Goal: Information Seeking & Learning: Understand process/instructions

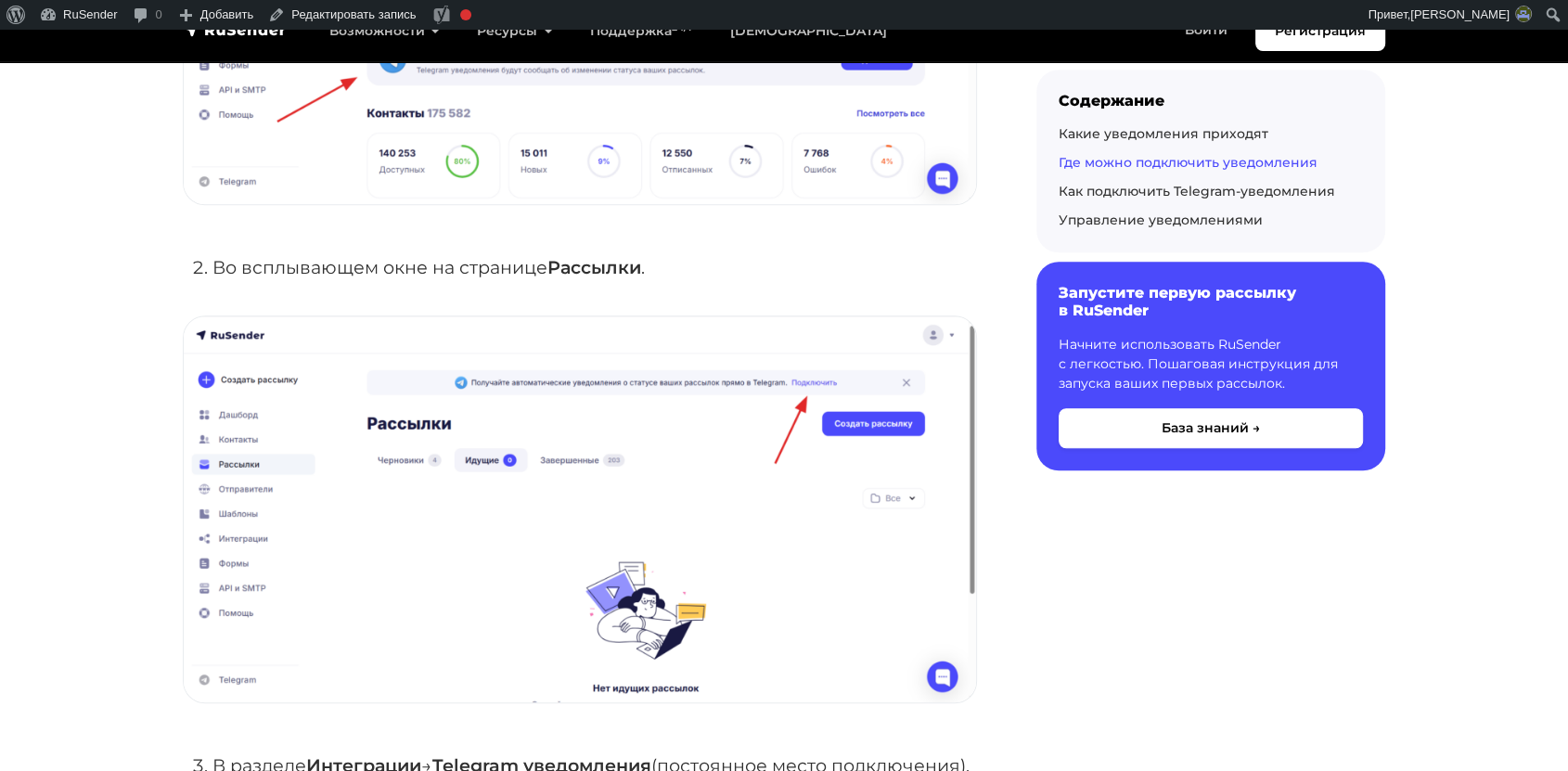
scroll to position [1440, 0]
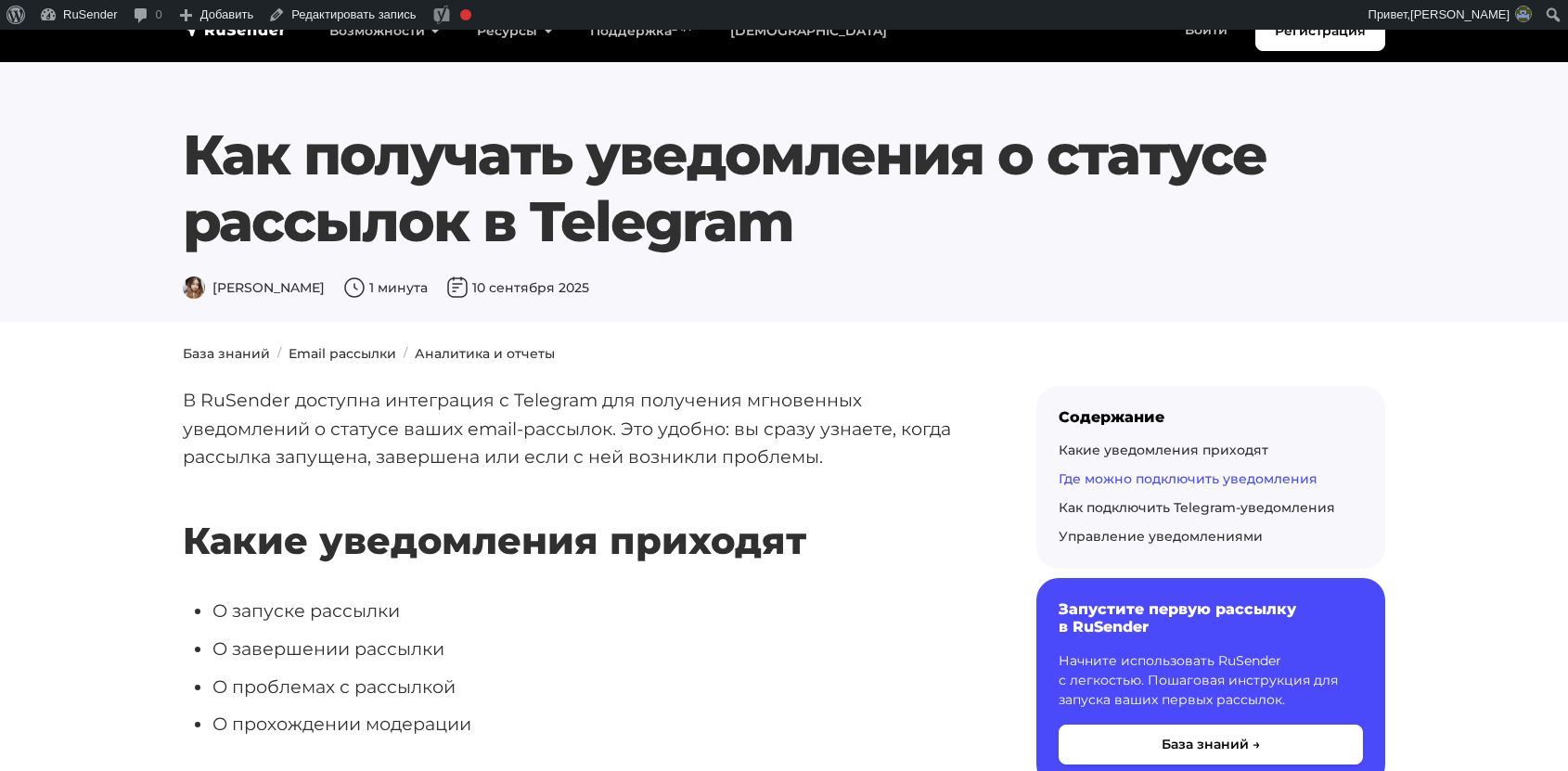
scroll to position [1440, 0]
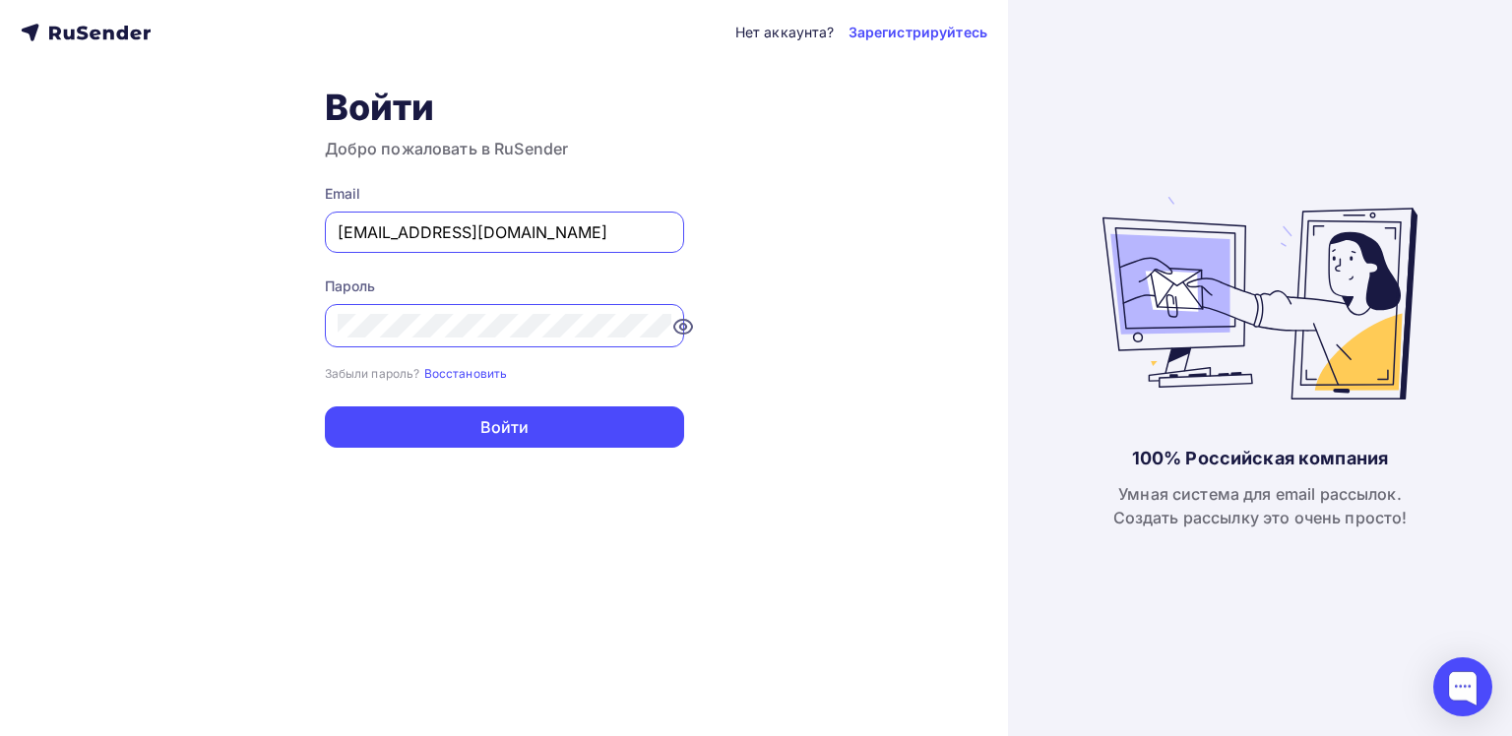
click at [551, 225] on input "[EMAIL_ADDRESS][DOMAIN_NAME]" at bounding box center [505, 232] width 334 height 24
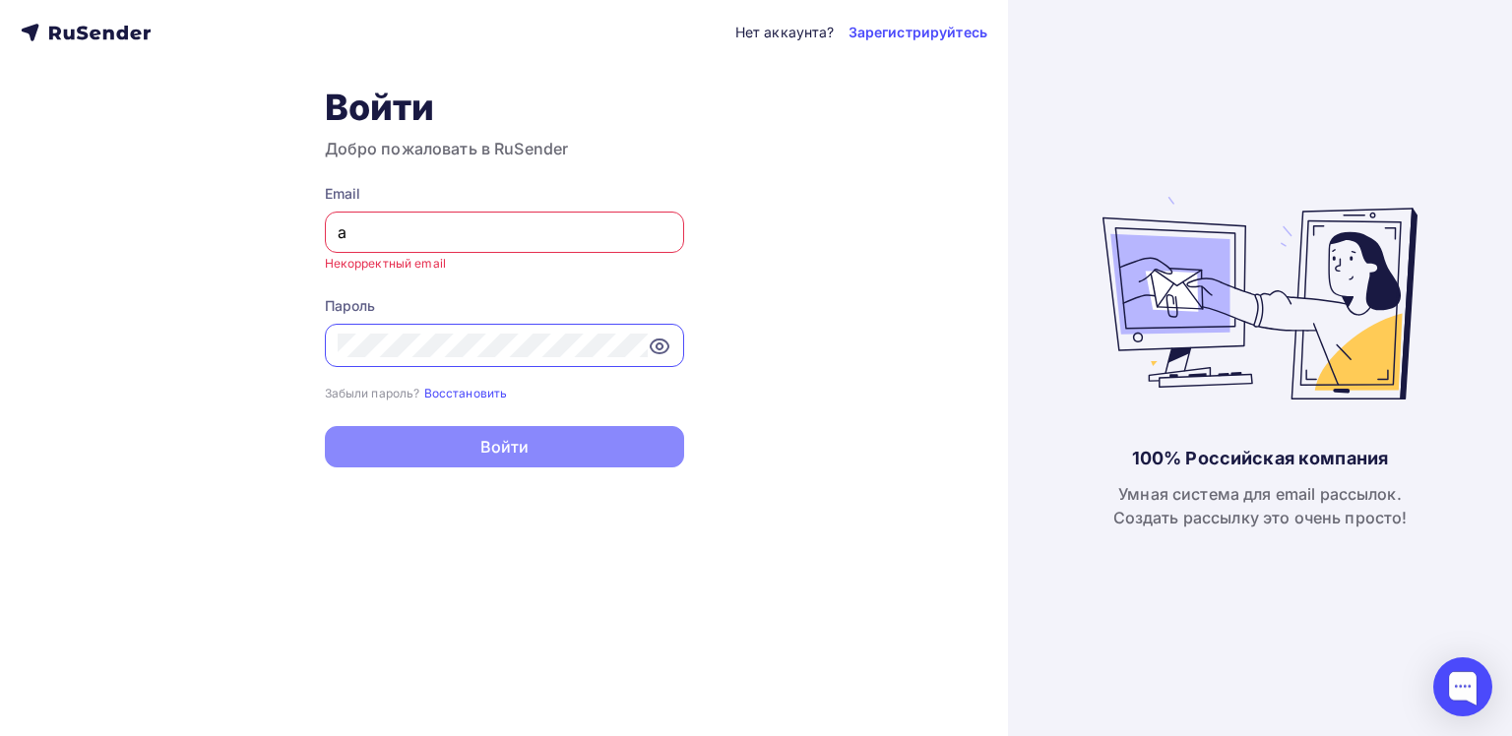
type input "[PERSON_NAME][EMAIL_ADDRESS][DOMAIN_NAME]"
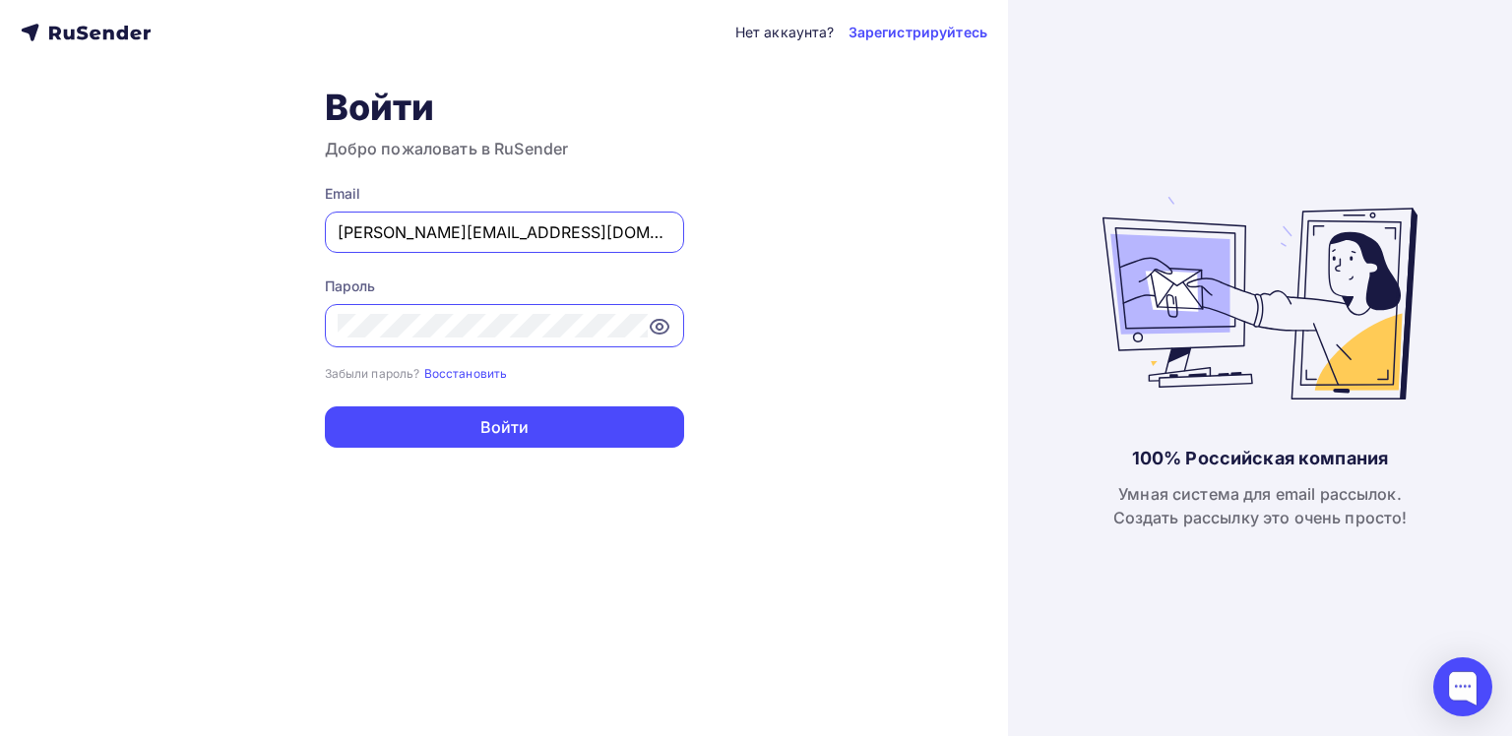
click at [518, 469] on div "Нет аккаунта? Зарегистрируйтесь Войти Добро пожаловать в RuSender Email a.shevt…" at bounding box center [504, 368] width 1008 height 736
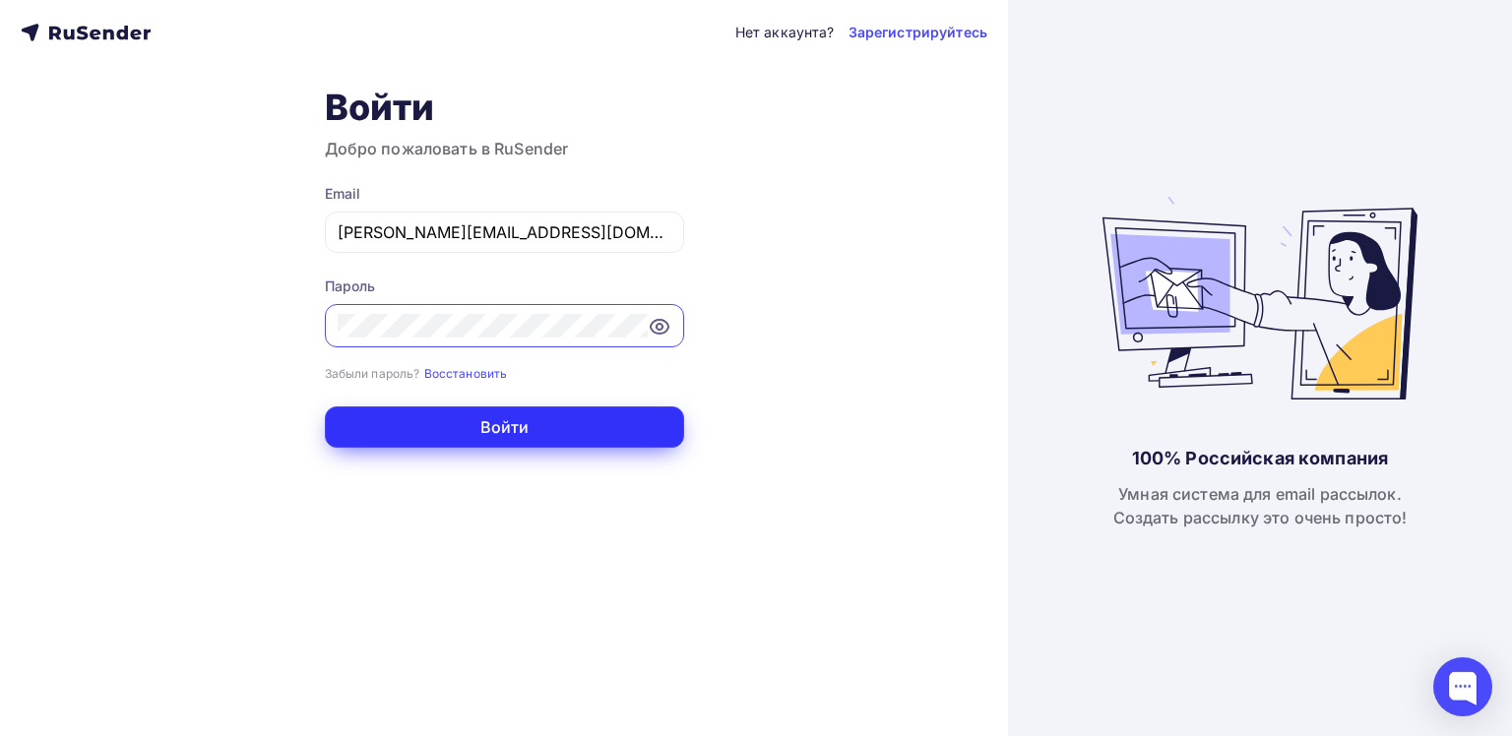
click at [500, 432] on button "Войти" at bounding box center [504, 427] width 359 height 41
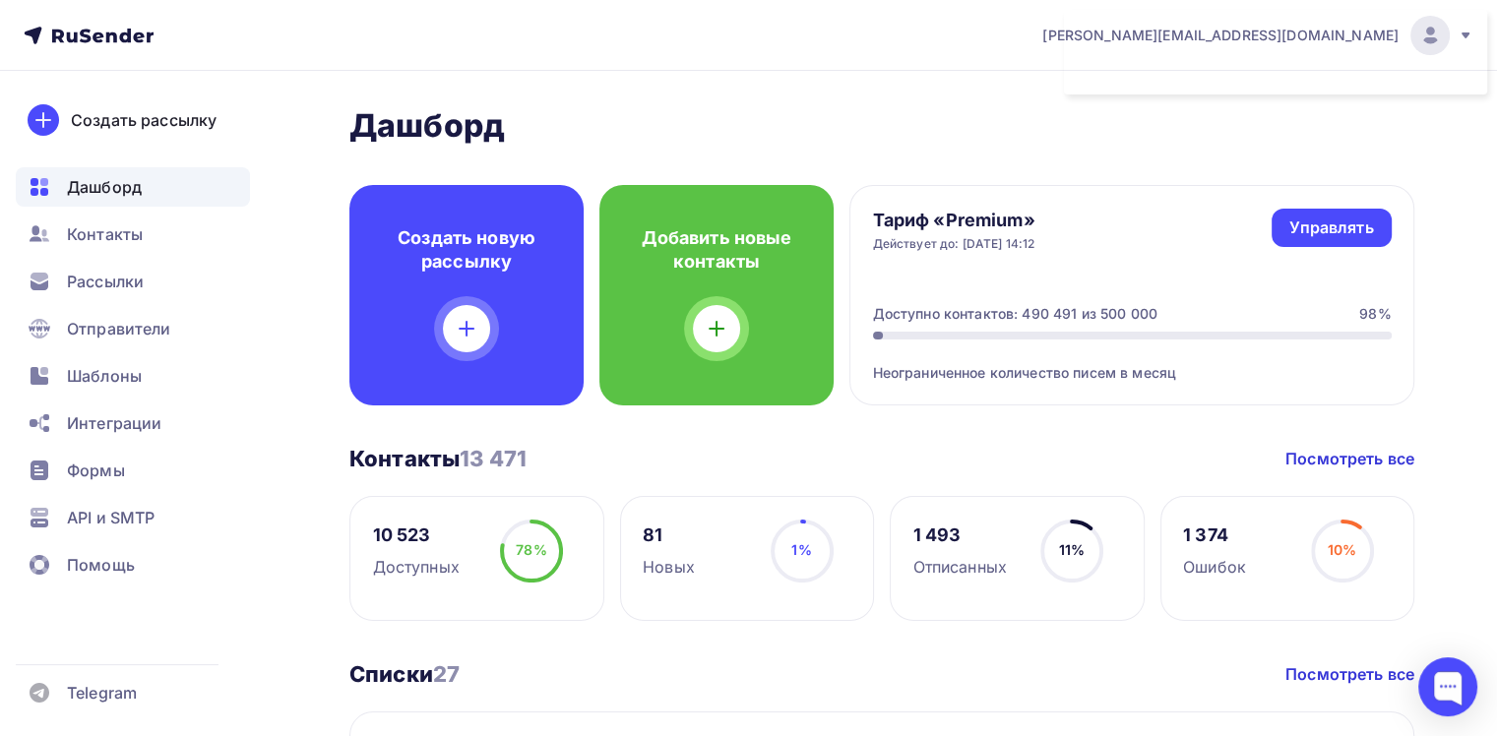
click at [1435, 8] on nav "a.shevtsov+rusender@ucoz-team.net Аккаунт Тарифы Выйти Создать рассылку Дашборд…" at bounding box center [748, 35] width 1497 height 71
click at [120, 287] on span "Рассылки" at bounding box center [105, 282] width 77 height 24
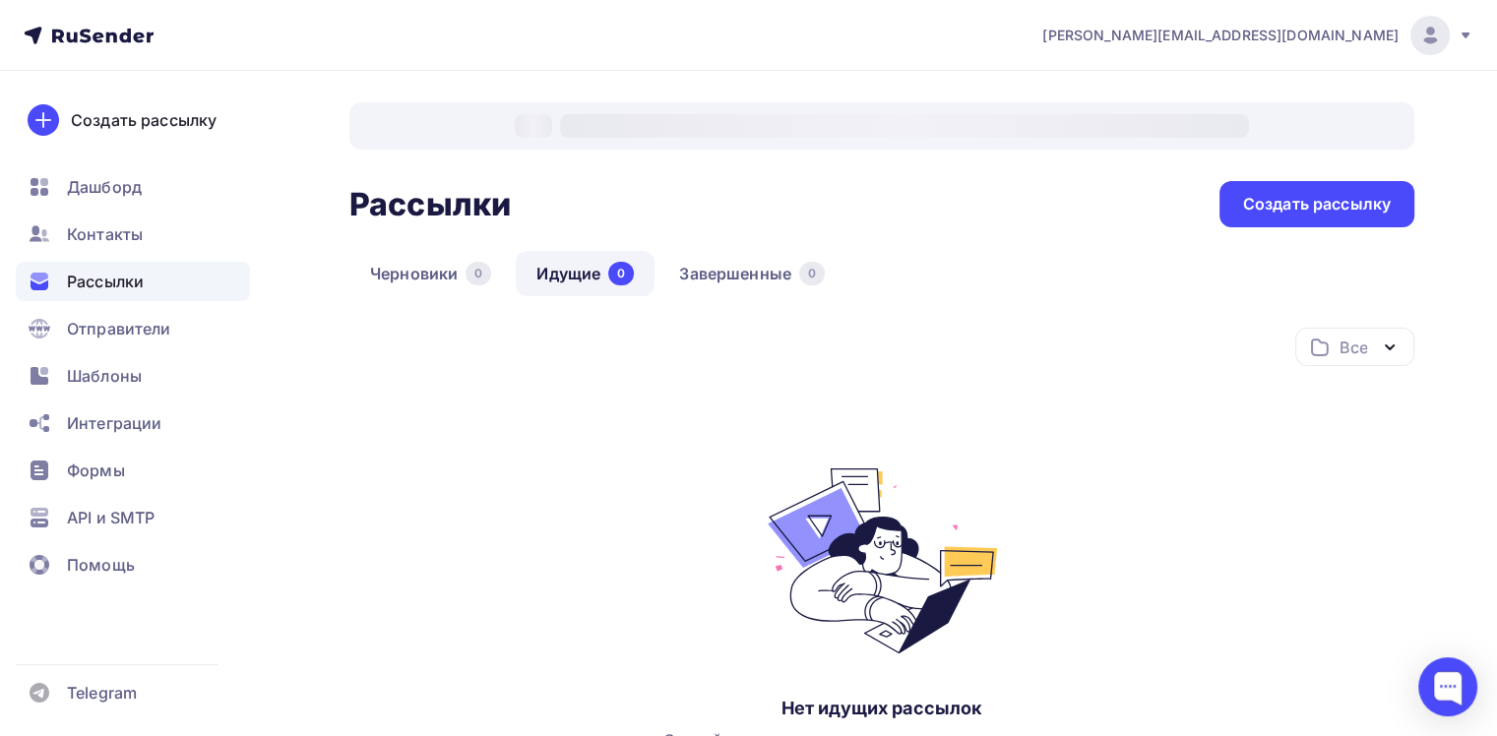
click at [120, 287] on span "Рассылки" at bounding box center [105, 282] width 77 height 24
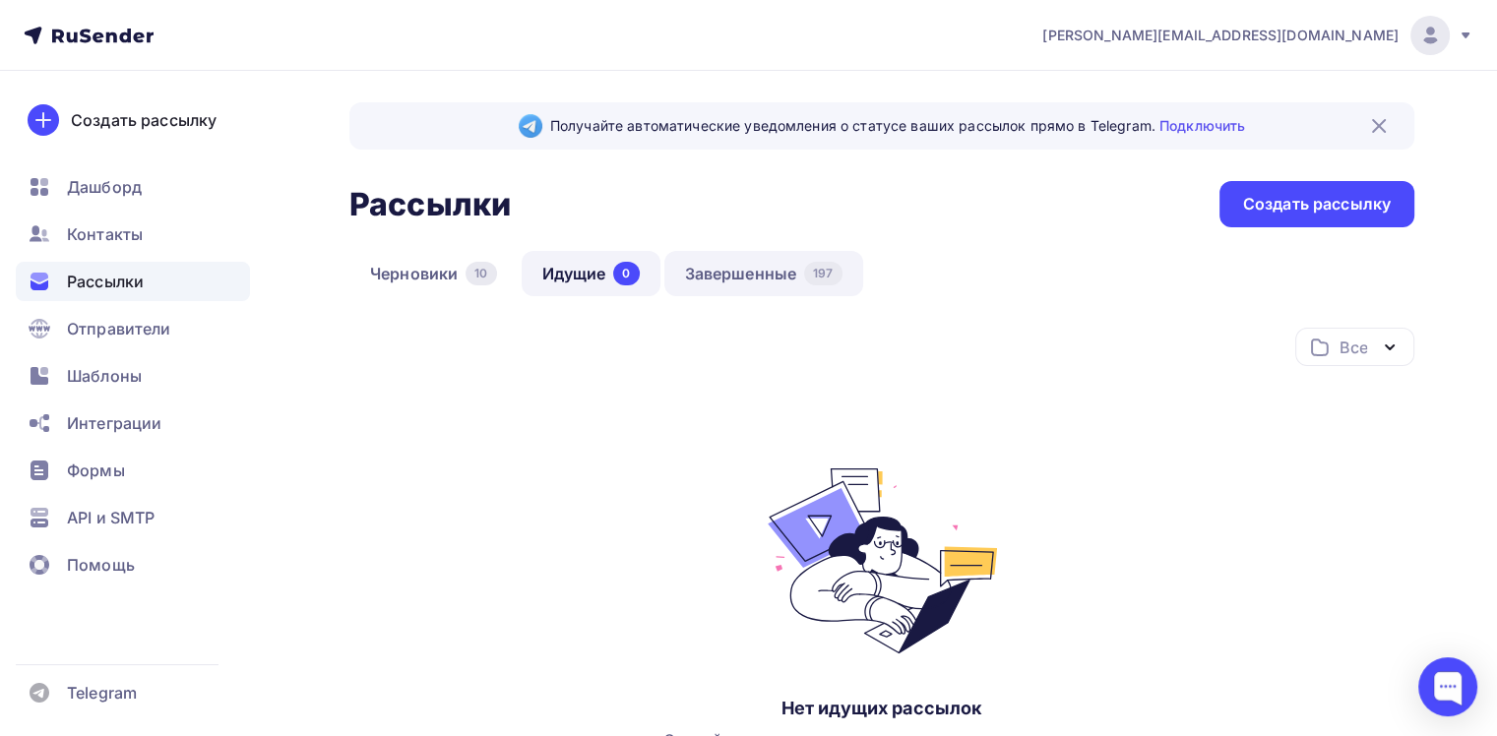
click at [719, 276] on link "Завершенные 197" at bounding box center [763, 273] width 199 height 45
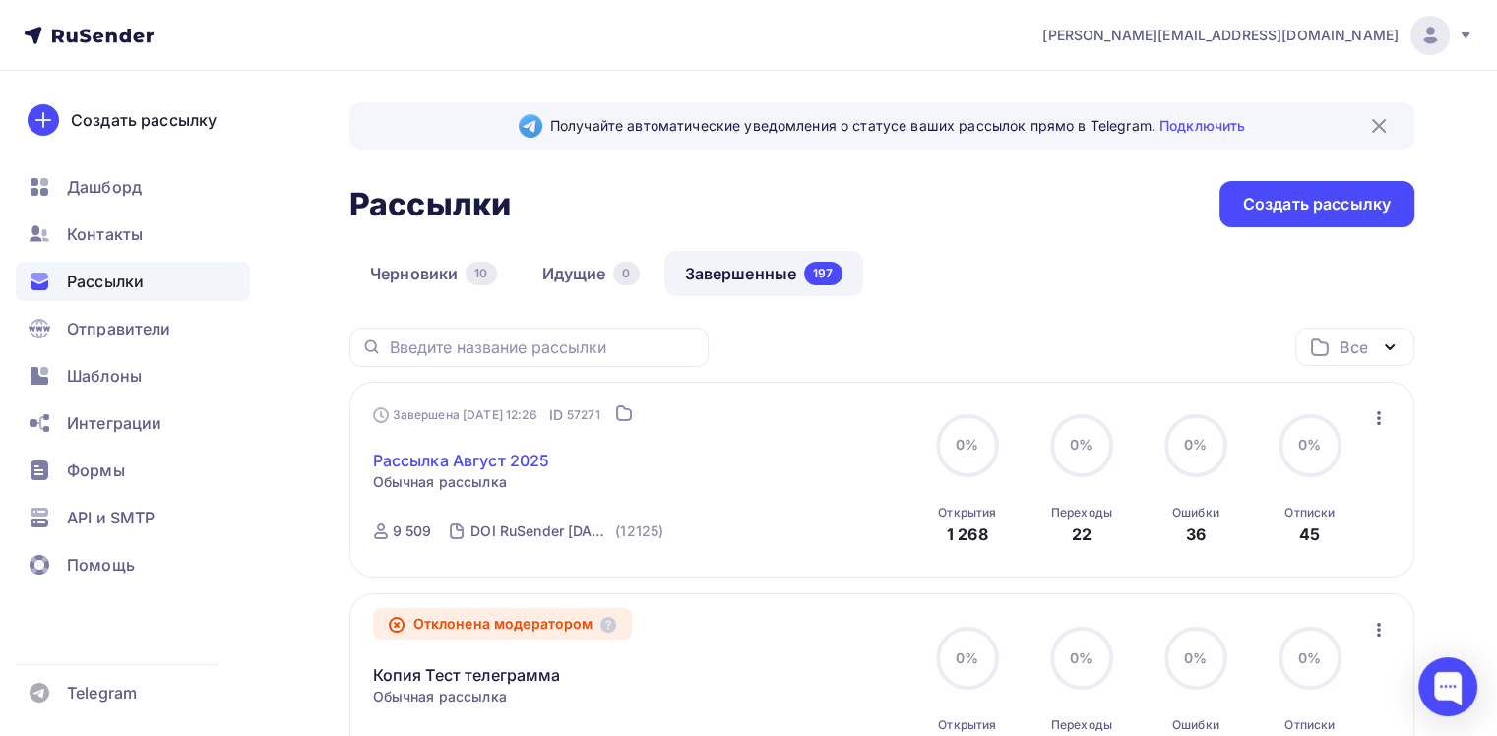
click at [447, 459] on link "Рассылка Август 2025" at bounding box center [461, 461] width 177 height 24
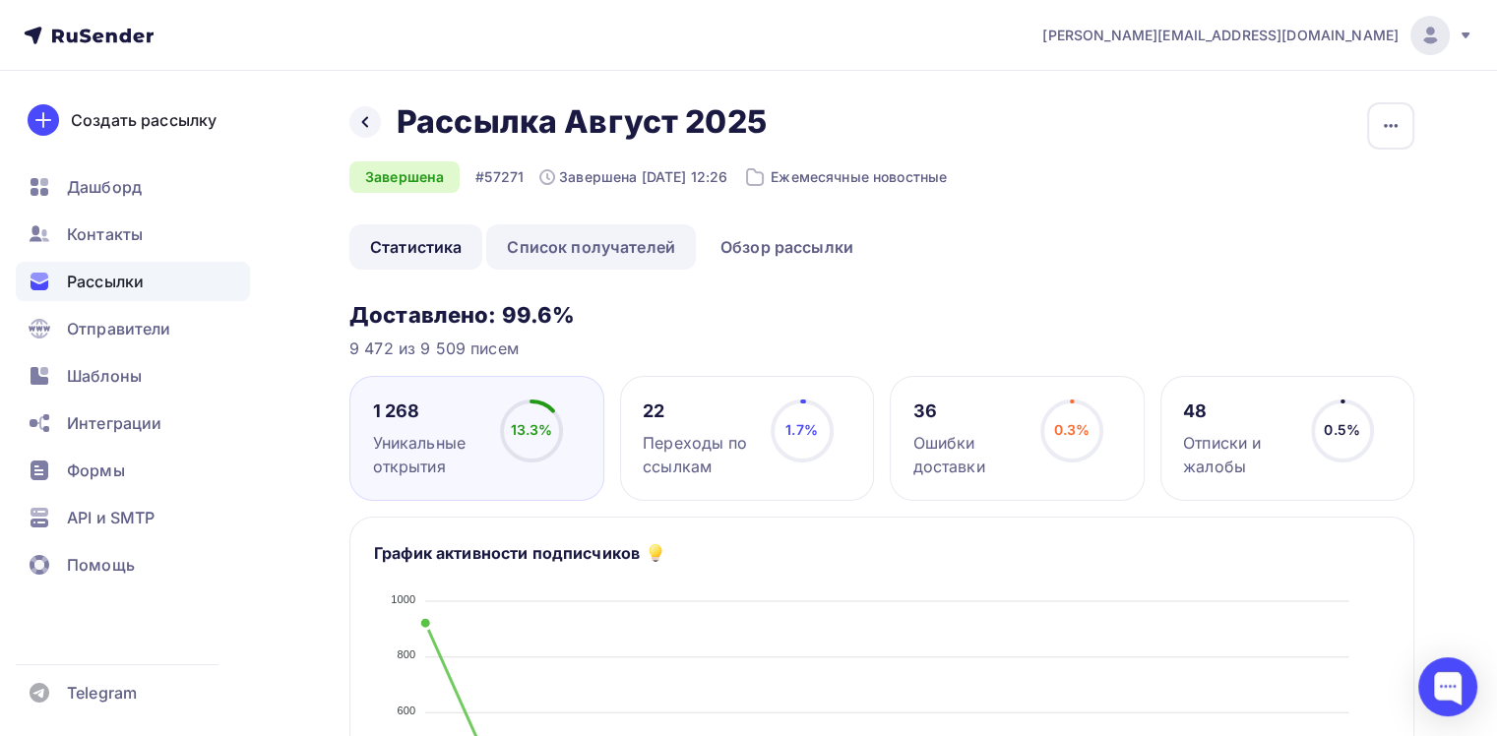
click at [623, 246] on link "Список получателей" at bounding box center [591, 246] width 210 height 45
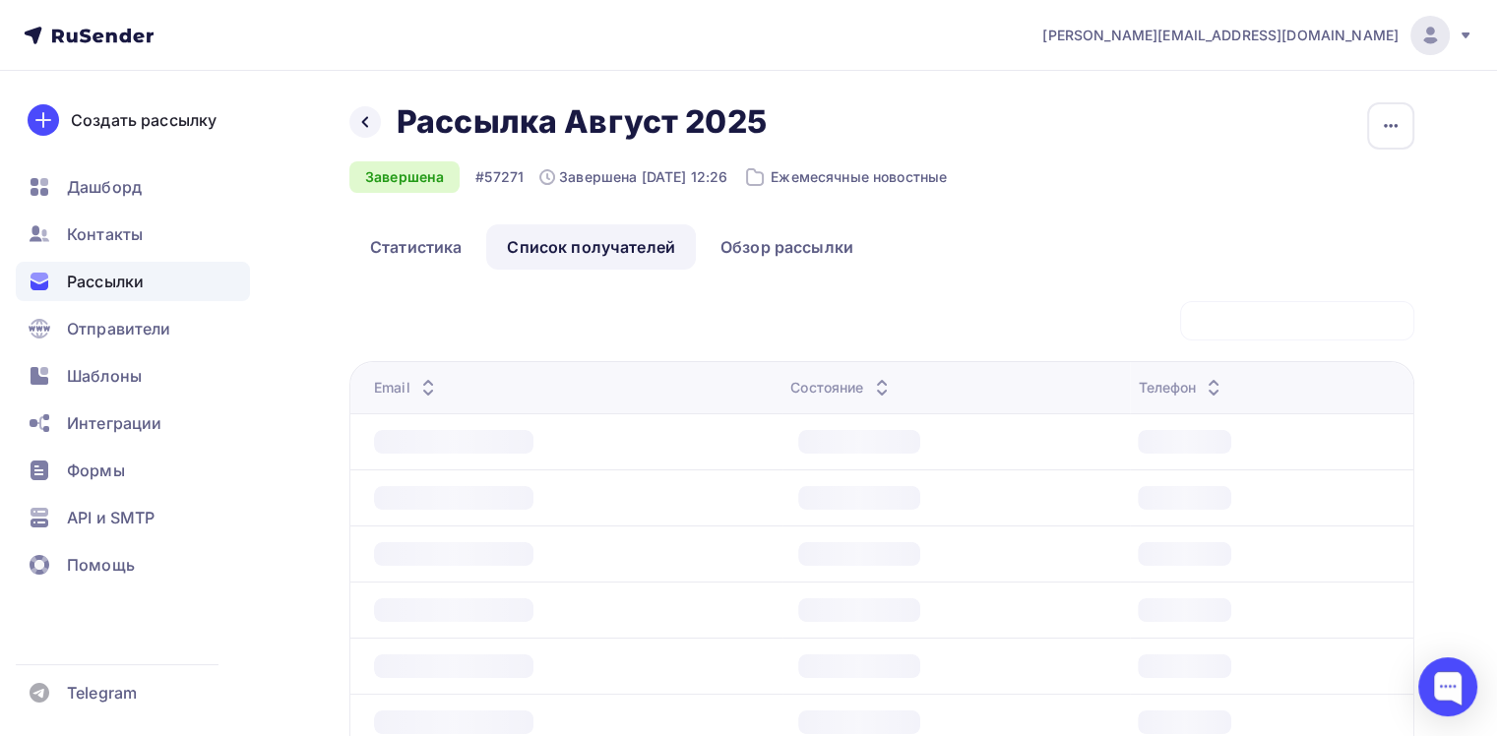
scroll to position [98, 0]
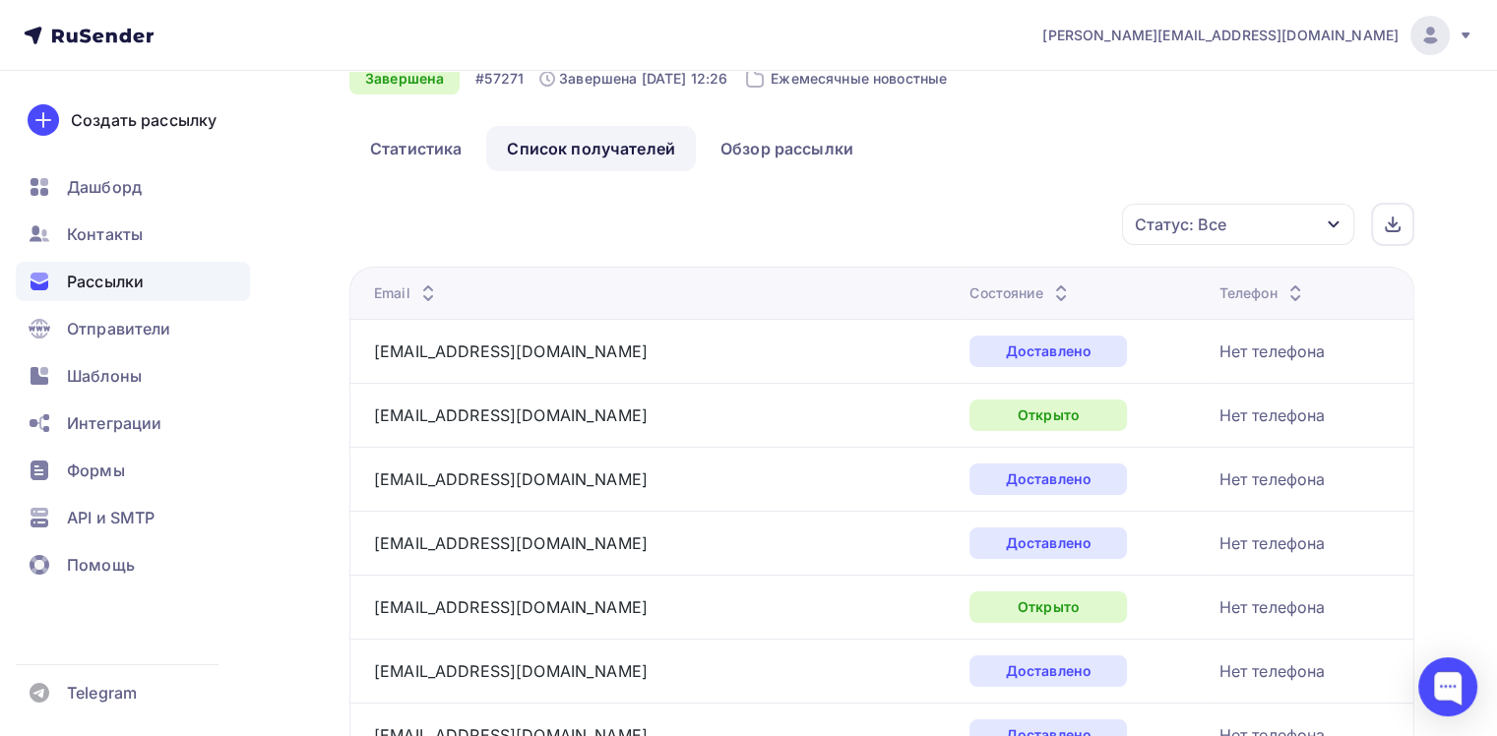
click at [1273, 228] on div "Статус: Все" at bounding box center [1238, 224] width 232 height 41
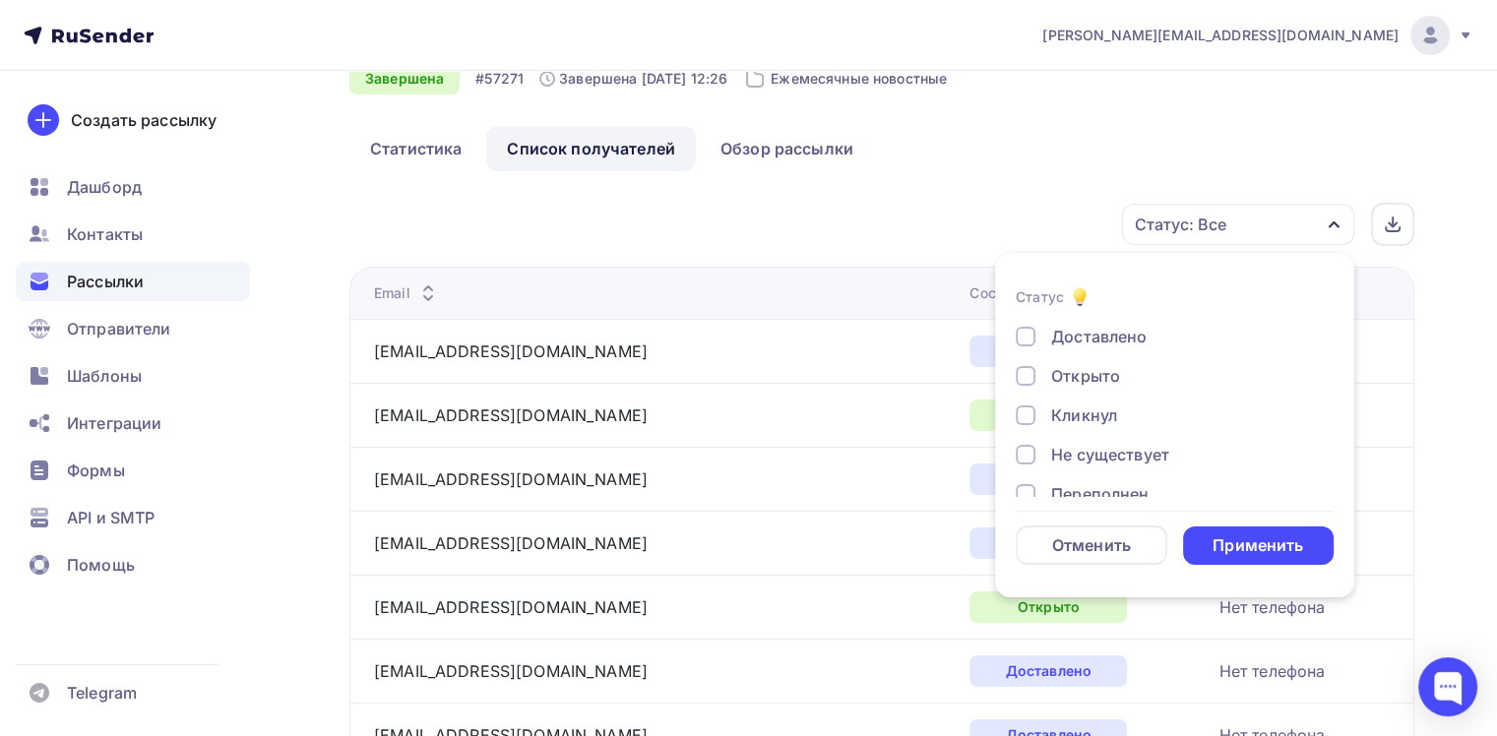
click at [1056, 327] on div "Доставлено" at bounding box center [1098, 337] width 95 height 24
click at [1070, 328] on div "Доставлено" at bounding box center [1098, 337] width 95 height 24
click at [1080, 458] on div "Не существует" at bounding box center [1110, 455] width 118 height 24
click at [1083, 366] on div "Открыто" at bounding box center [1085, 376] width 69 height 24
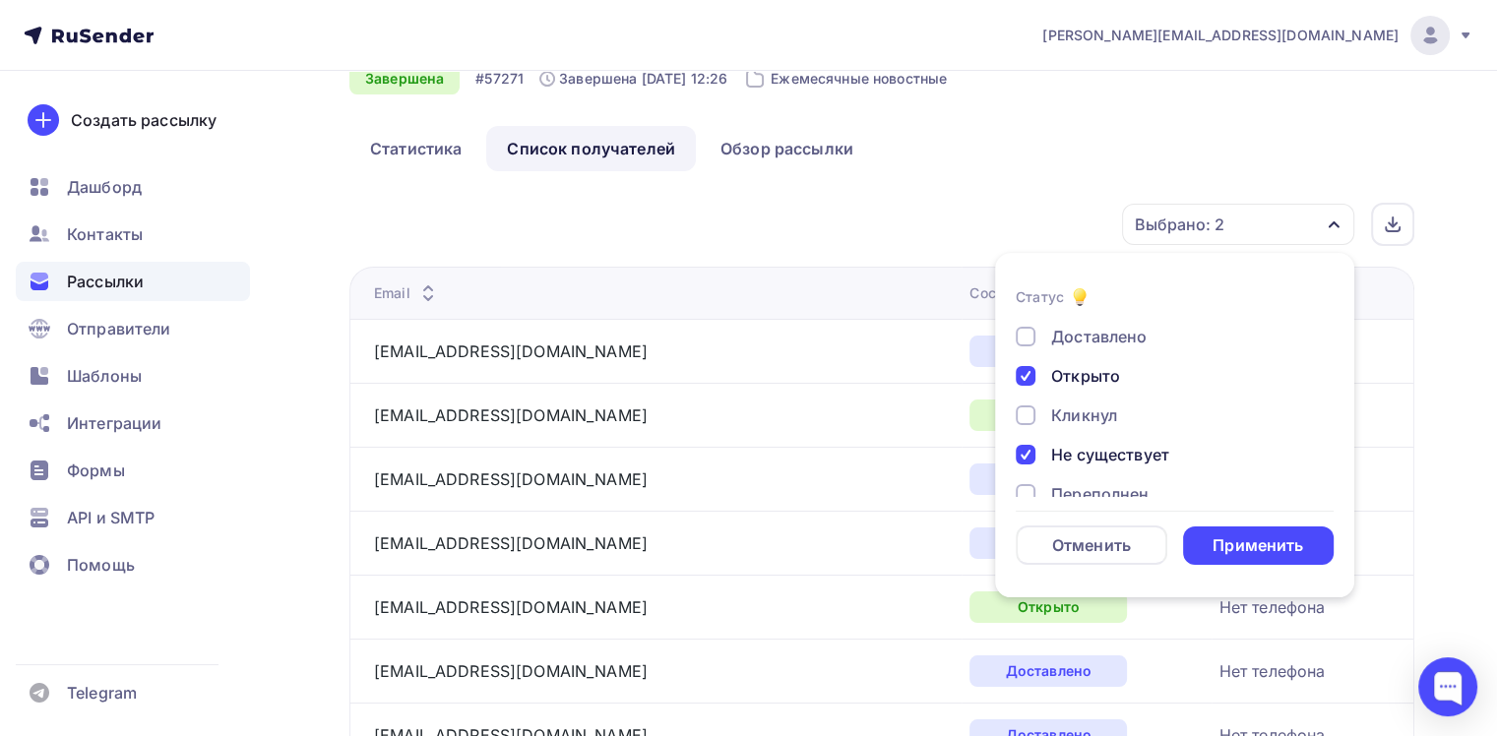
scroll to position [98, 0]
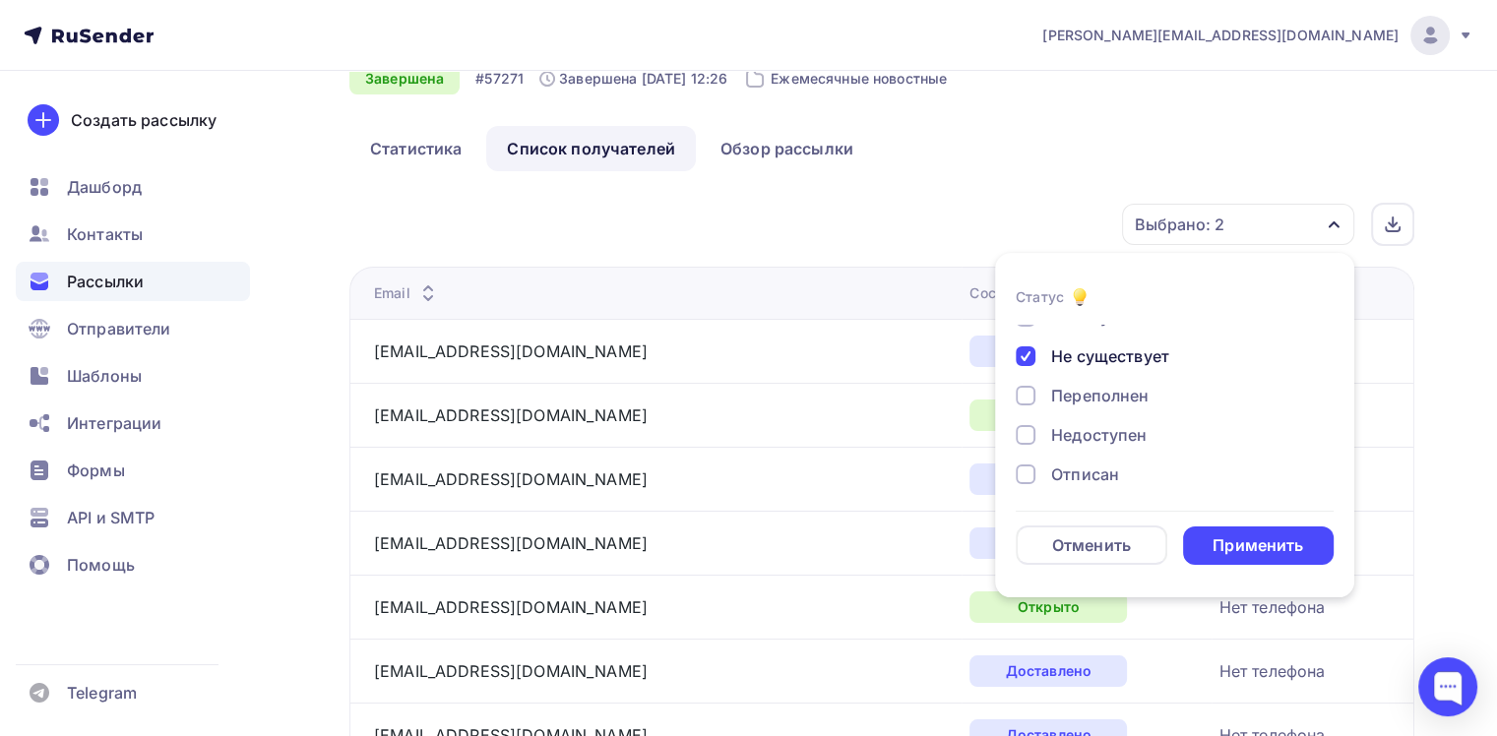
click at [1120, 399] on div "Переполнен" at bounding box center [1099, 396] width 97 height 24
click at [1114, 431] on div "Недоступен" at bounding box center [1098, 435] width 95 height 24
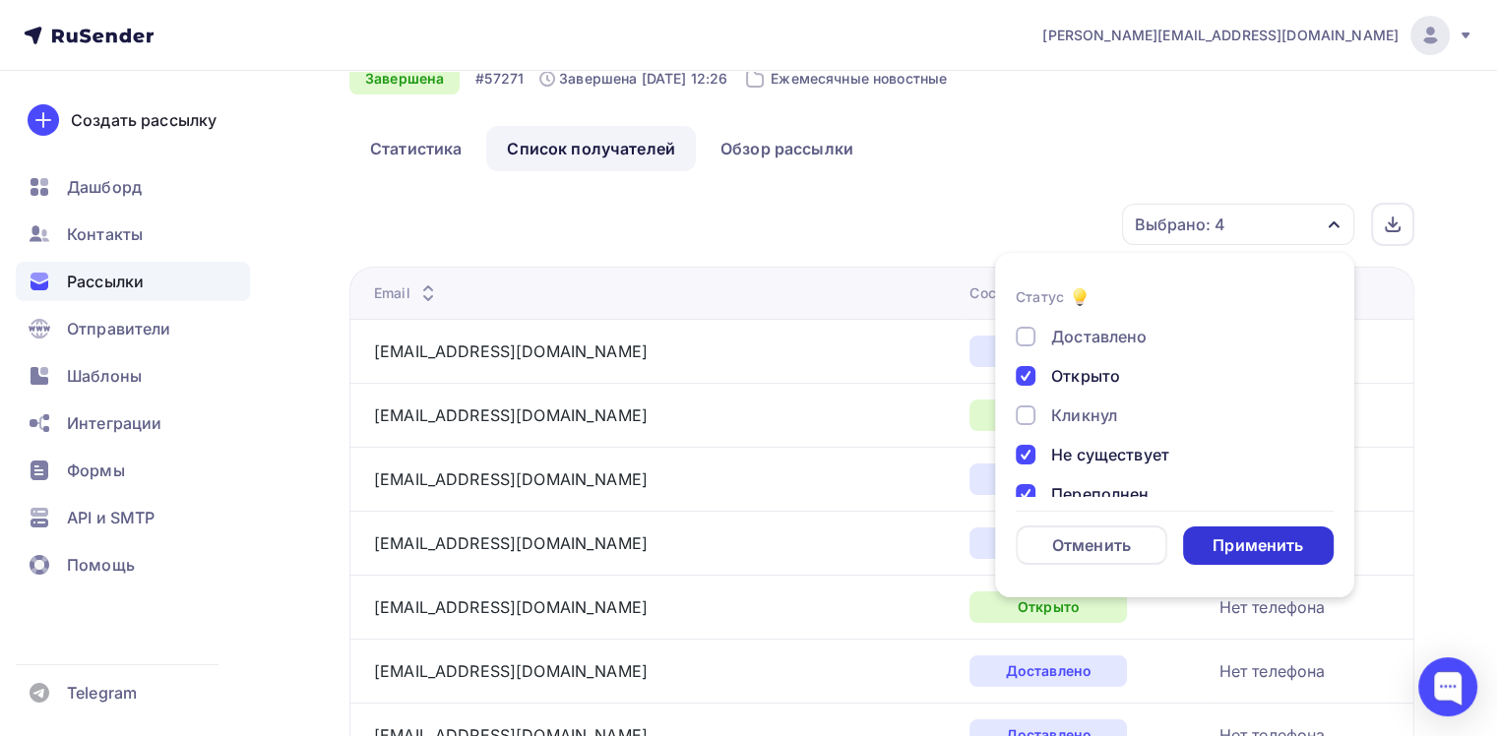
click at [1236, 528] on div "Применить" at bounding box center [1259, 546] width 152 height 38
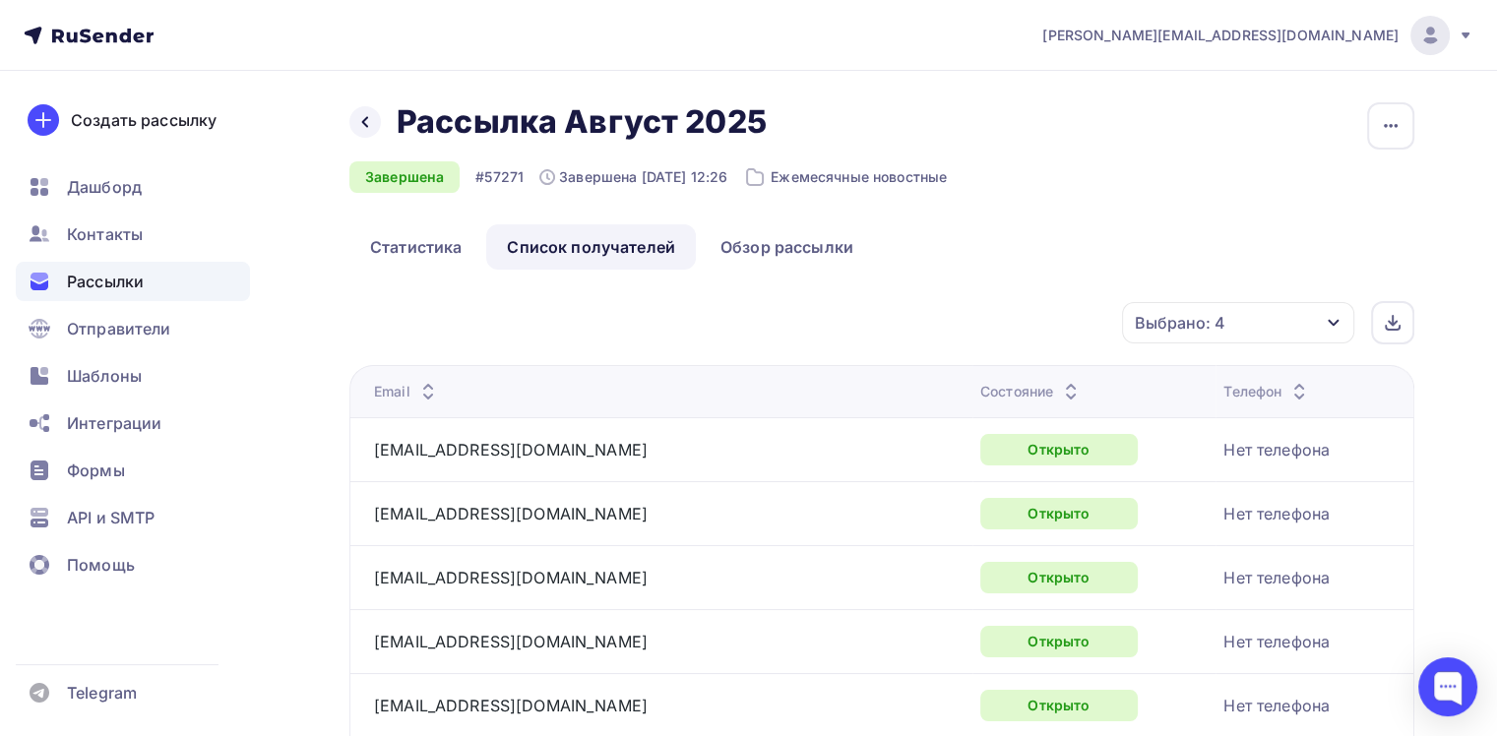
drag, startPoint x: 923, startPoint y: 674, endPoint x: 1014, endPoint y: 283, distance: 402.1
click at [1295, 324] on div "Выбрано: 4" at bounding box center [1238, 322] width 232 height 41
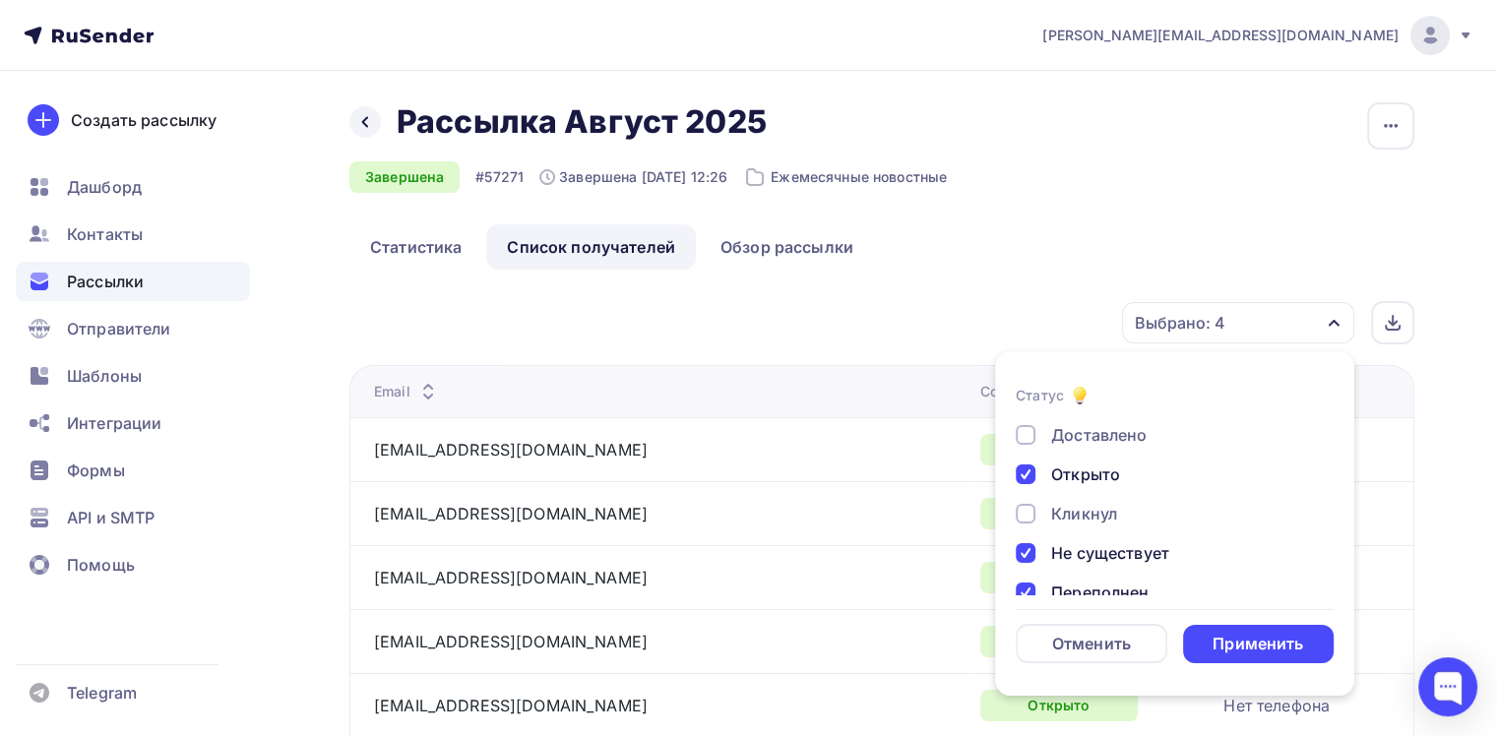
click at [1295, 309] on div "Выбрано: 4" at bounding box center [1238, 322] width 232 height 41
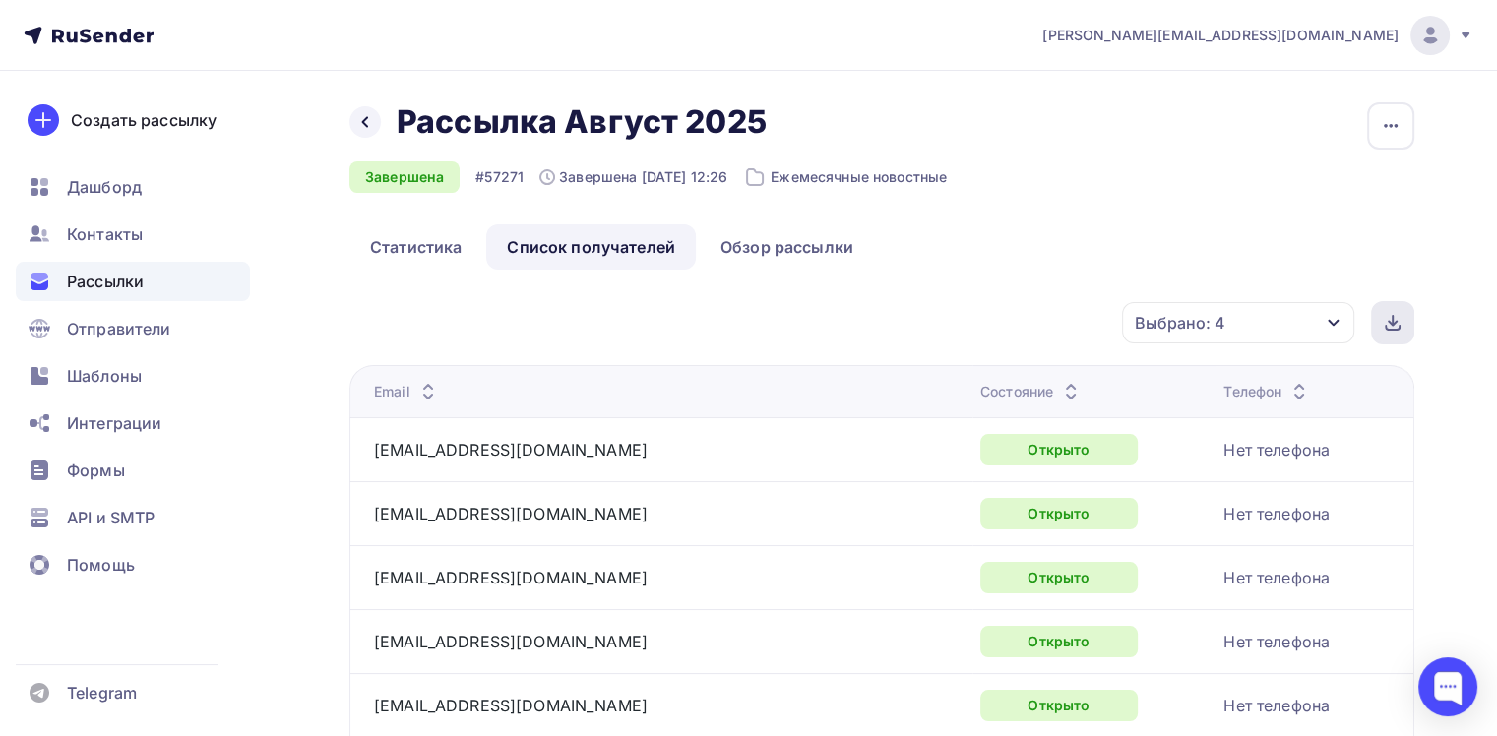
click at [1397, 326] on icon at bounding box center [1393, 323] width 16 height 16
click at [161, 231] on div "Контакты" at bounding box center [133, 234] width 234 height 39
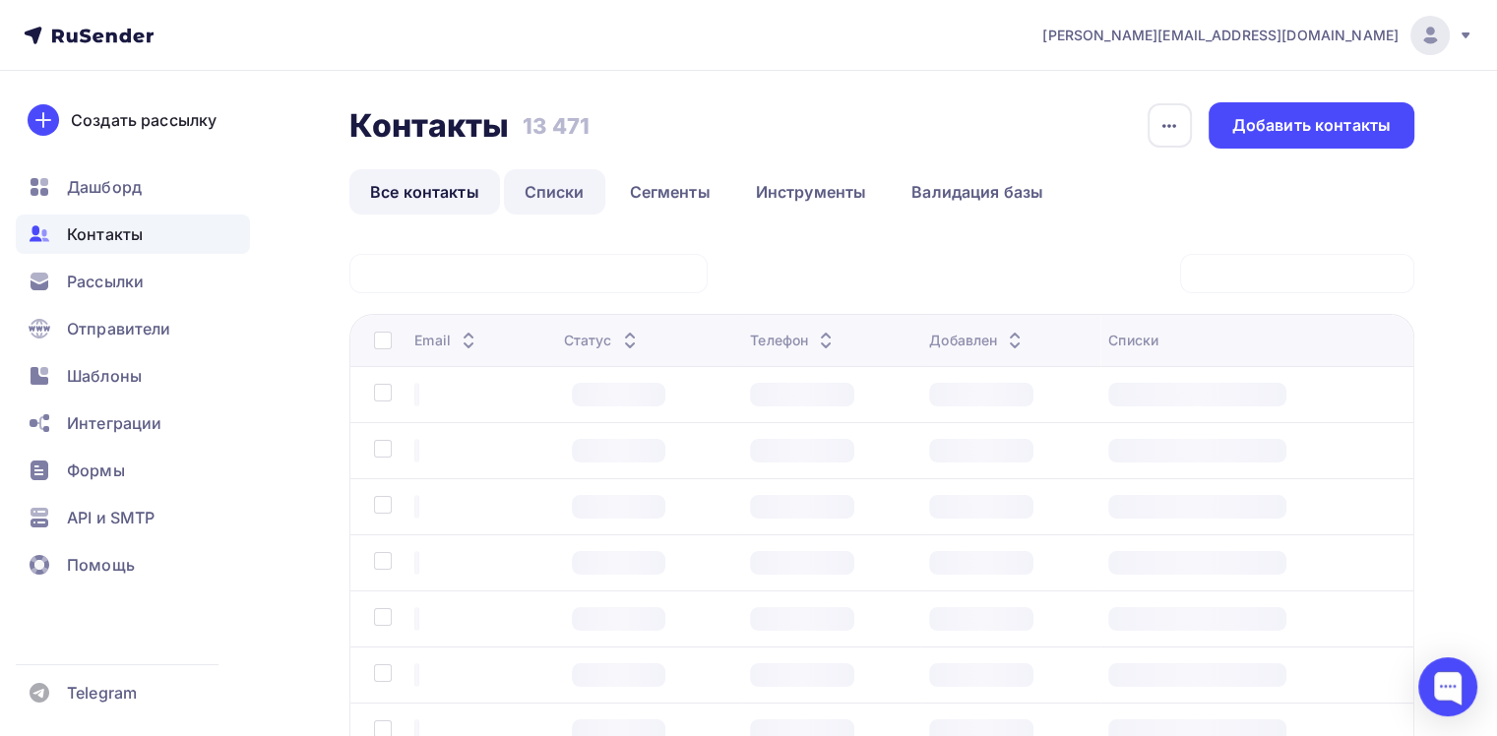
click at [571, 198] on link "Списки" at bounding box center [554, 191] width 101 height 45
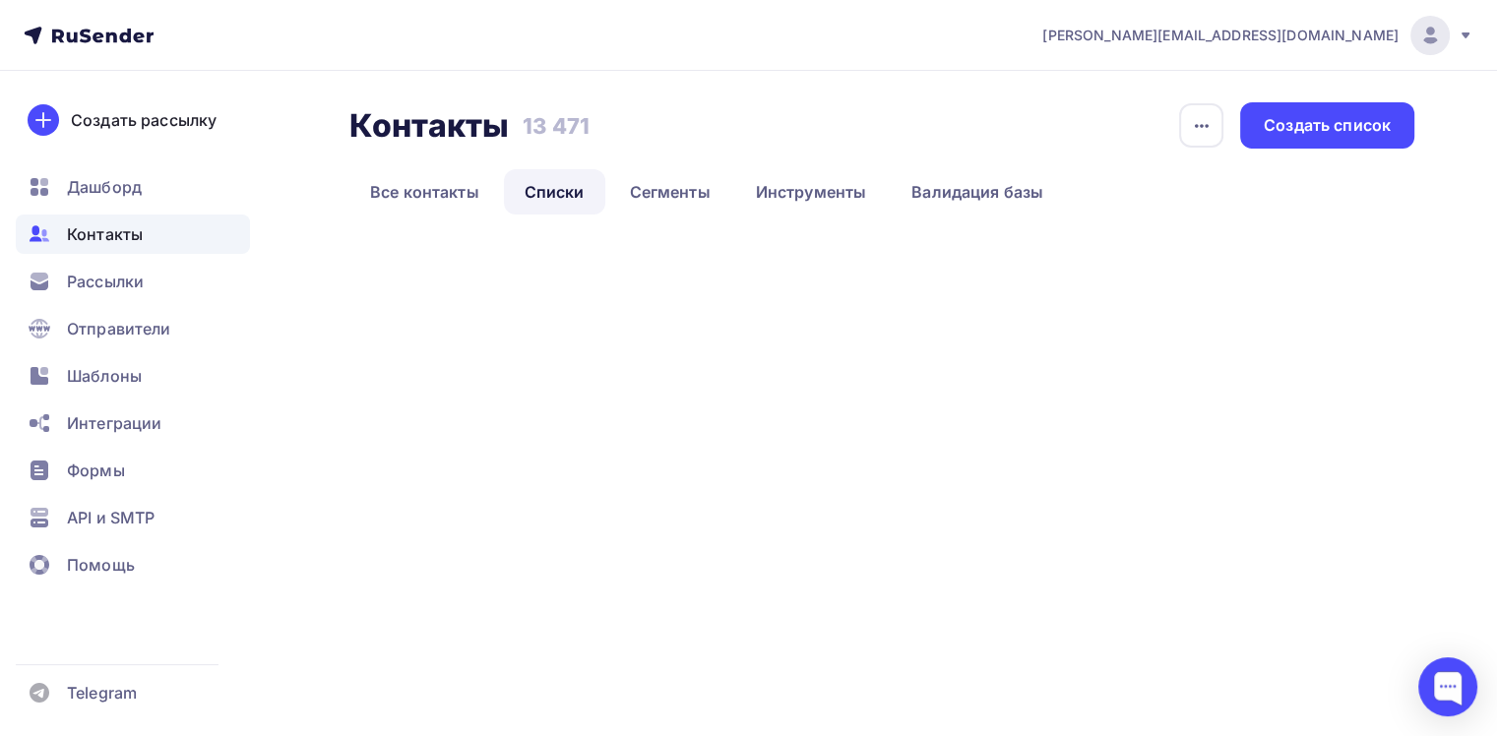
click at [571, 196] on link "Списки" at bounding box center [554, 191] width 101 height 45
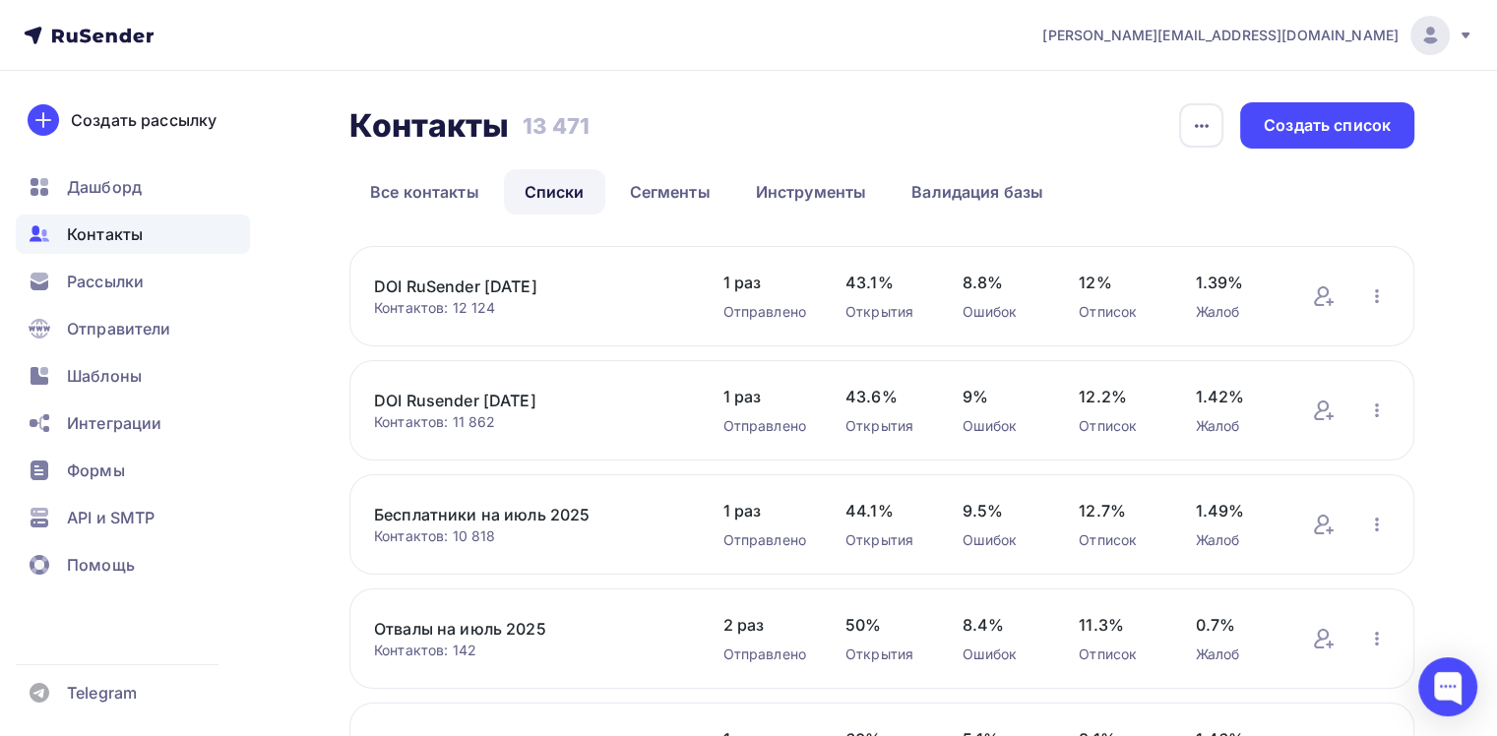
click at [560, 279] on link "DOI RuSender [DATE]" at bounding box center [528, 287] width 309 height 24
click at [422, 276] on link "DOI RuSender 28.08.2025" at bounding box center [528, 287] width 309 height 24
click at [423, 281] on link "DOI RuSender 28.08.2025" at bounding box center [528, 287] width 309 height 24
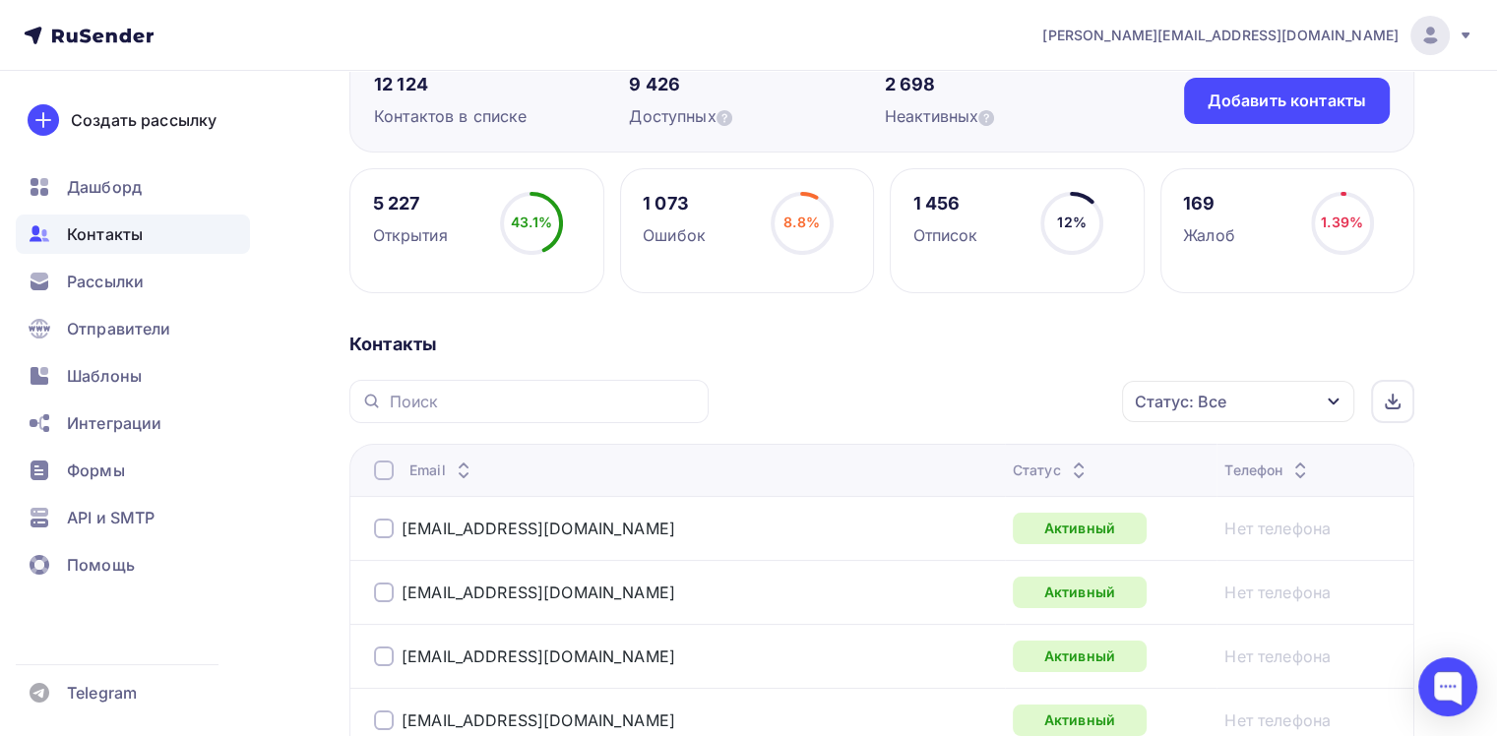
click at [1247, 395] on div "Статус: Все" at bounding box center [1238, 401] width 232 height 41
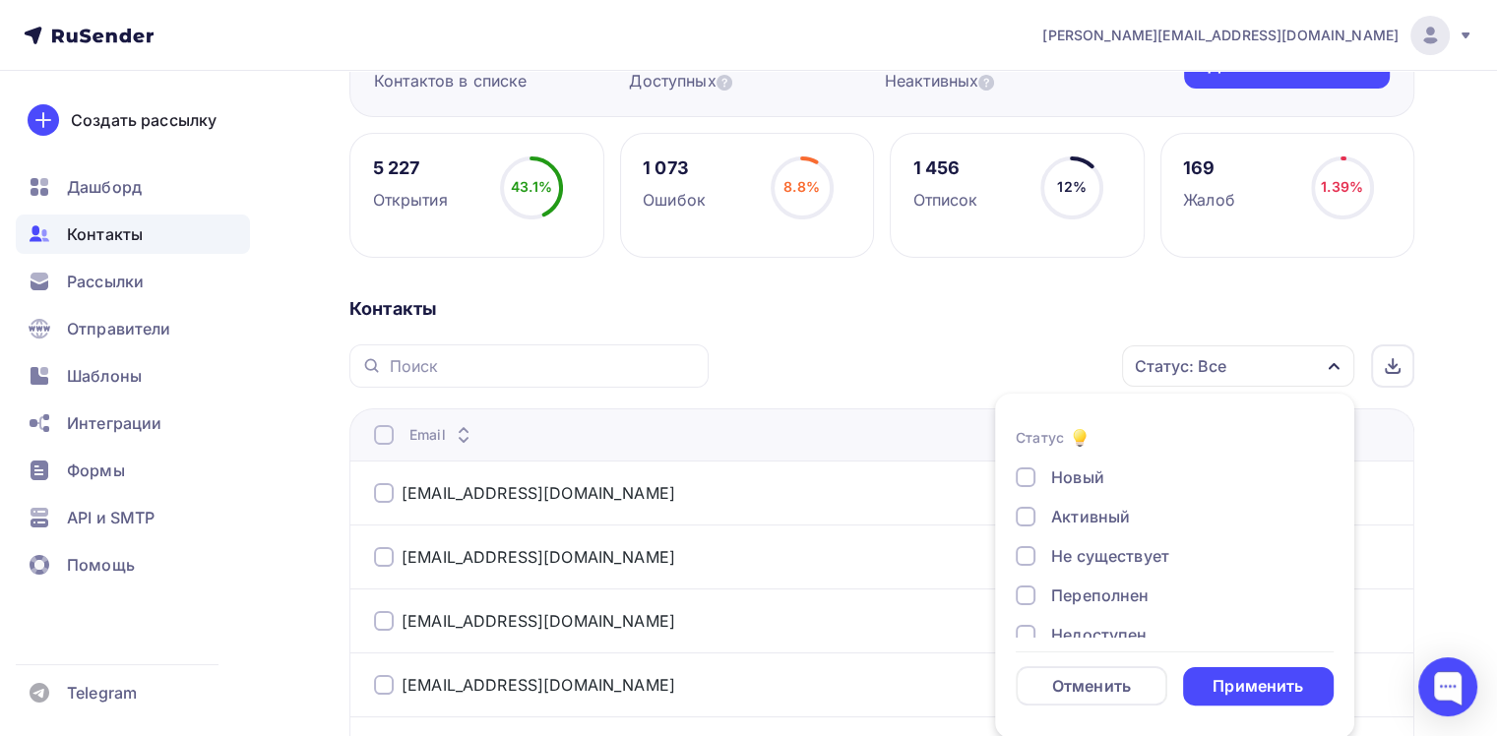
click at [1110, 564] on div "Не существует" at bounding box center [1110, 556] width 118 height 24
click at [1101, 603] on div "Переполнен" at bounding box center [1099, 596] width 97 height 24
click at [1242, 675] on div "Применить" at bounding box center [1258, 686] width 91 height 23
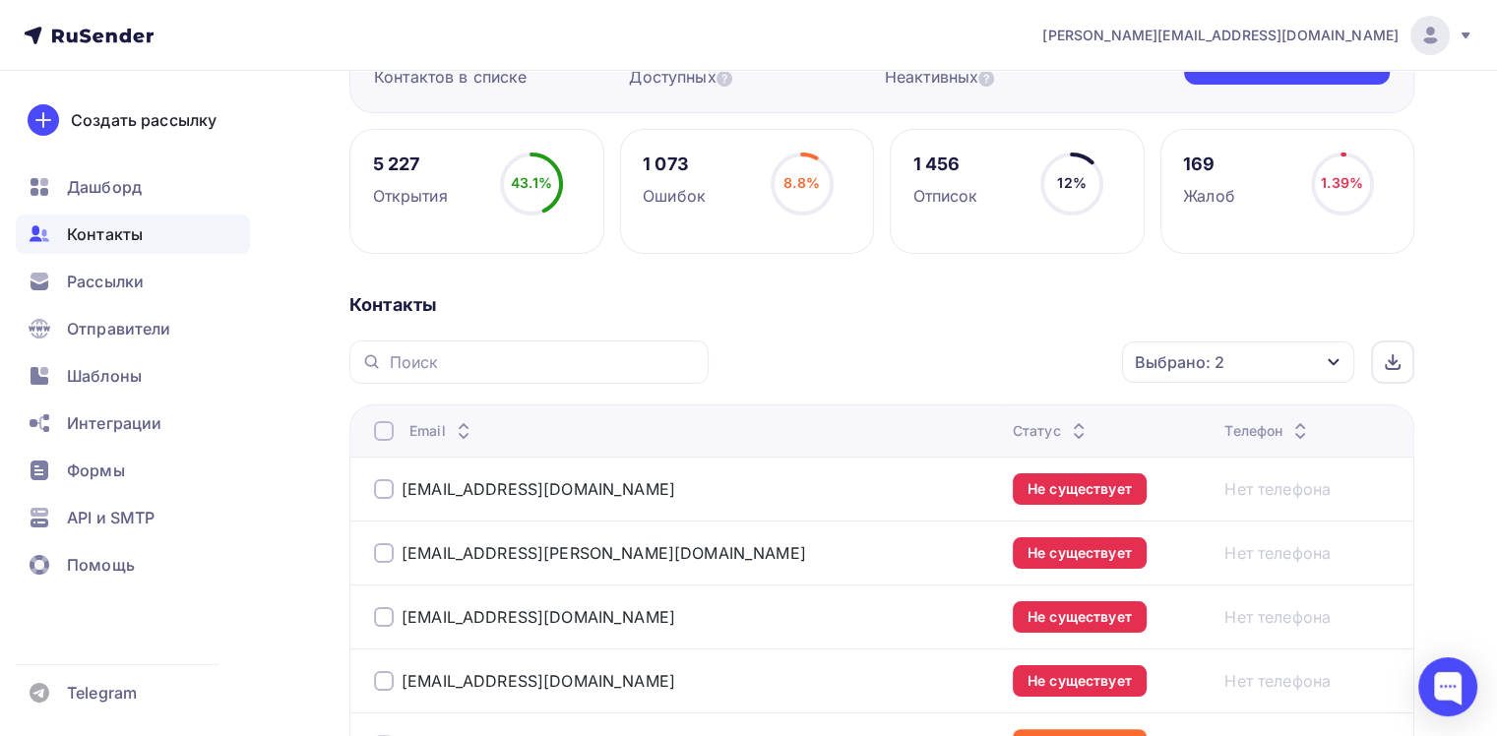
scroll to position [236, 0]
click at [1412, 364] on div at bounding box center [1392, 362] width 43 height 43
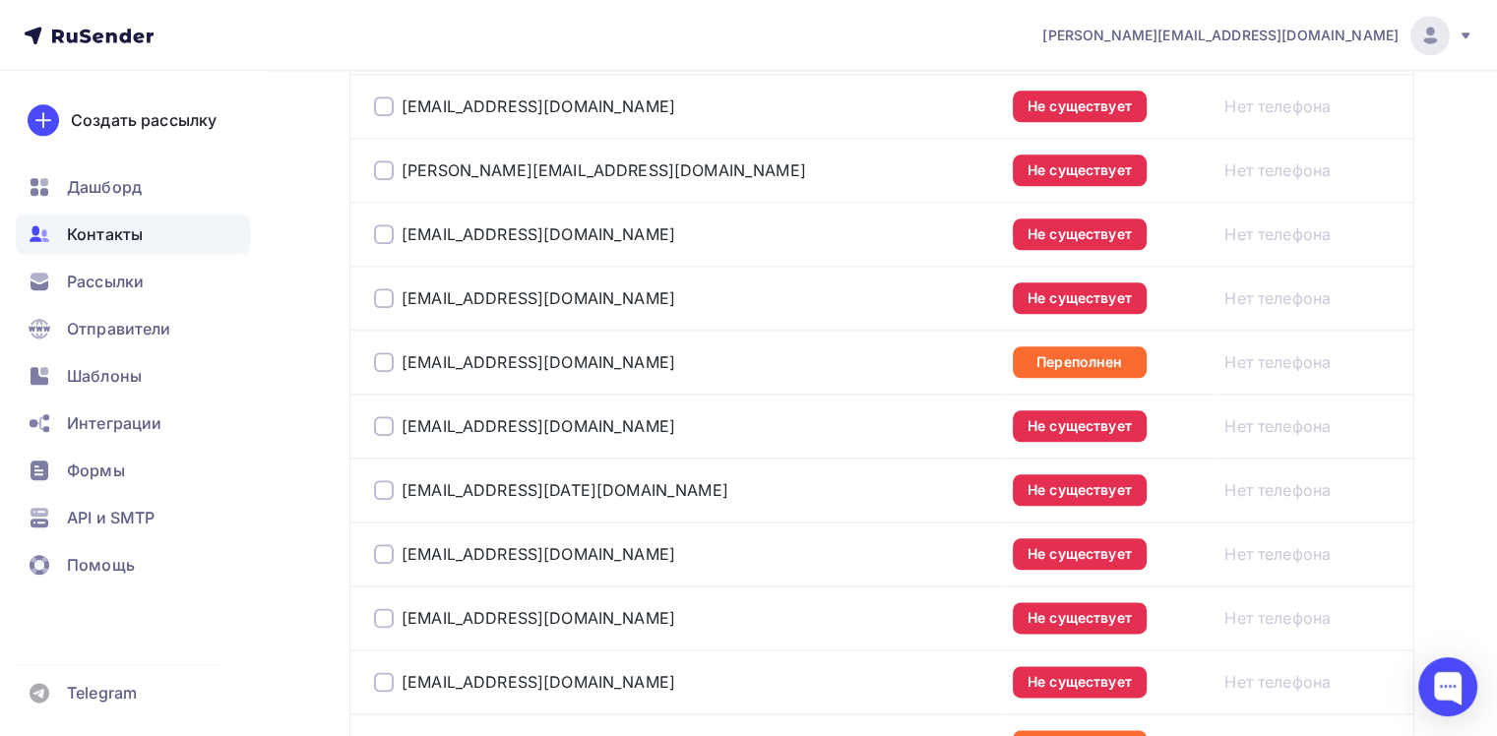
scroll to position [2362, 0]
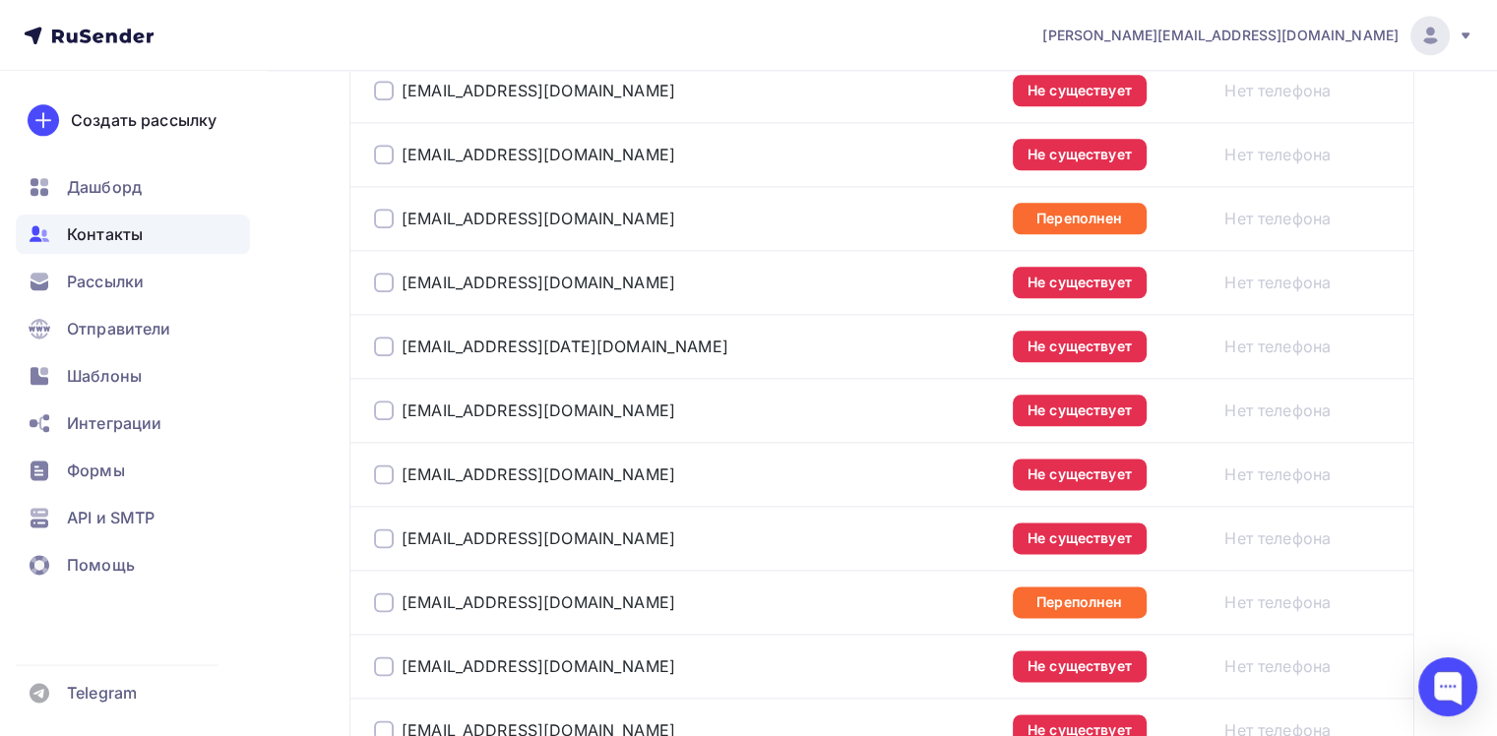
click at [1369, 34] on span "a.shevtsov+rusender@ucoz-team.net" at bounding box center [1220, 36] width 356 height 20
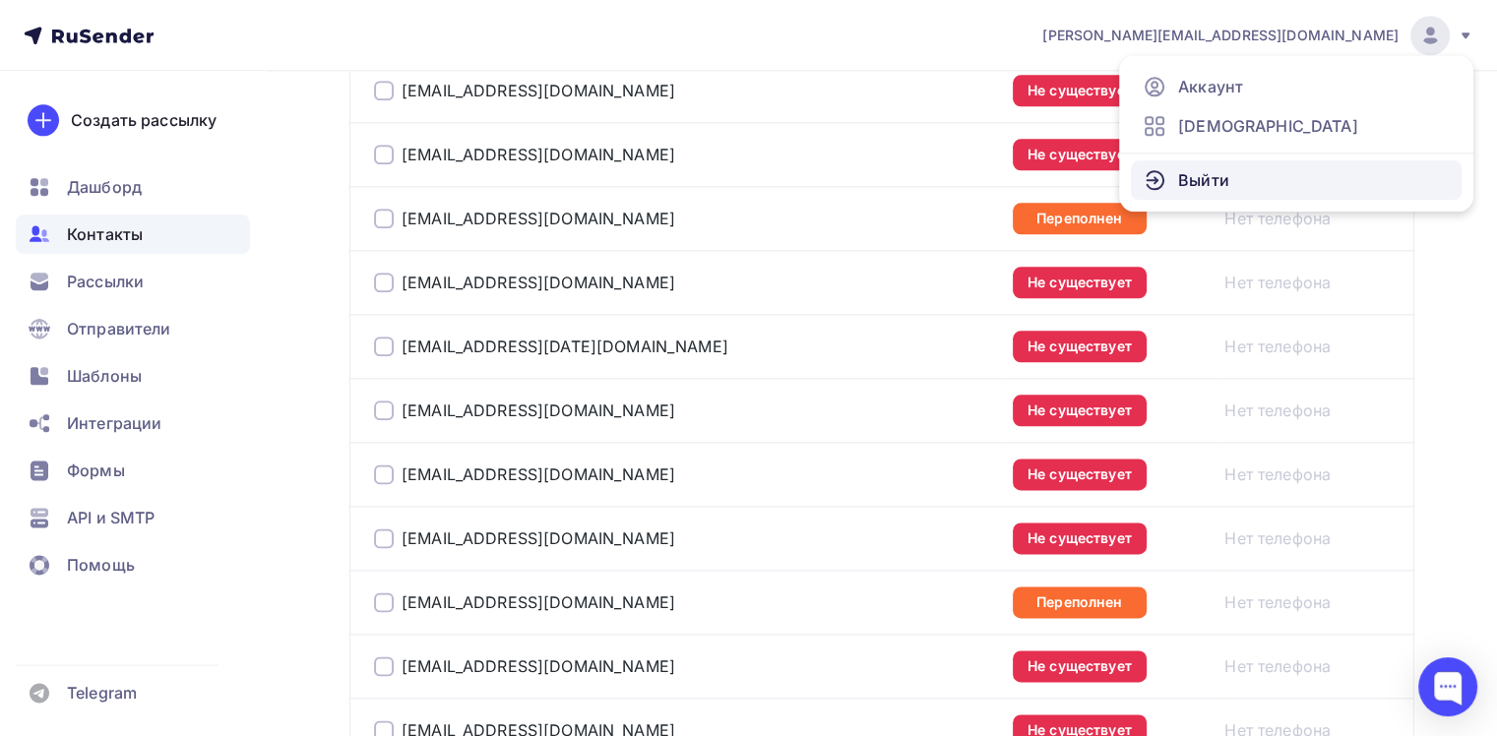
click at [1264, 176] on link "Выйти" at bounding box center [1296, 179] width 331 height 39
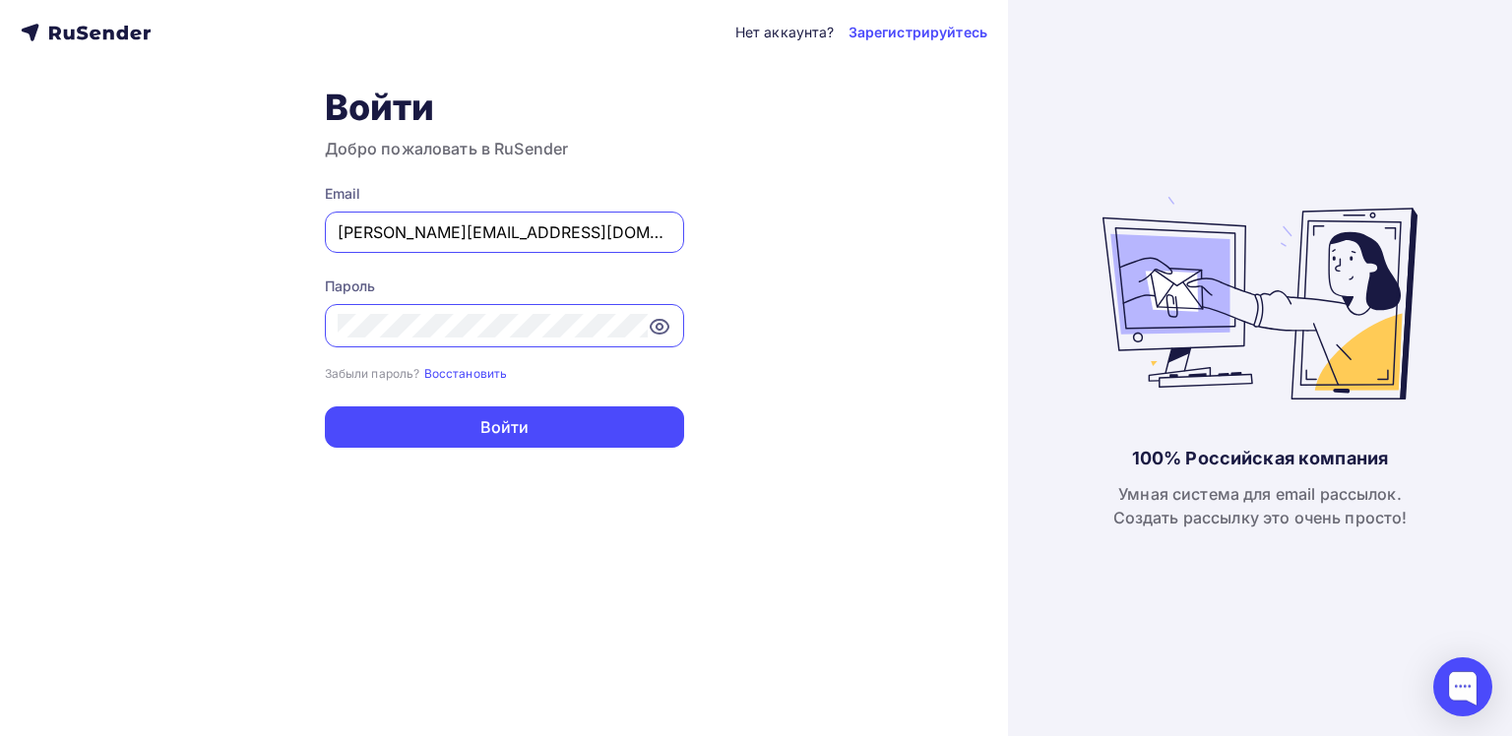
click at [361, 231] on input "a.shevtsov+rusender@ucoz-team.net" at bounding box center [505, 232] width 334 height 24
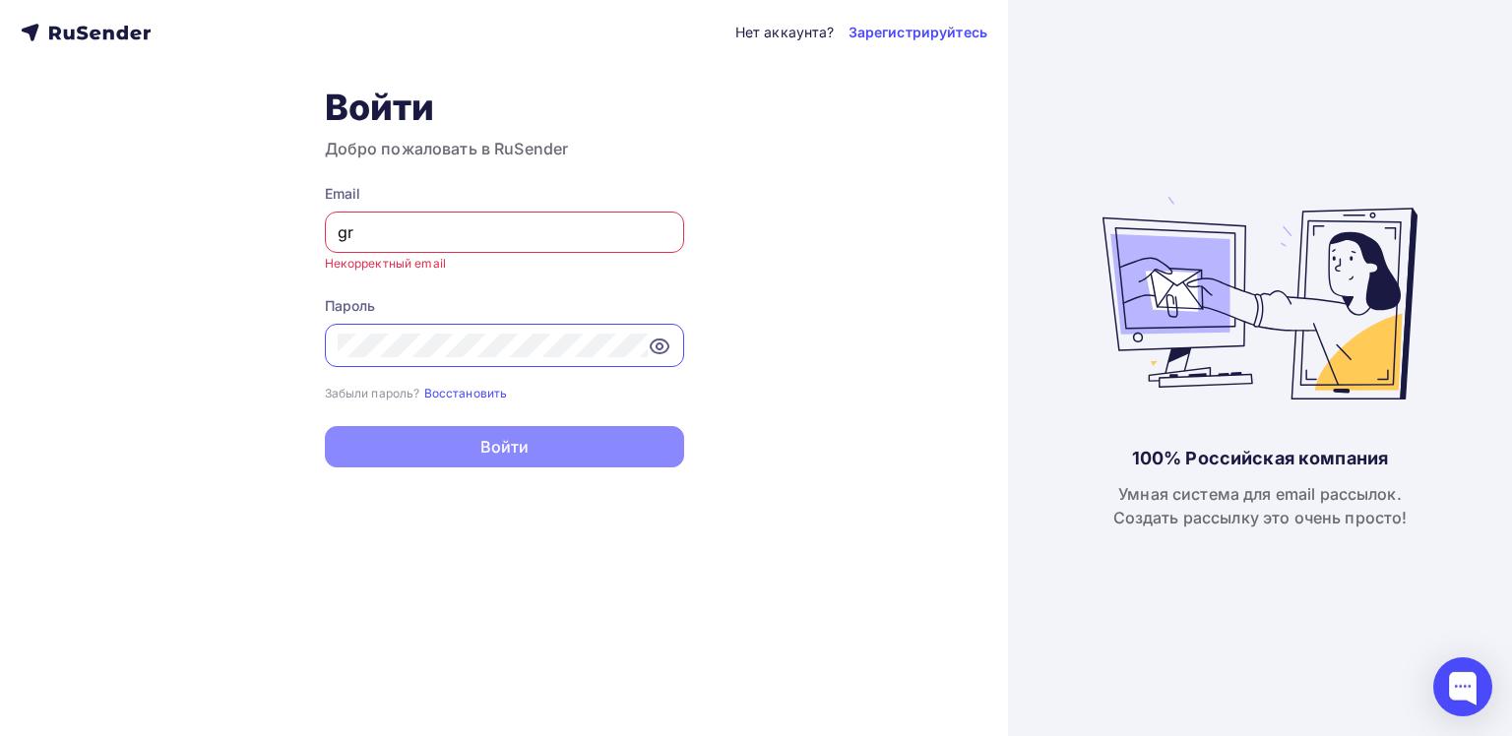
type input "g"
type input "joshgrizzli@gmail.com"
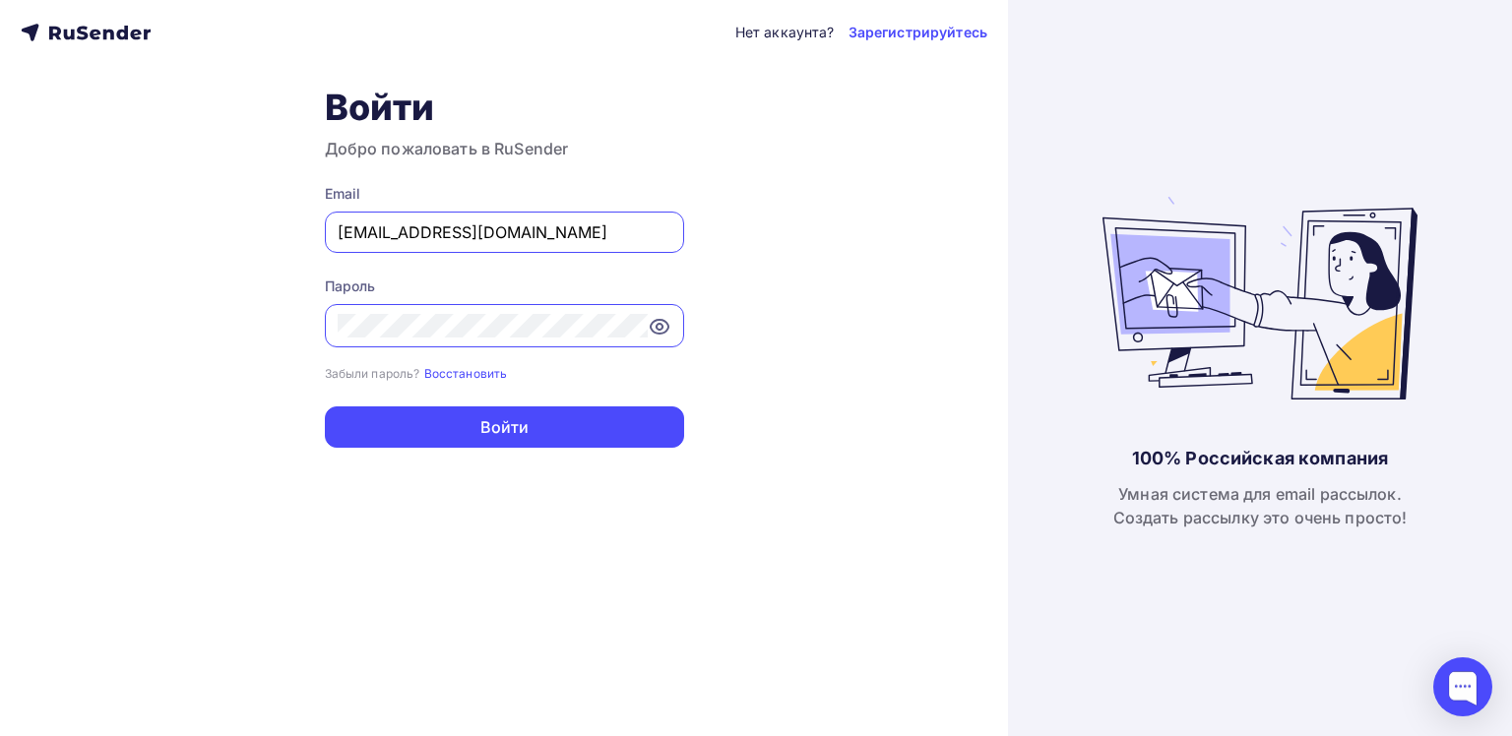
click at [803, 497] on div "Нет аккаунта? Зарегистрируйтесь Войти Добро пожаловать в RuSender Email joshgri…" at bounding box center [504, 368] width 1008 height 736
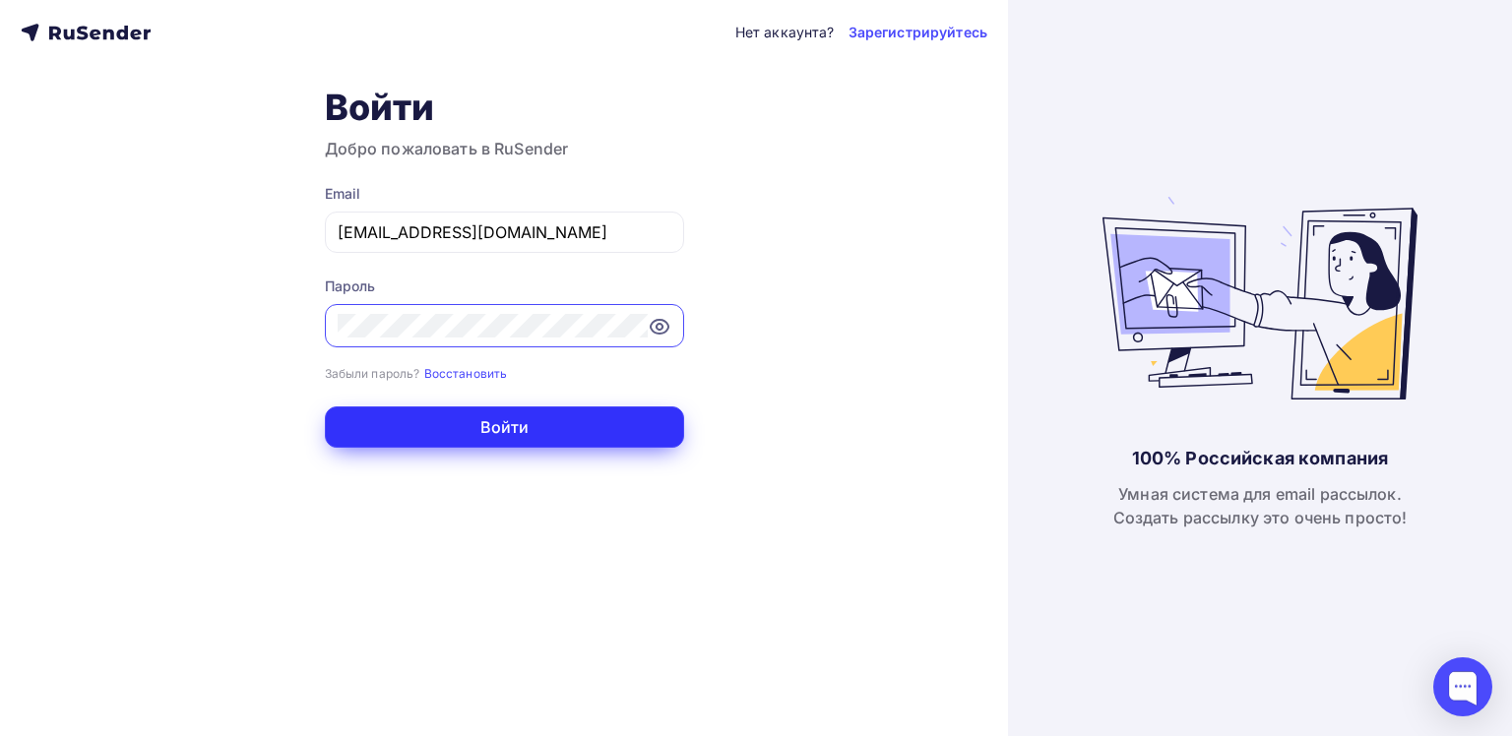
click at [584, 444] on button "Войти" at bounding box center [504, 427] width 359 height 41
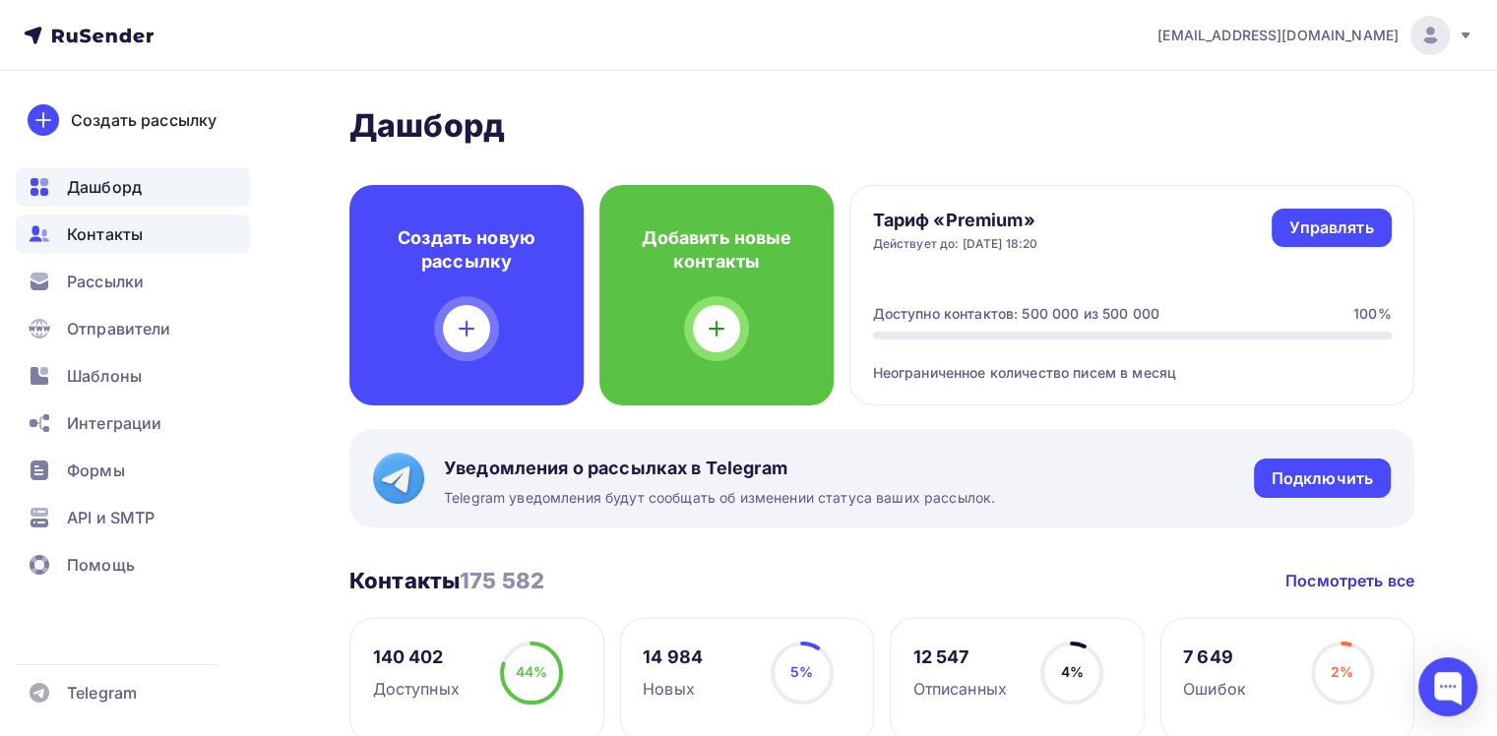
click at [180, 239] on div "Контакты" at bounding box center [133, 234] width 234 height 39
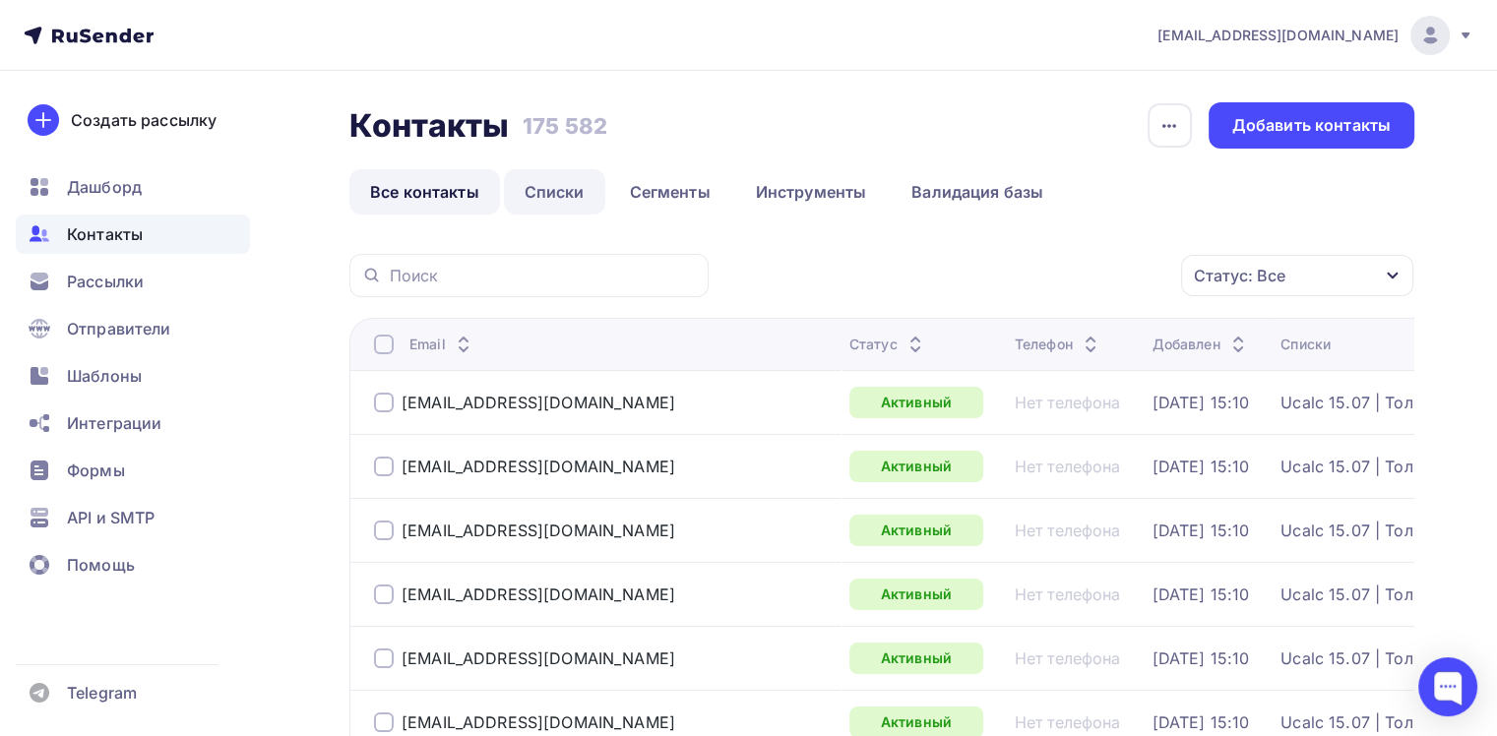
click at [524, 193] on link "Списки" at bounding box center [554, 191] width 101 height 45
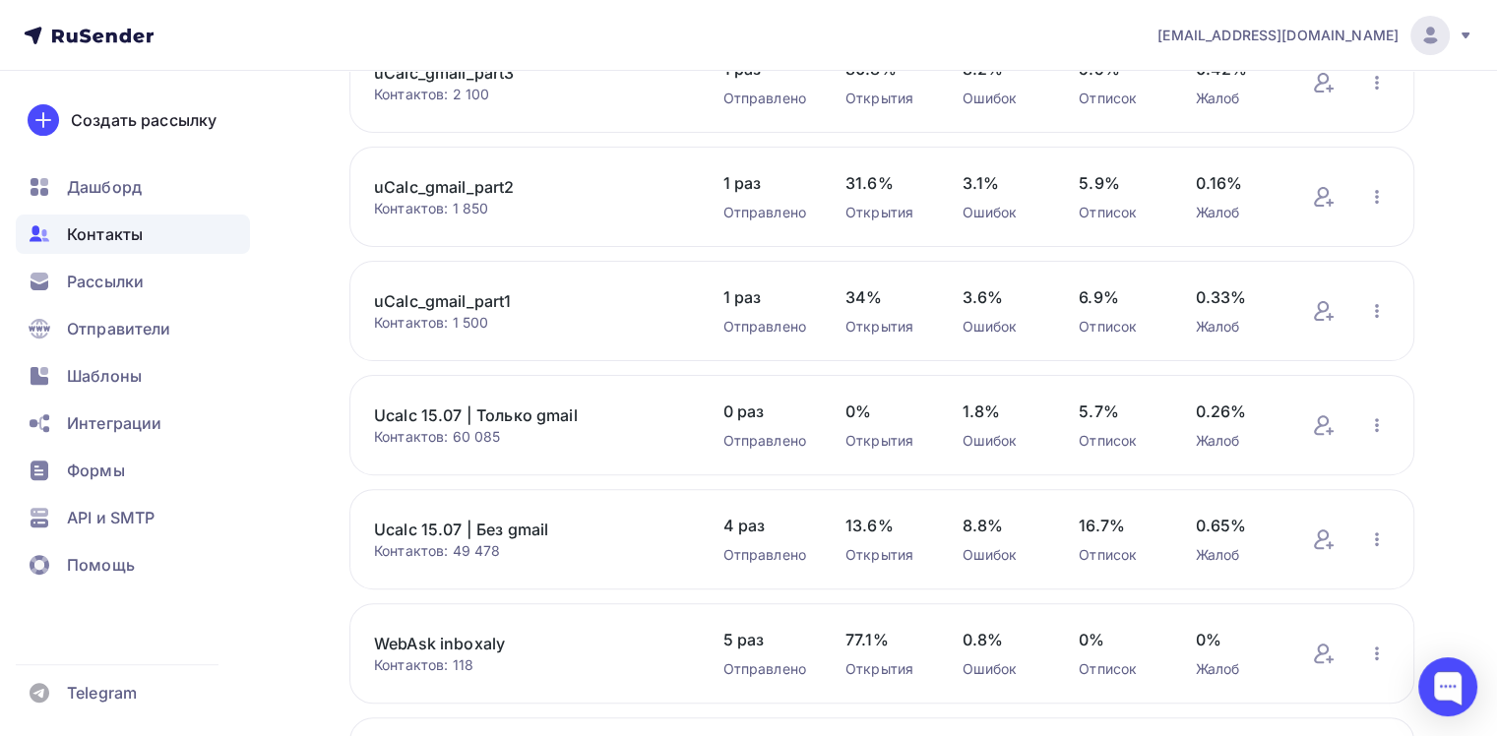
scroll to position [591, 0]
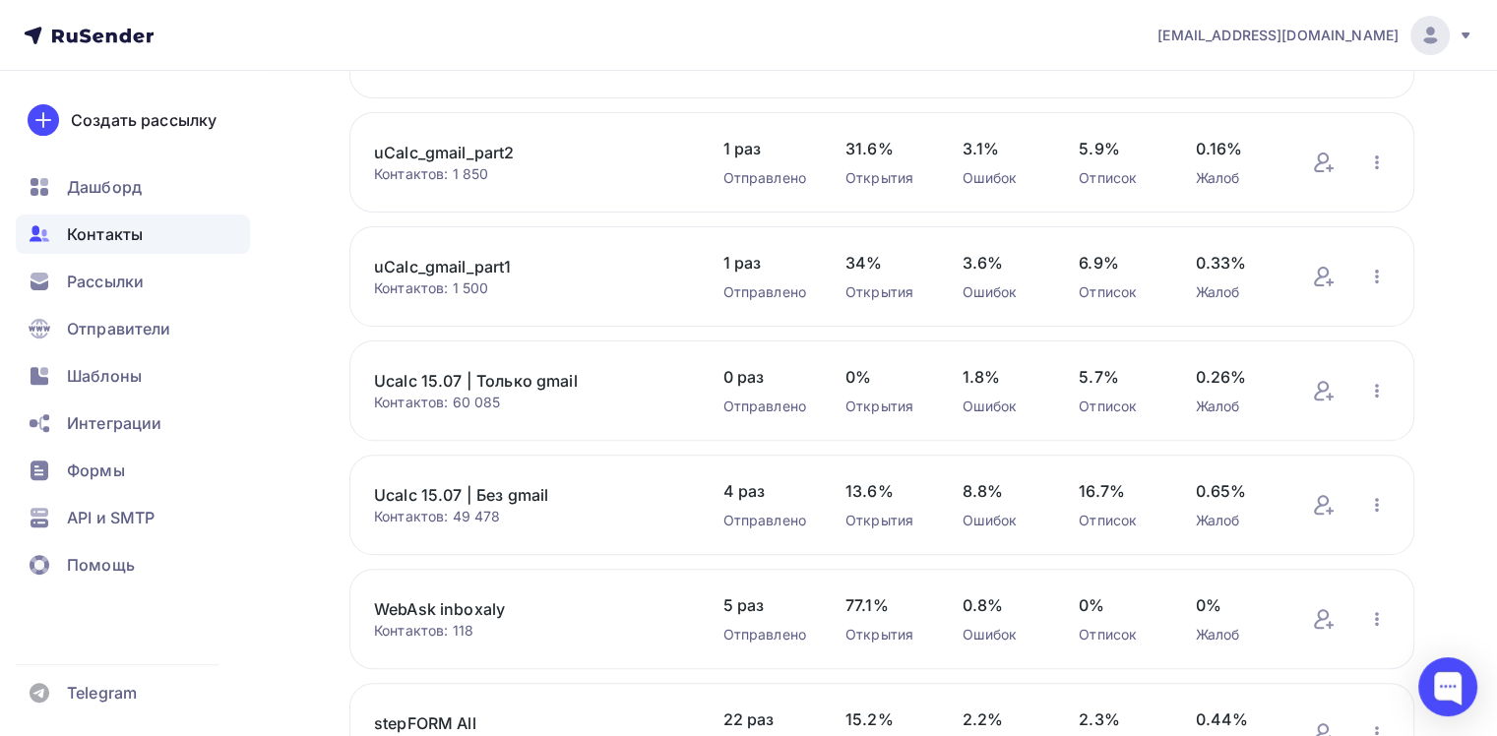
click at [480, 488] on link "Ucalc 15.07 | Без gmail" at bounding box center [528, 495] width 309 height 24
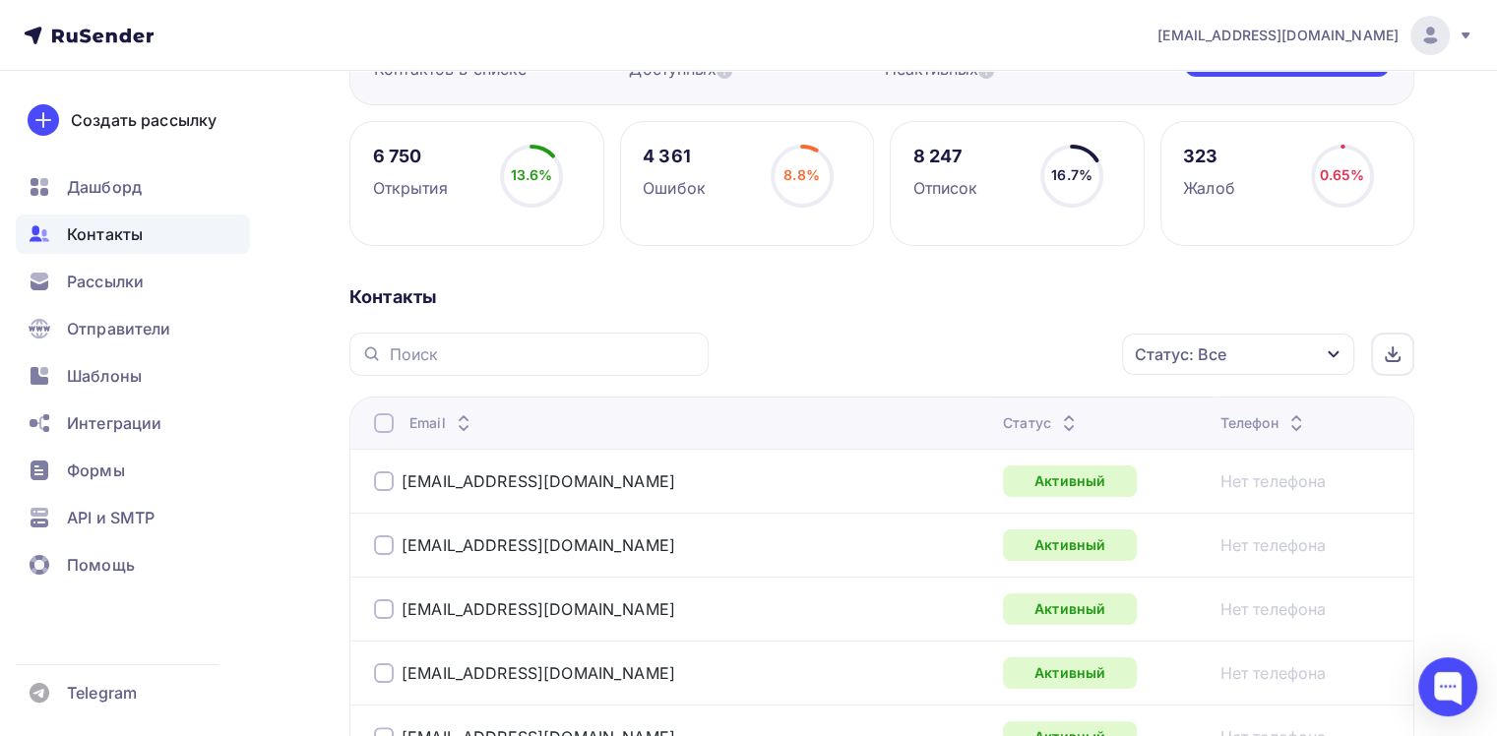
scroll to position [394, 0]
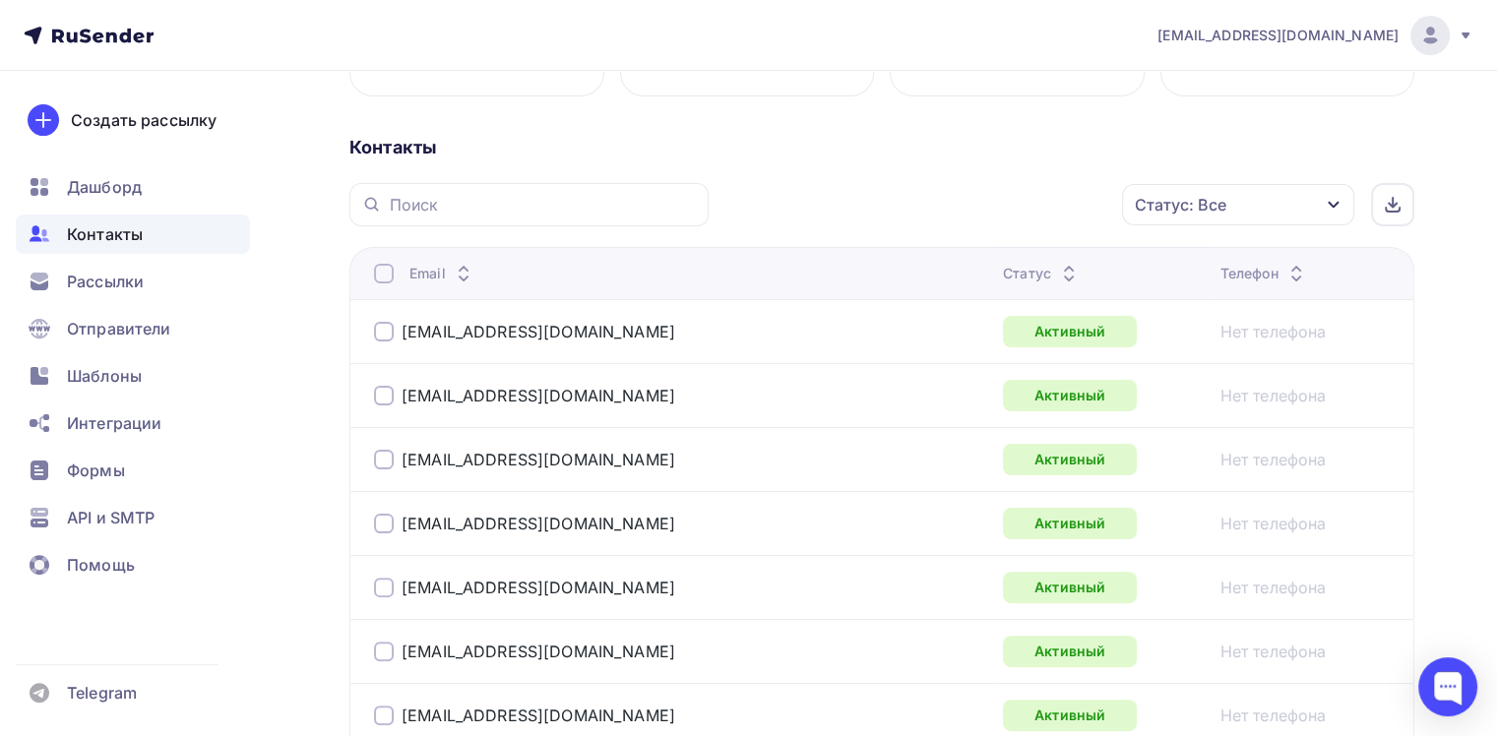
click at [1209, 206] on div "Статус: Все" at bounding box center [1181, 205] width 92 height 24
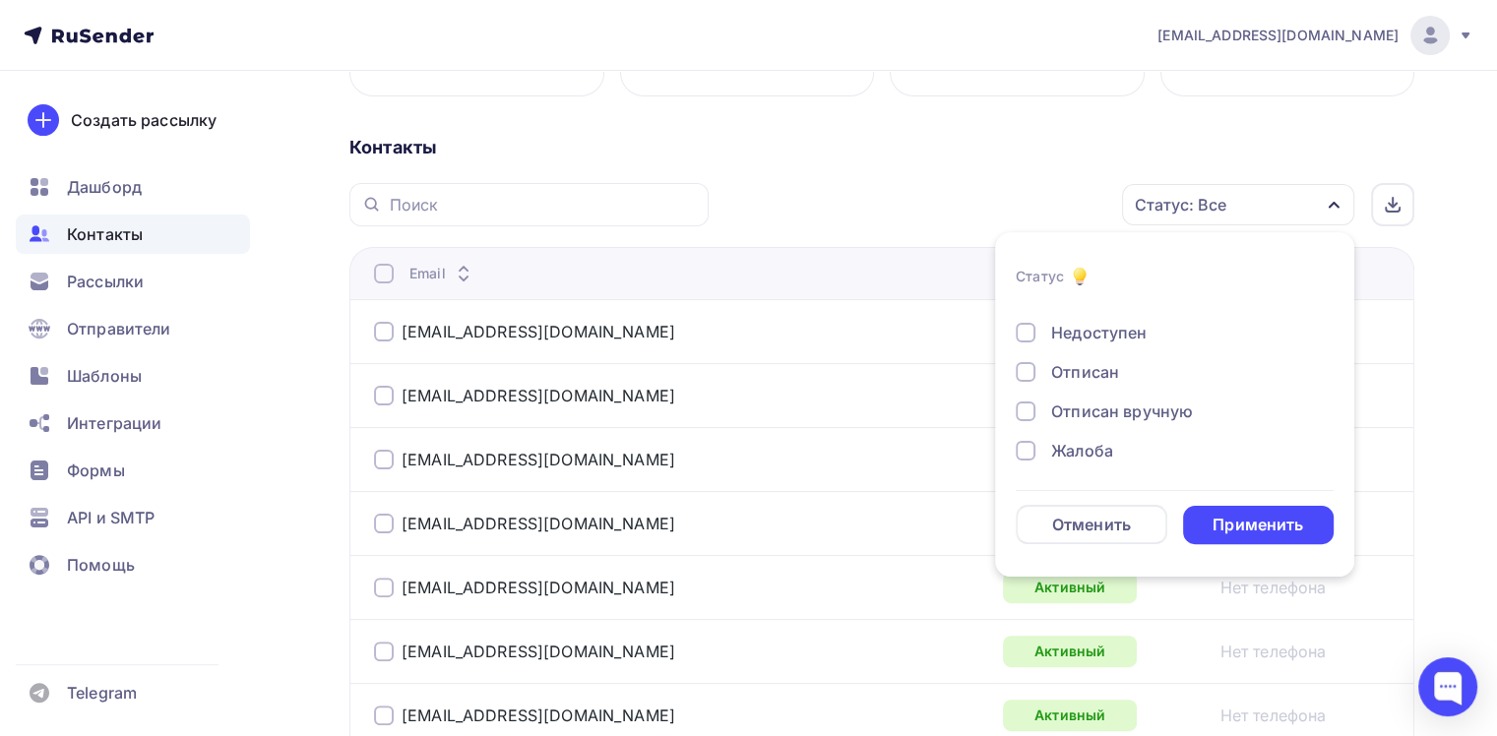
scroll to position [142, 0]
click at [1081, 329] on div "Недоступен" at bounding box center [1098, 332] width 95 height 24
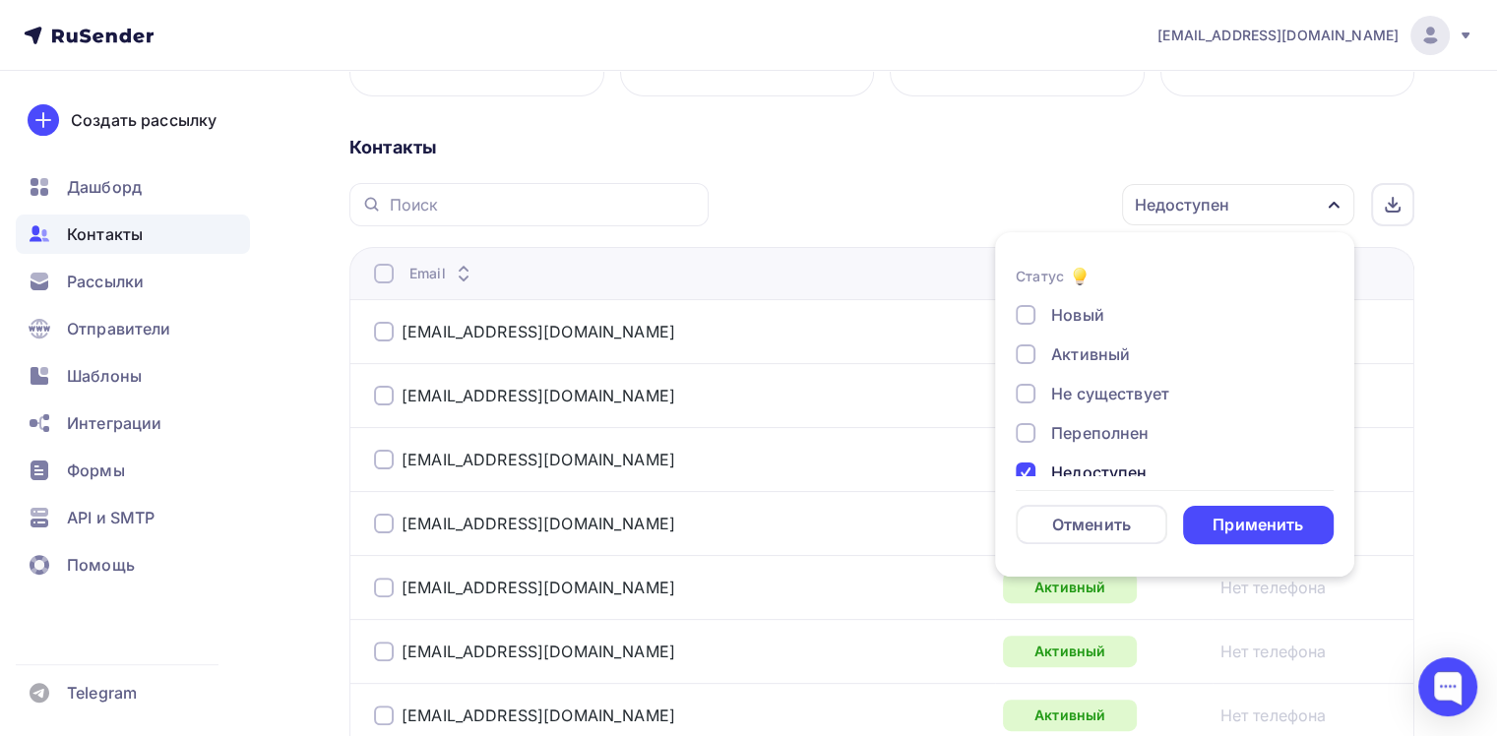
scroll to position [0, 0]
click at [1112, 401] on div "Не существует" at bounding box center [1110, 395] width 118 height 24
click at [1118, 470] on div "Недоступен" at bounding box center [1098, 474] width 95 height 24
click at [1234, 523] on div "Применить" at bounding box center [1258, 525] width 91 height 23
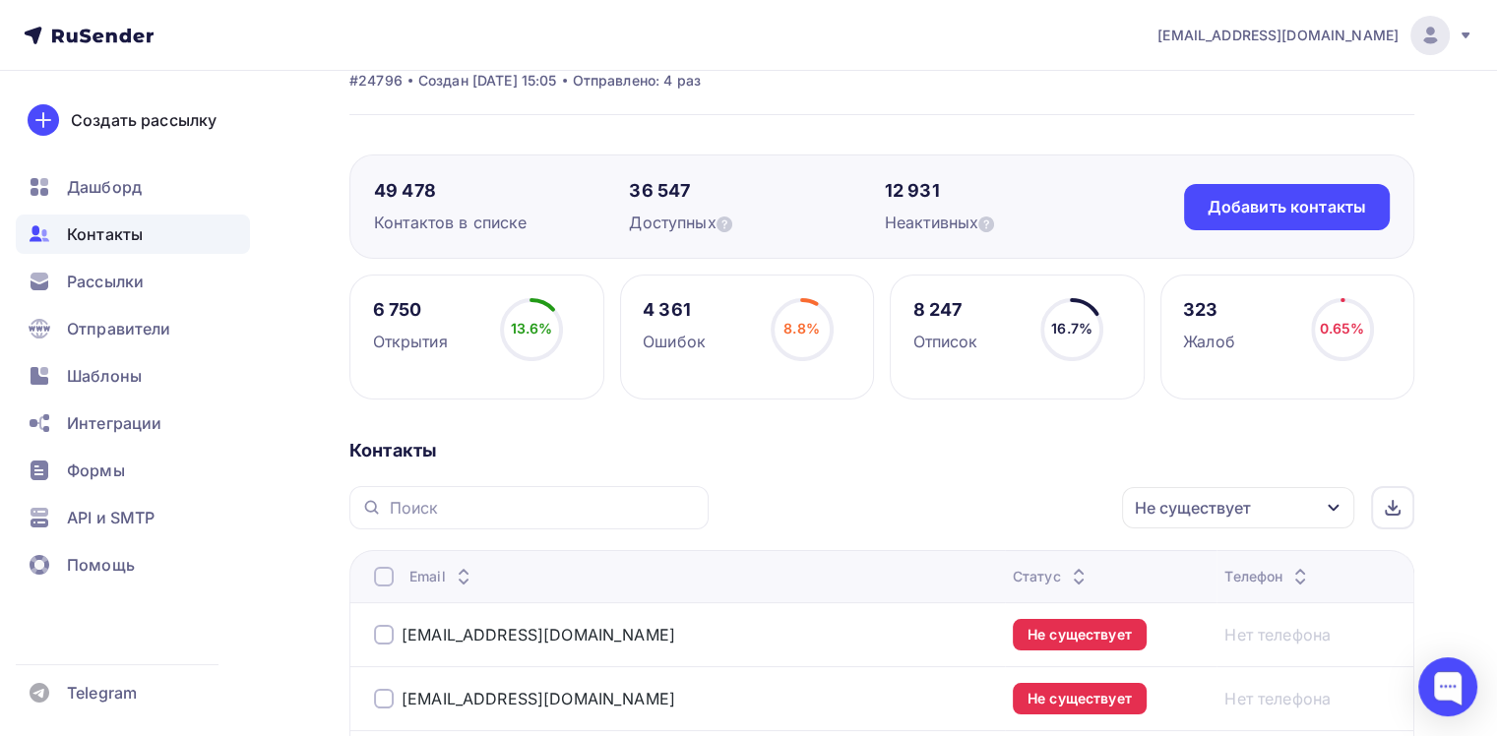
scroll to position [83, 0]
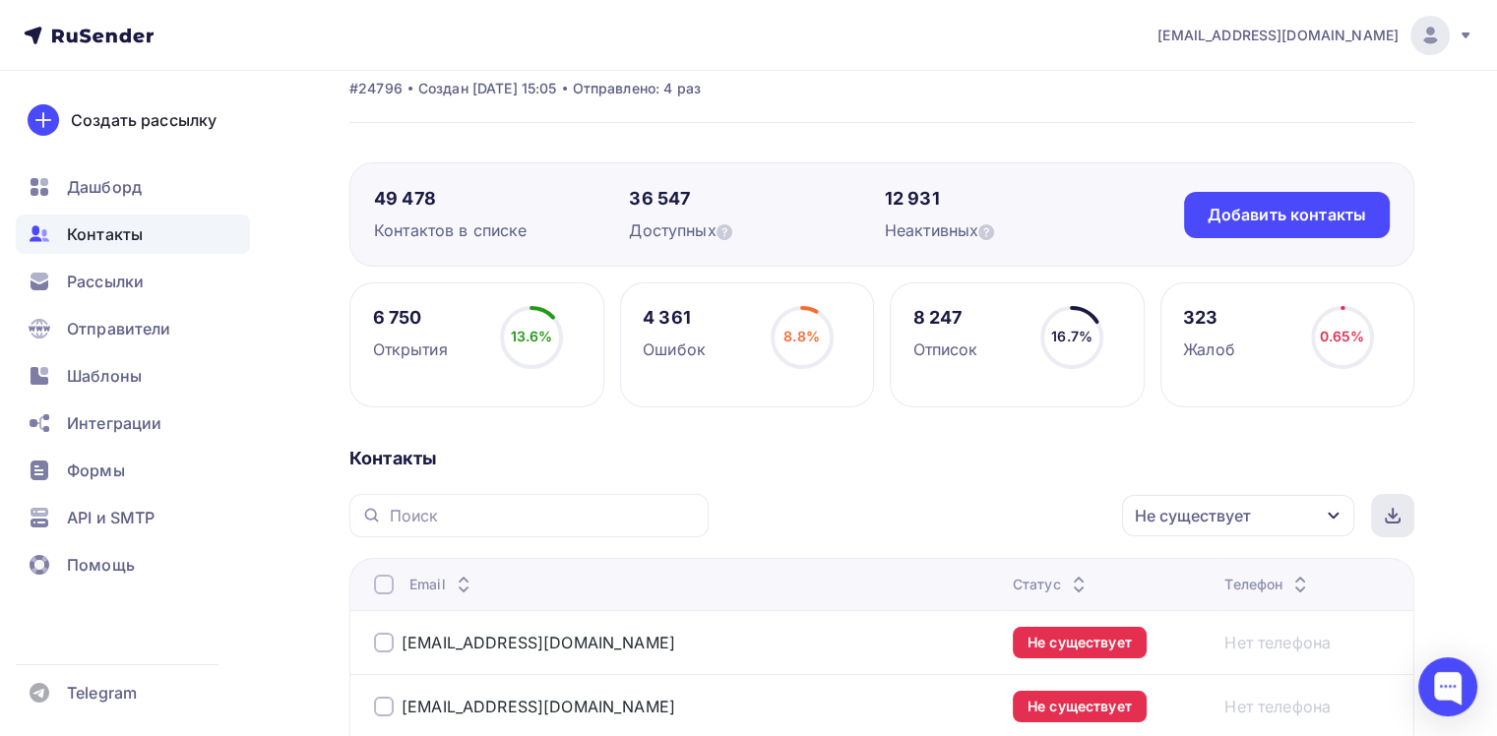
click at [1410, 527] on div at bounding box center [1392, 515] width 43 height 43
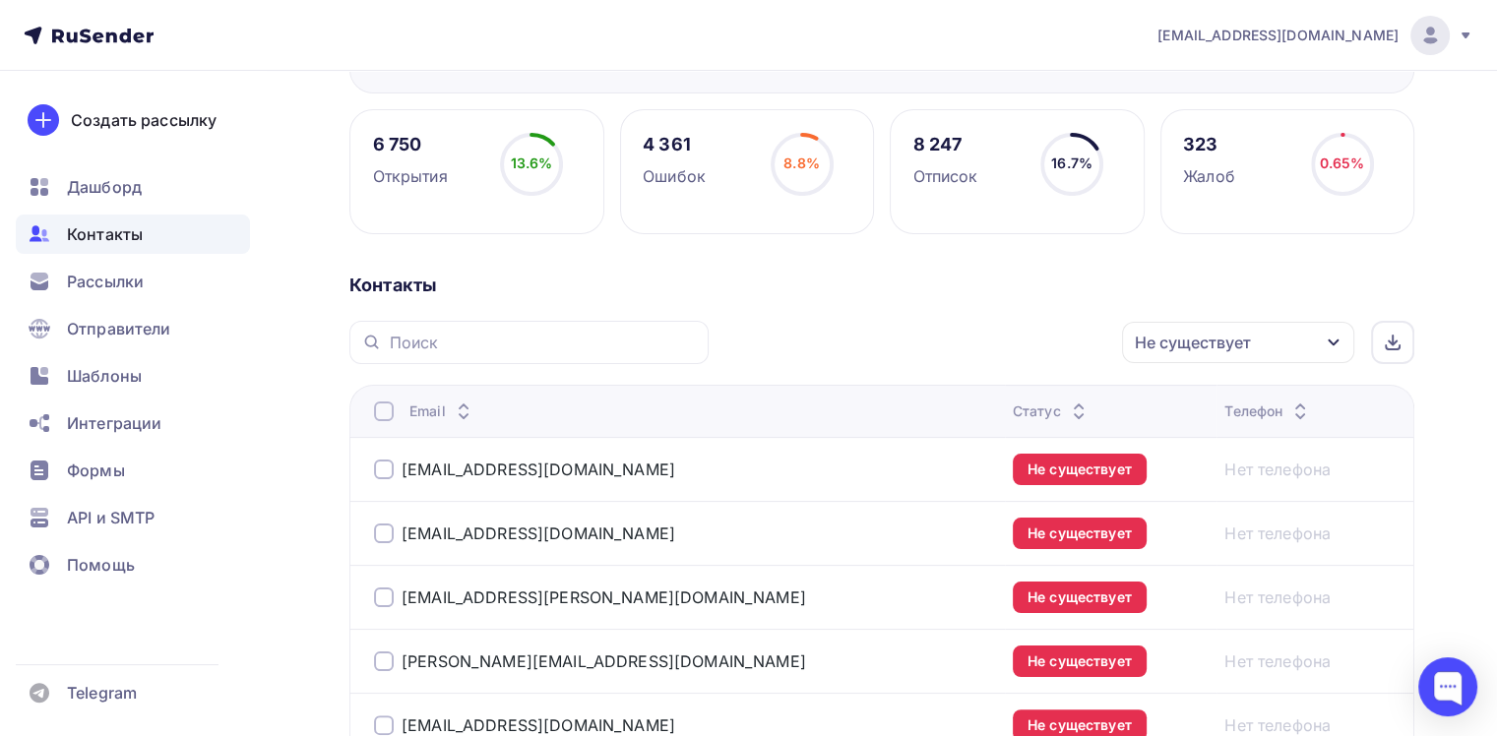
scroll to position [378, 0]
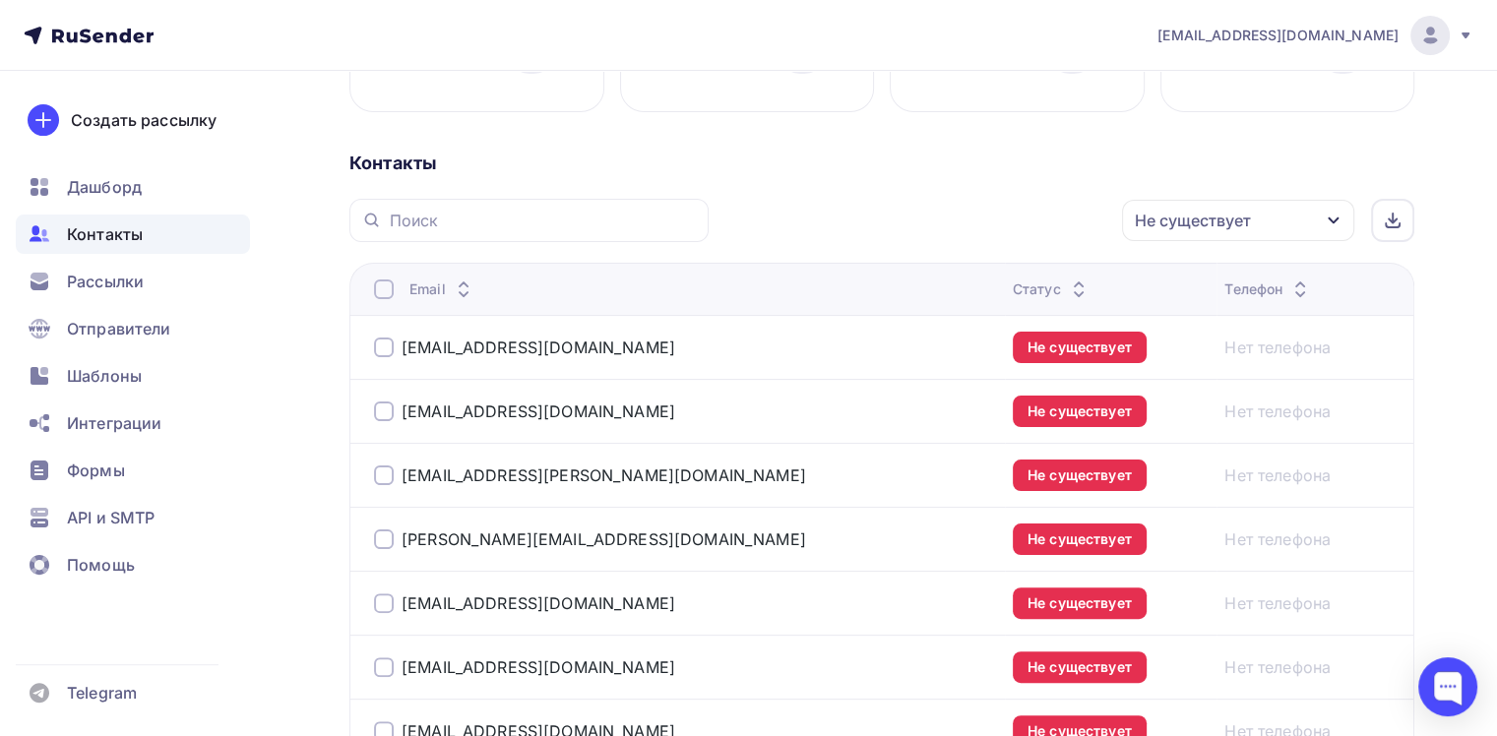
click at [1252, 232] on div "Не существует" at bounding box center [1238, 220] width 232 height 41
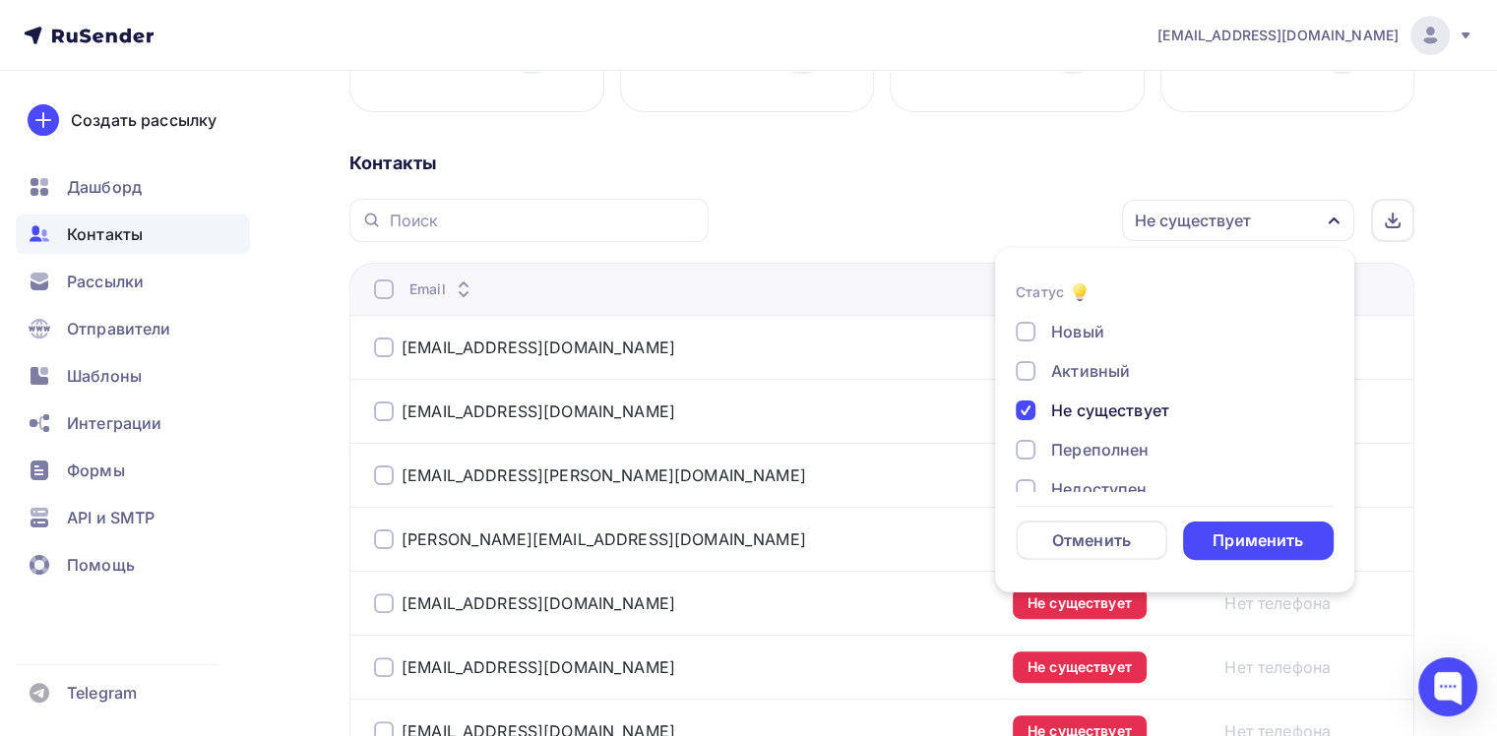
click at [1047, 419] on div "Не существует" at bounding box center [1163, 411] width 295 height 24
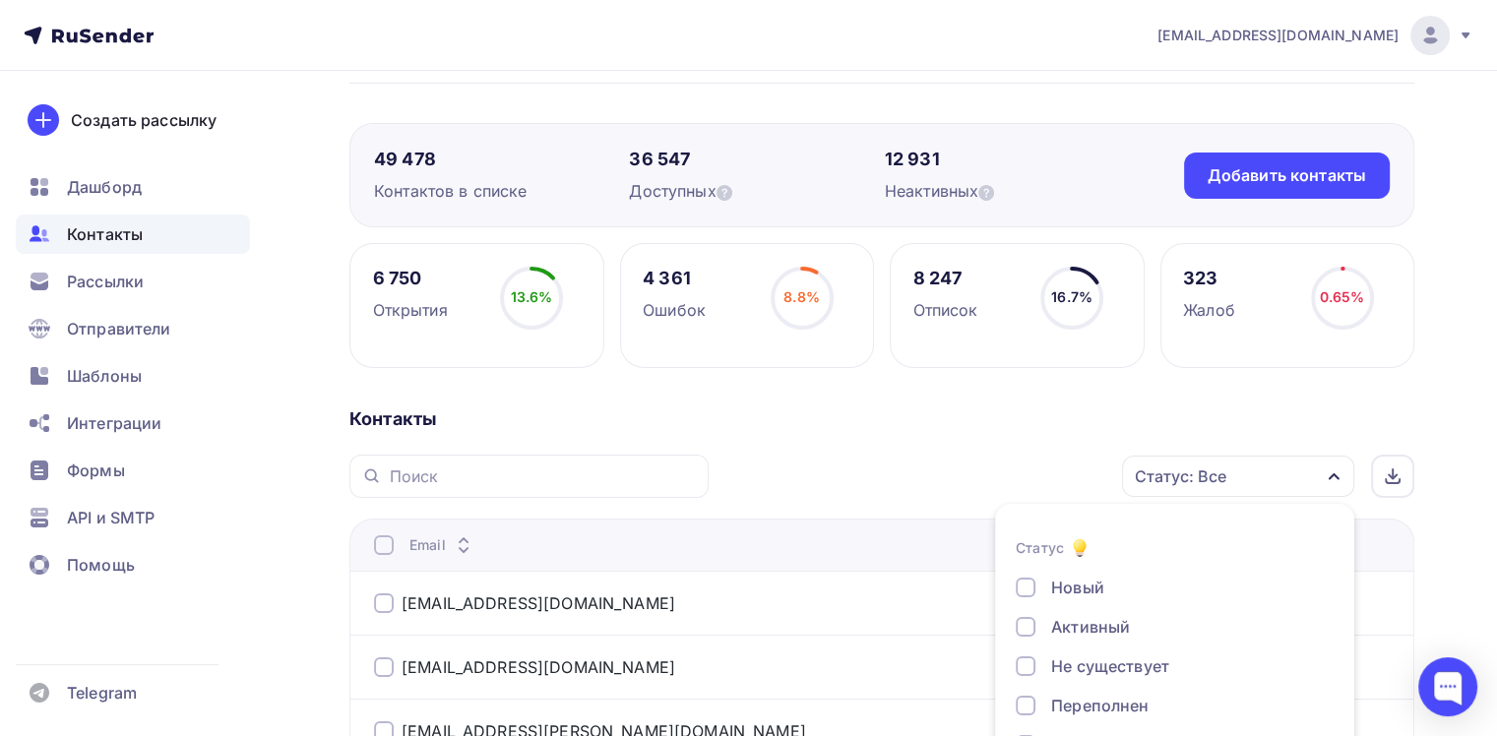
scroll to position [0, 0]
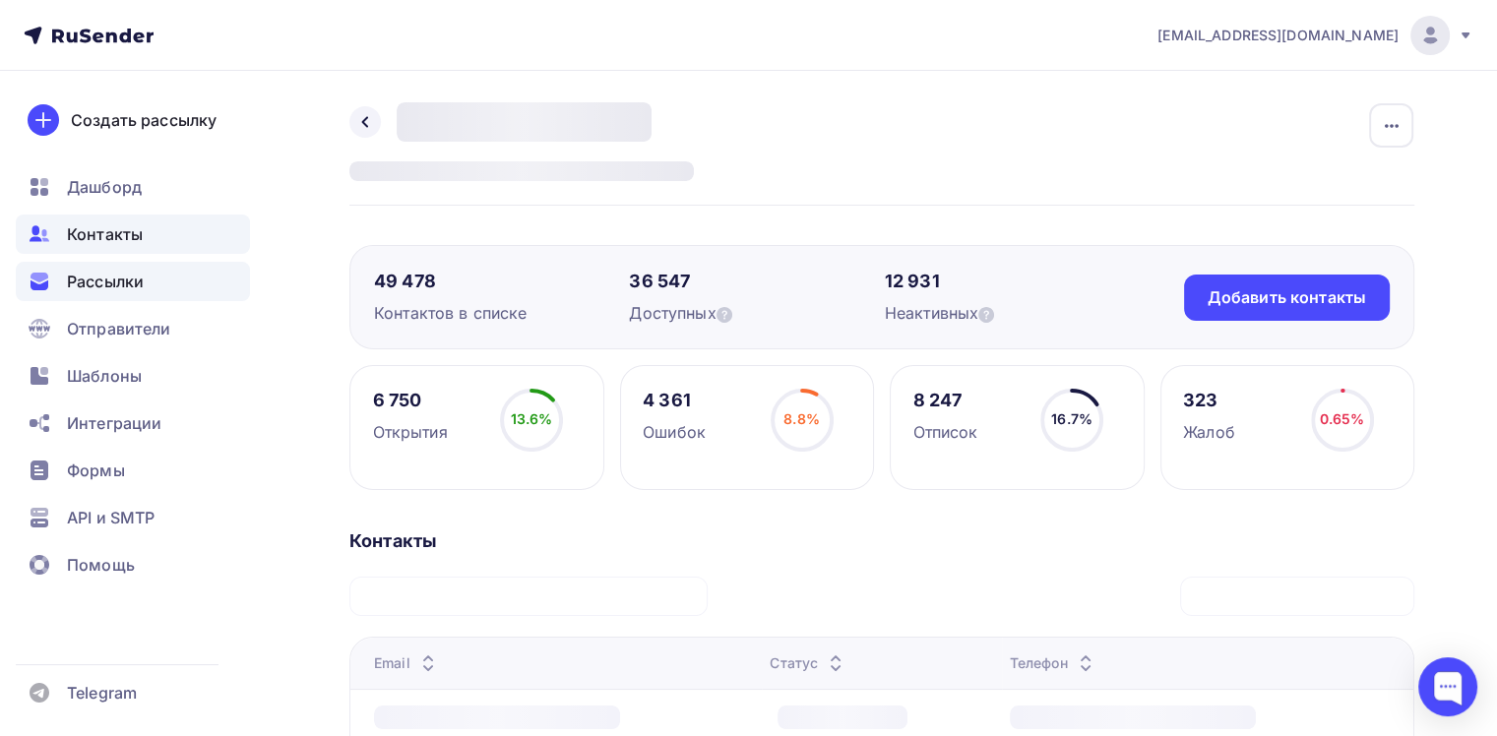
click at [196, 286] on div "Рассылки" at bounding box center [133, 281] width 234 height 39
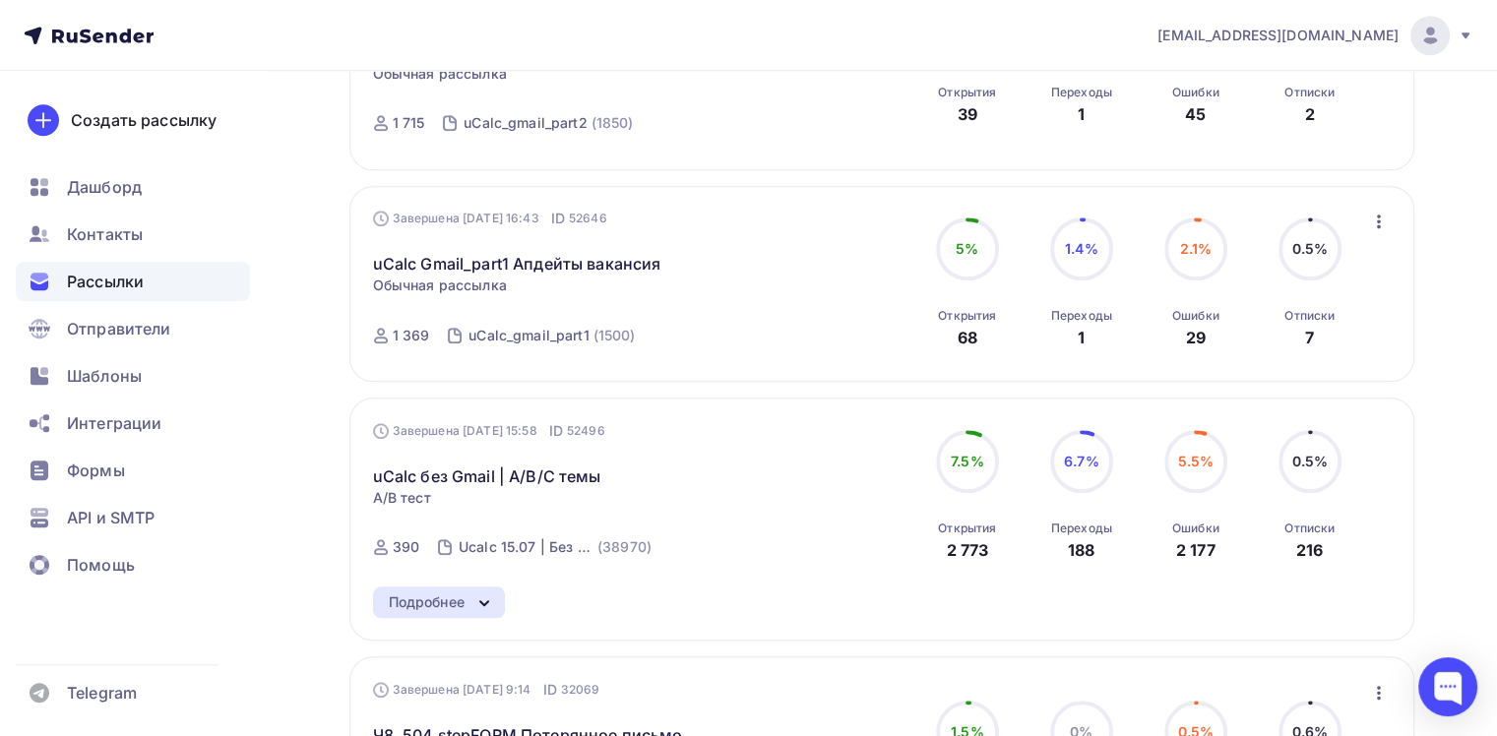
scroll to position [1783, 0]
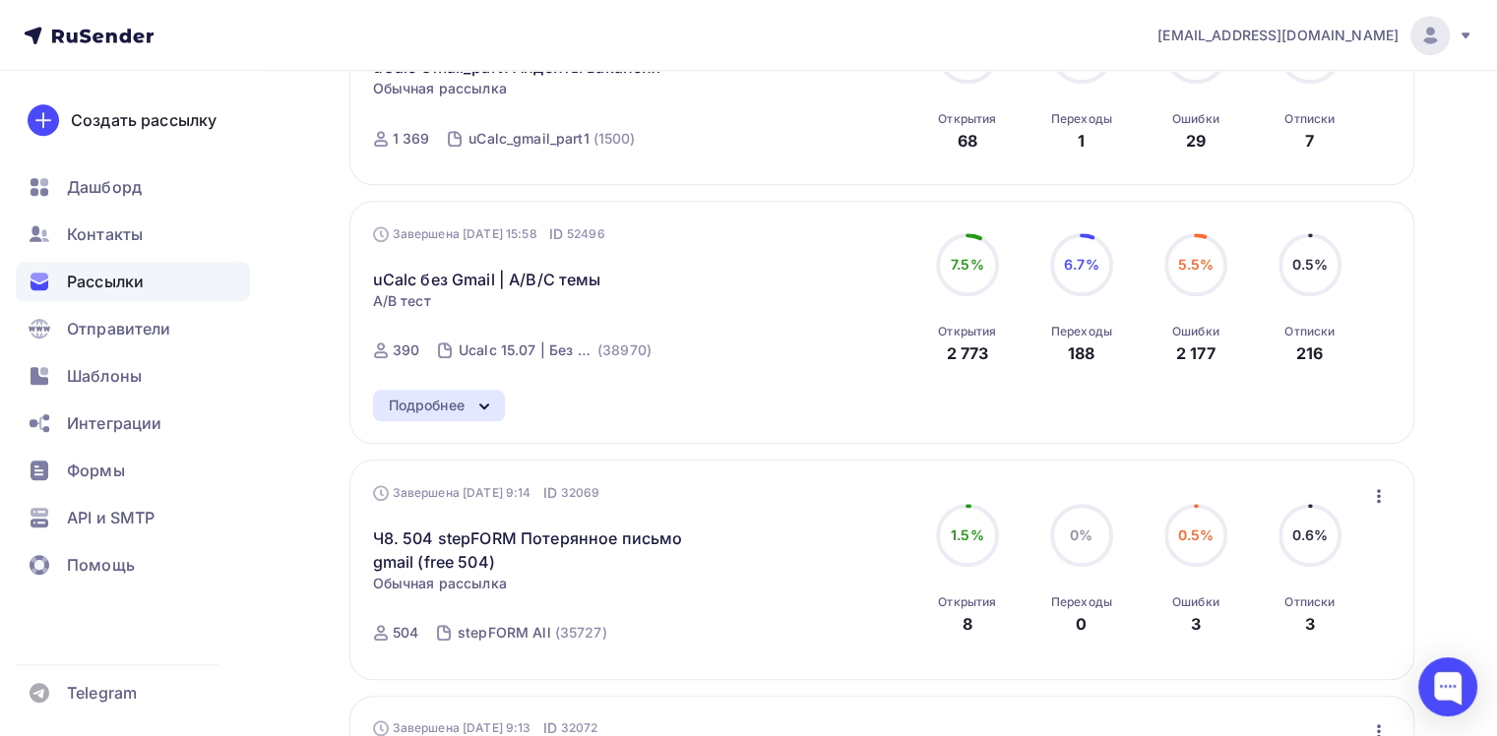
click at [508, 257] on div "uCalc без Gmail | A/B/C темы" at bounding box center [597, 267] width 449 height 47
click at [508, 279] on link "uCalc без Gmail | A/B/C темы" at bounding box center [487, 280] width 228 height 24
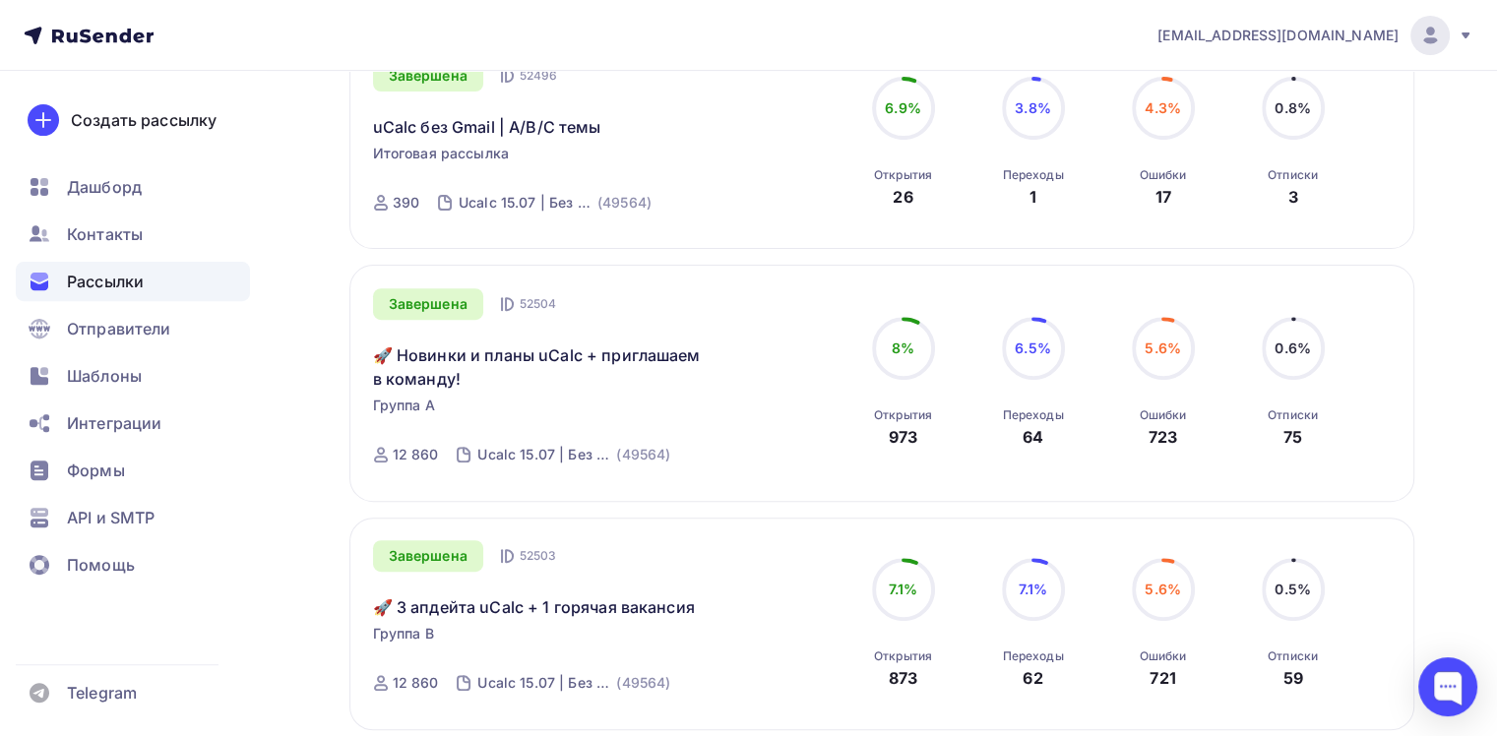
scroll to position [689, 0]
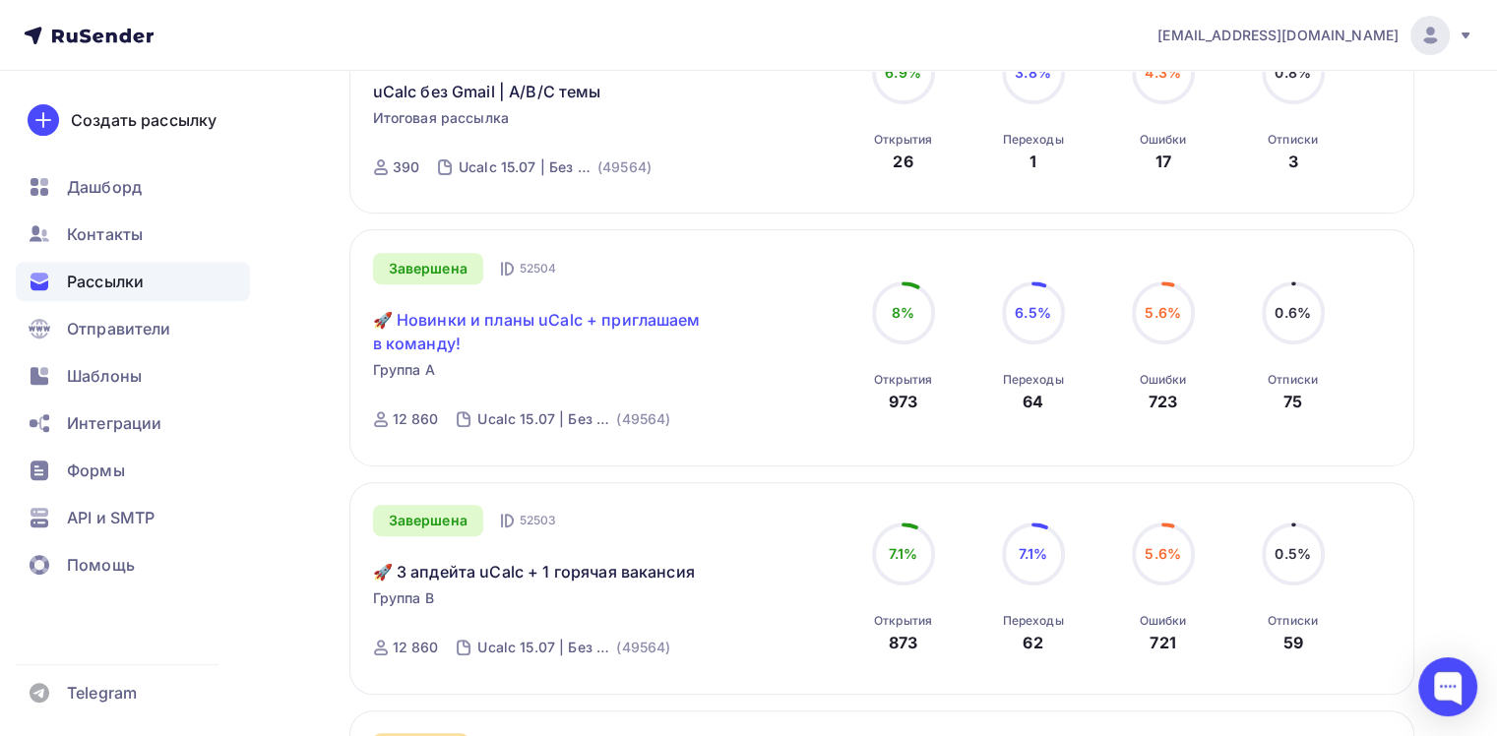
click at [514, 315] on link "🚀 Новинки и планы uCalc + приглашаем в команду!" at bounding box center [542, 331] width 338 height 47
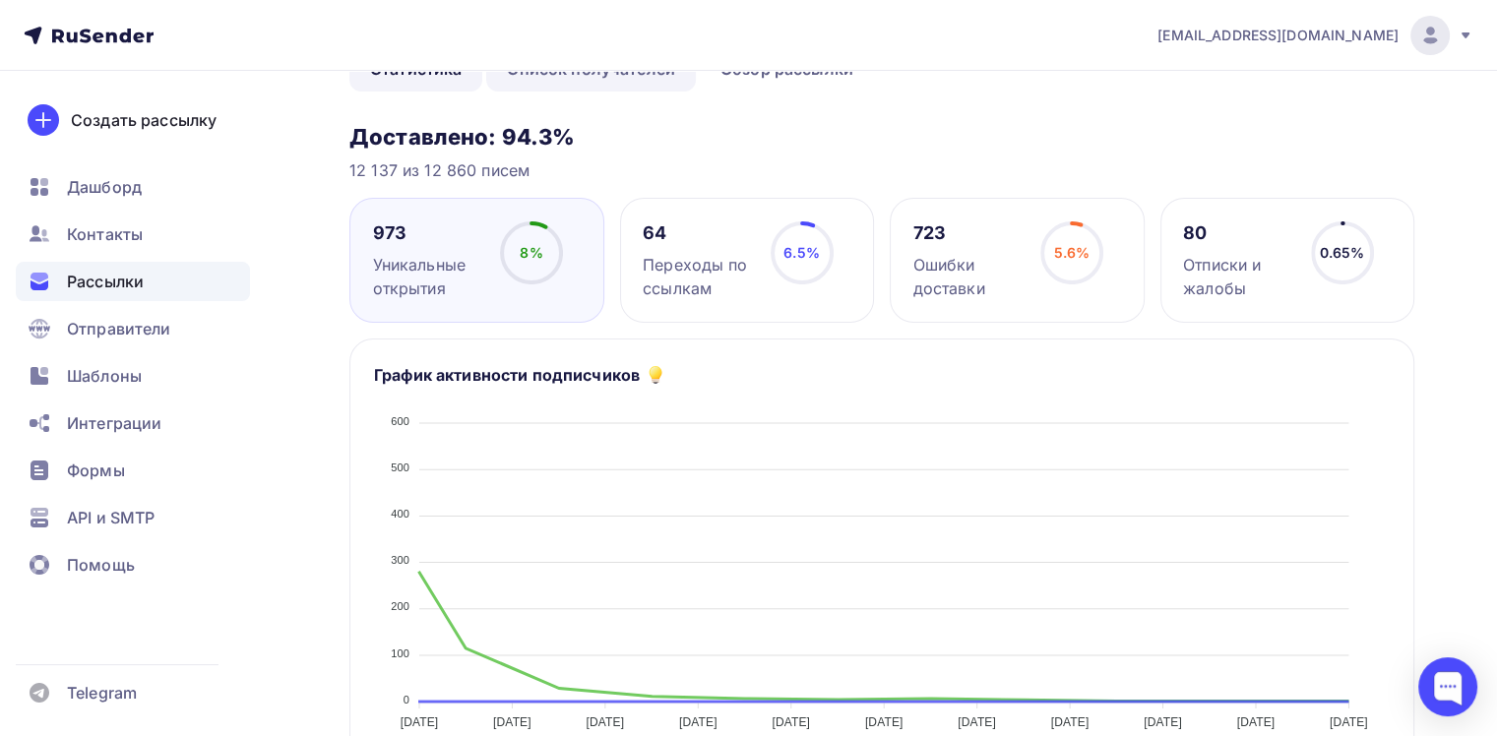
scroll to position [197, 0]
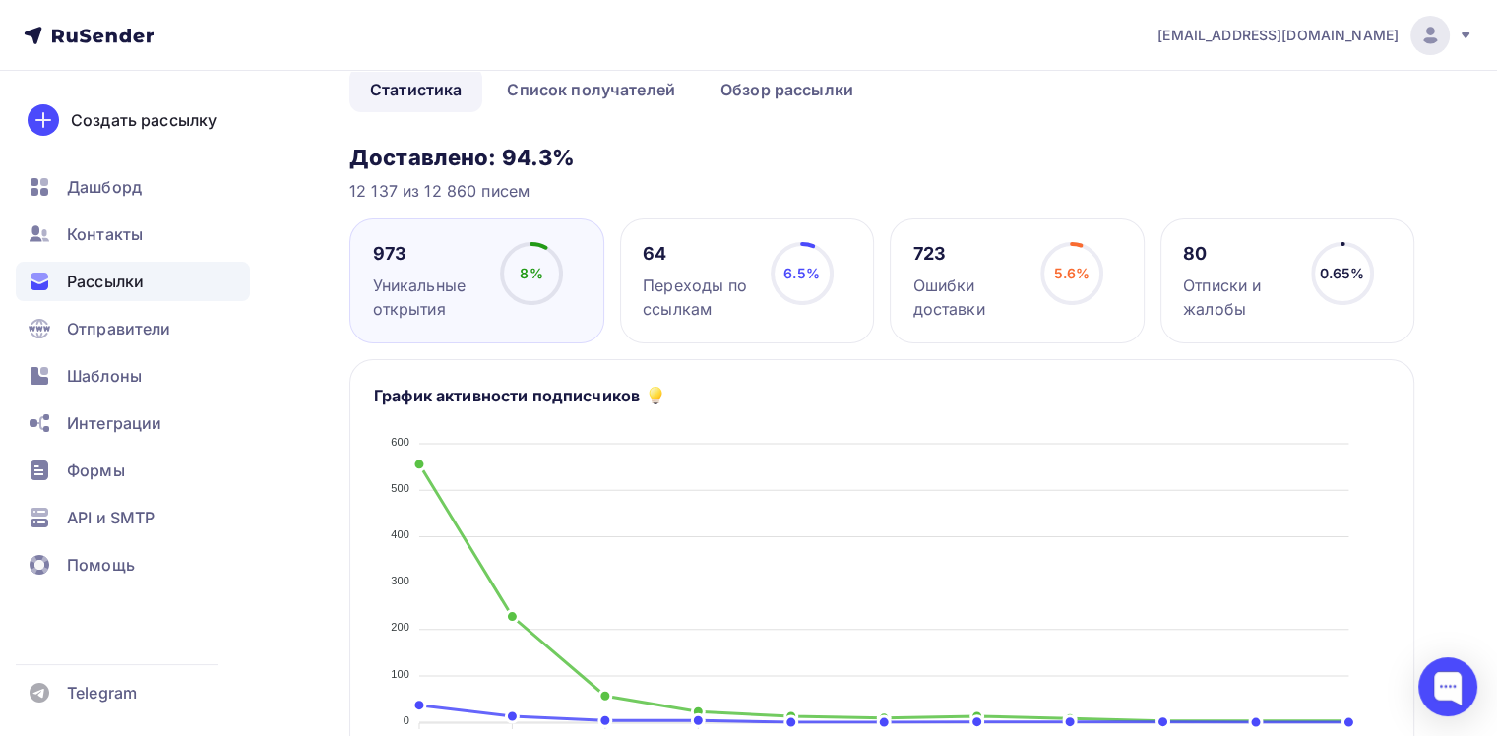
click at [472, 285] on div "Уникальные открытия" at bounding box center [428, 297] width 110 height 47
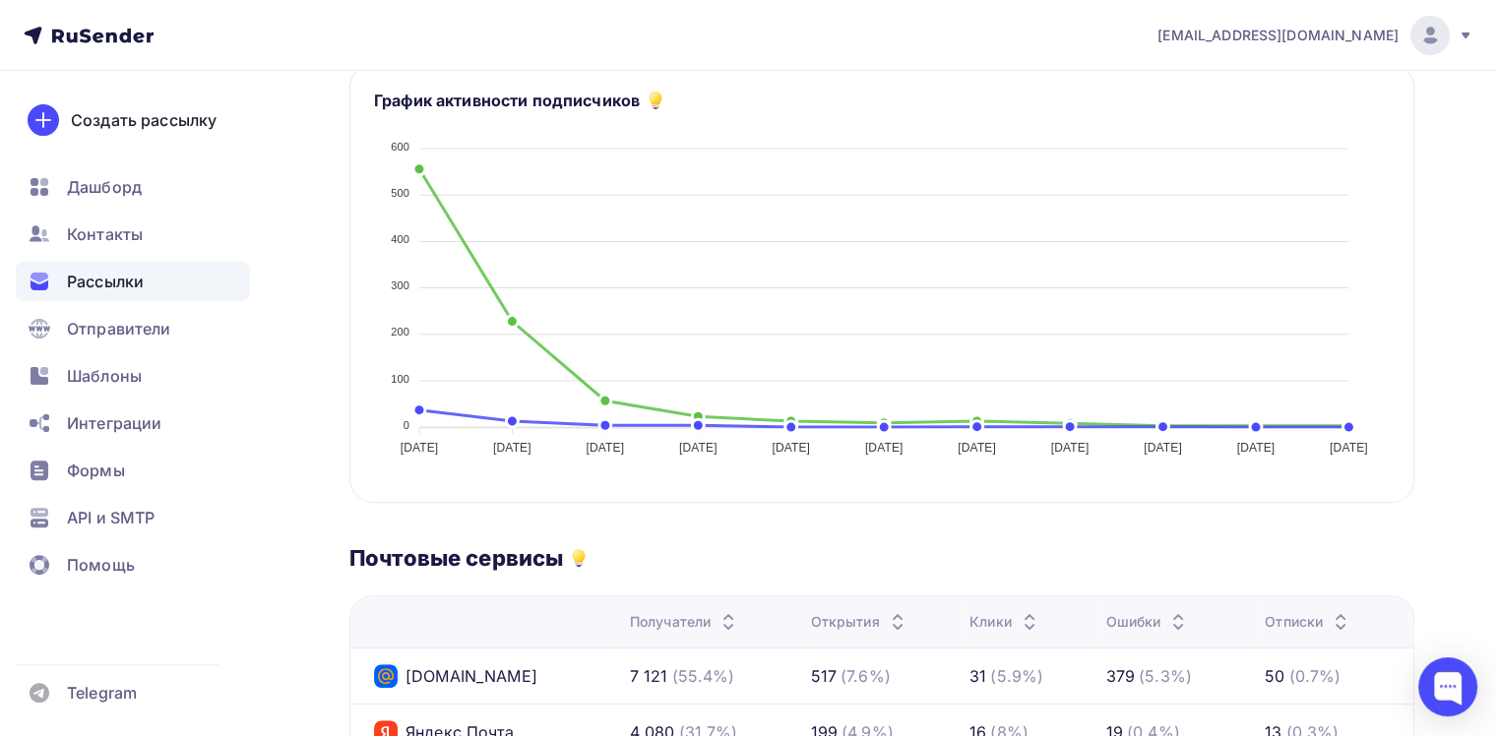
scroll to position [98, 0]
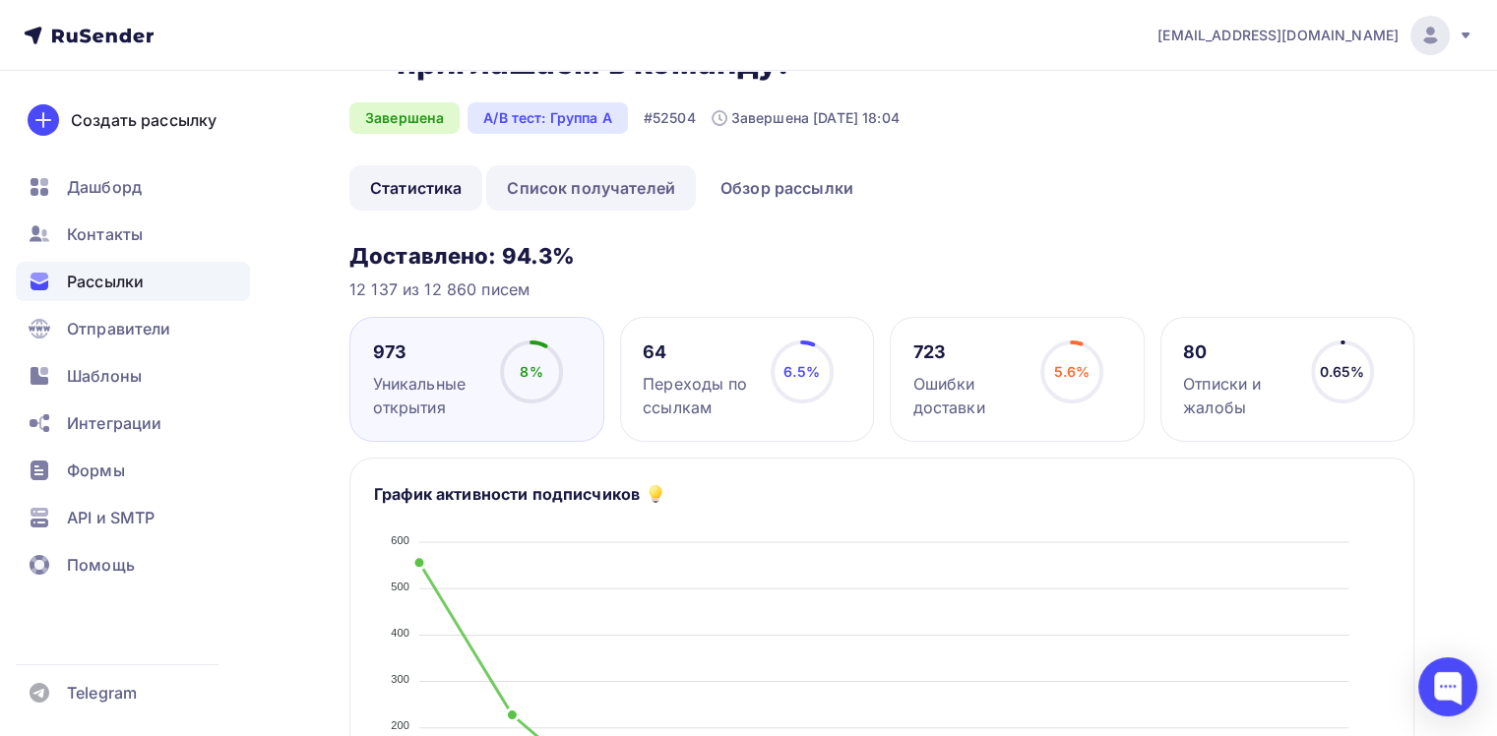
click at [613, 173] on link "Список получателей" at bounding box center [591, 187] width 210 height 45
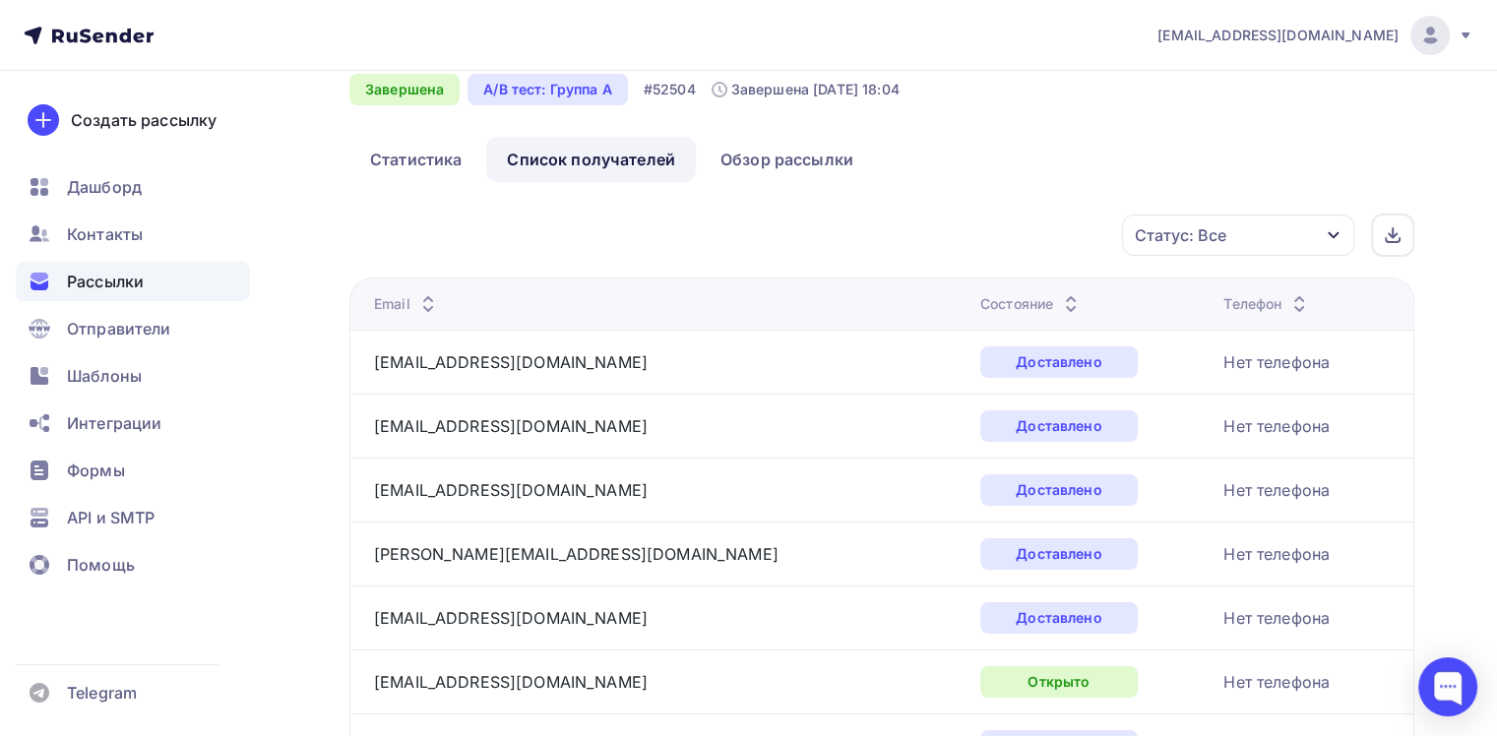
scroll to position [197, 0]
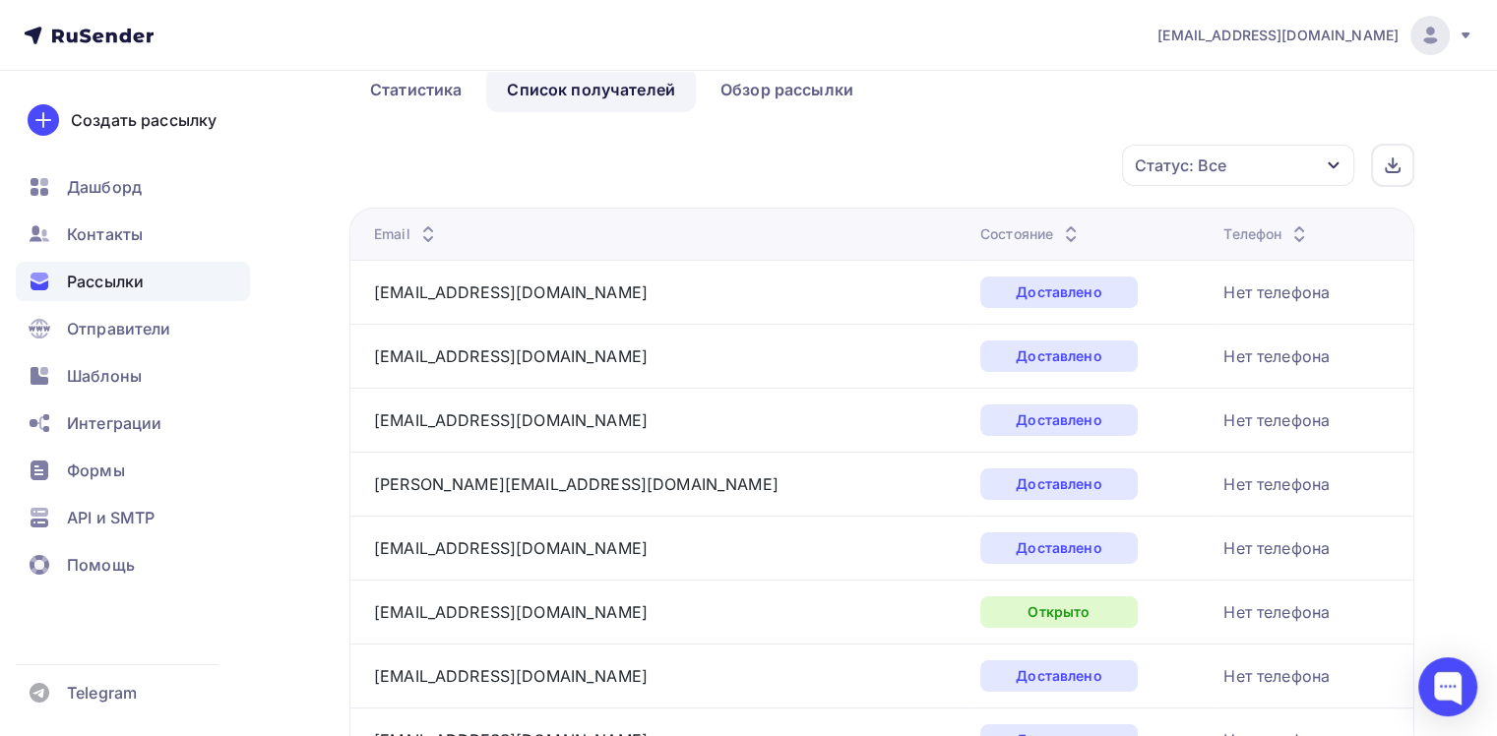
click at [1192, 155] on div "Статус: Все" at bounding box center [1181, 166] width 92 height 24
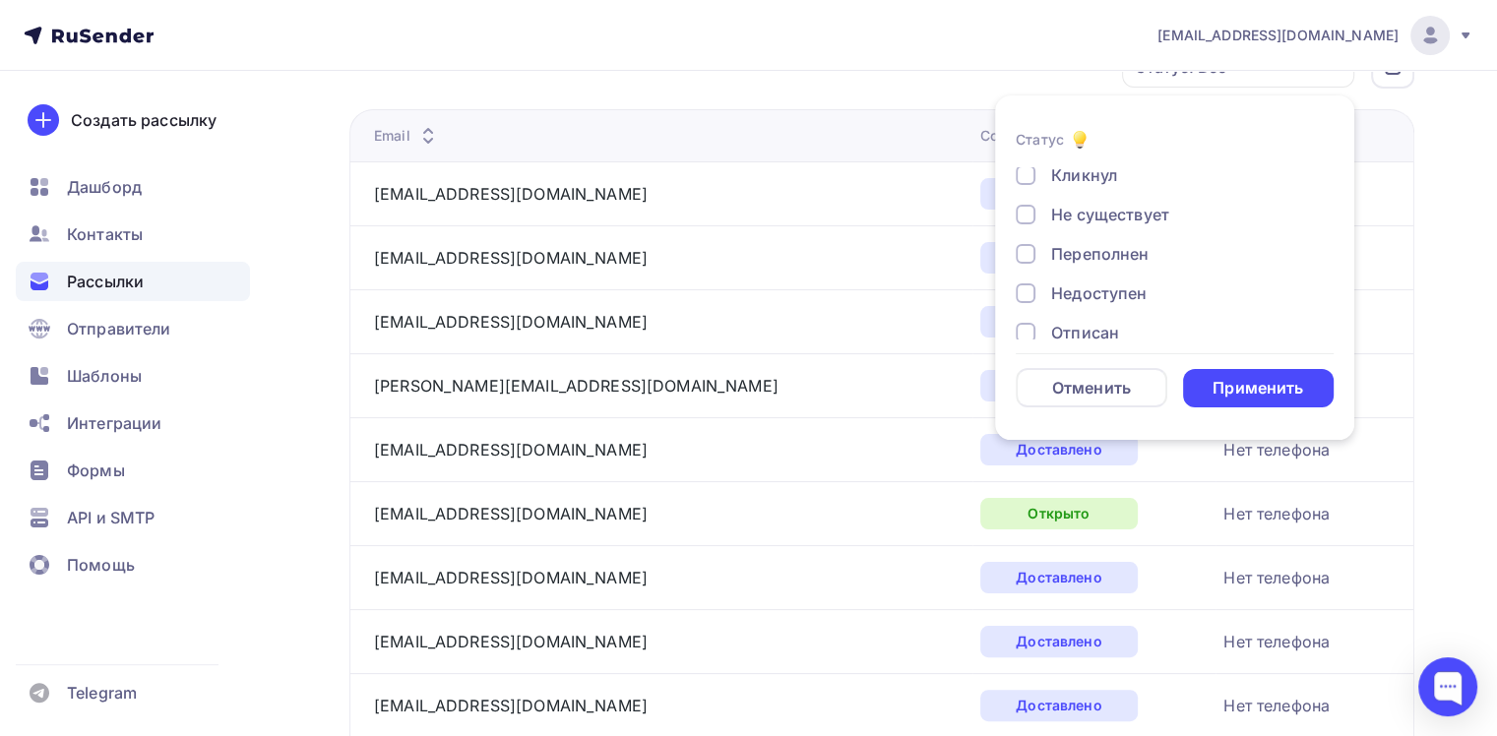
scroll to position [0, 0]
click at [1055, 211] on div "Открыто" at bounding box center [1085, 219] width 69 height 24
click at [1208, 384] on div "Применить" at bounding box center [1259, 388] width 152 height 38
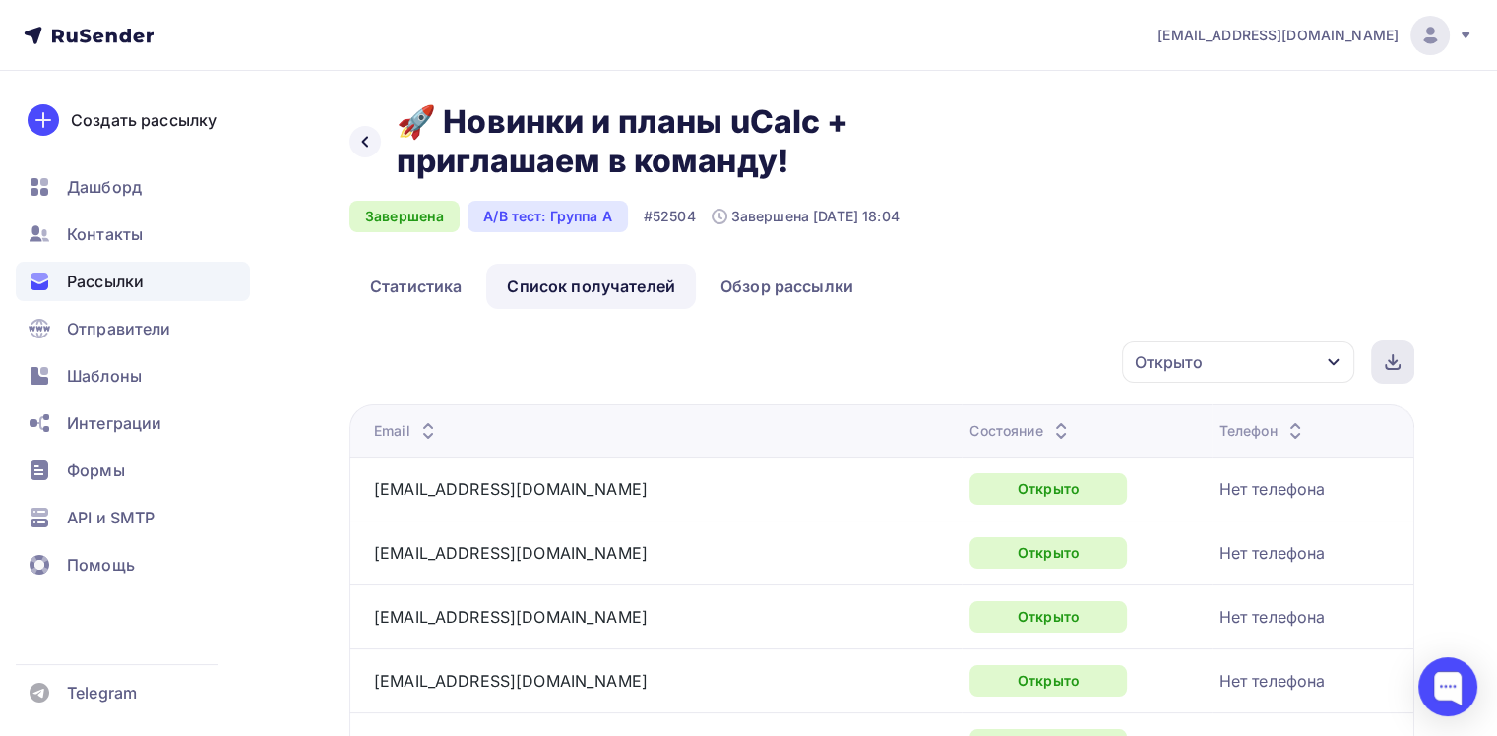
click at [1394, 363] on icon at bounding box center [1393, 363] width 8 height 4
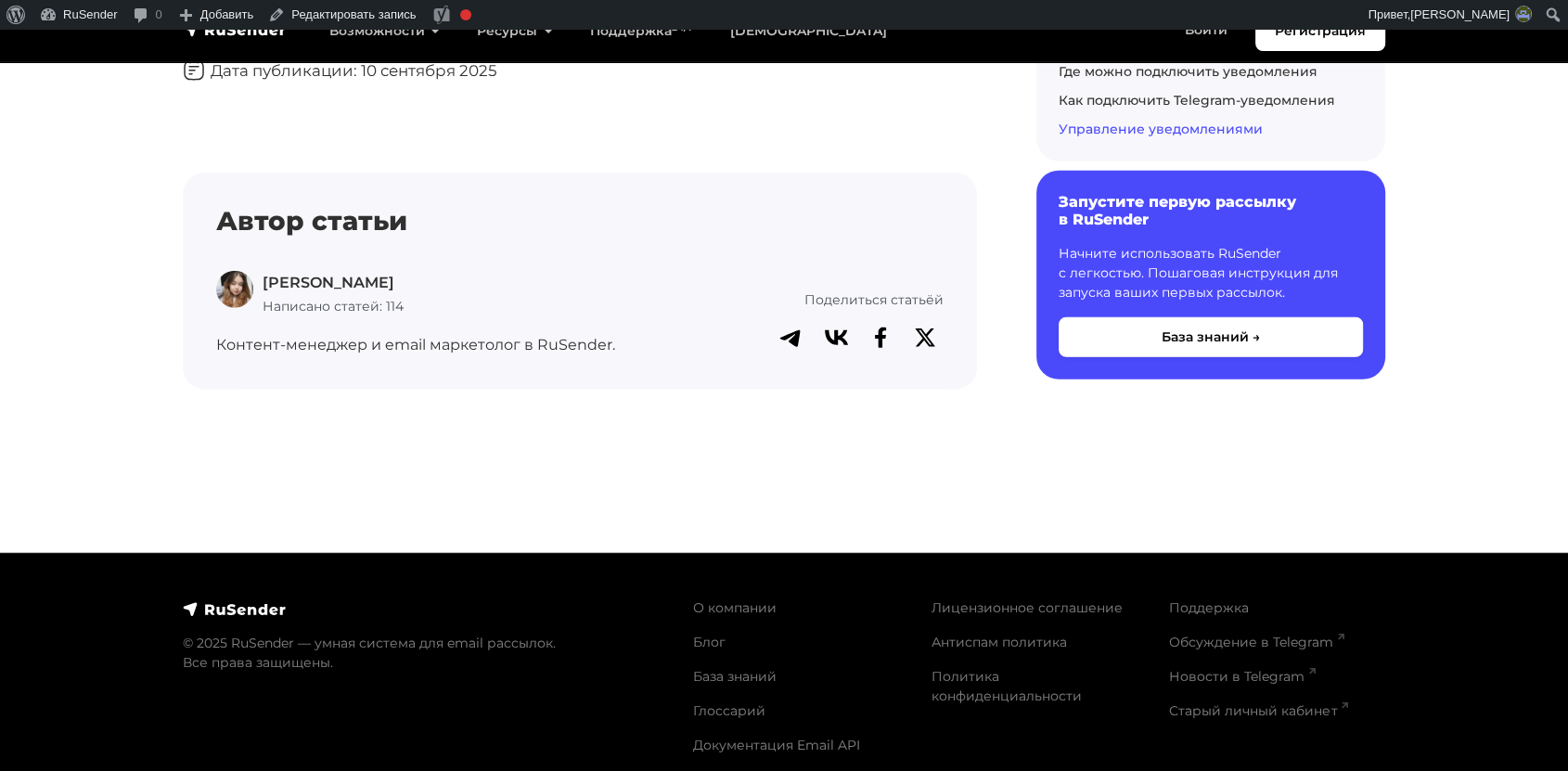
scroll to position [4866, 0]
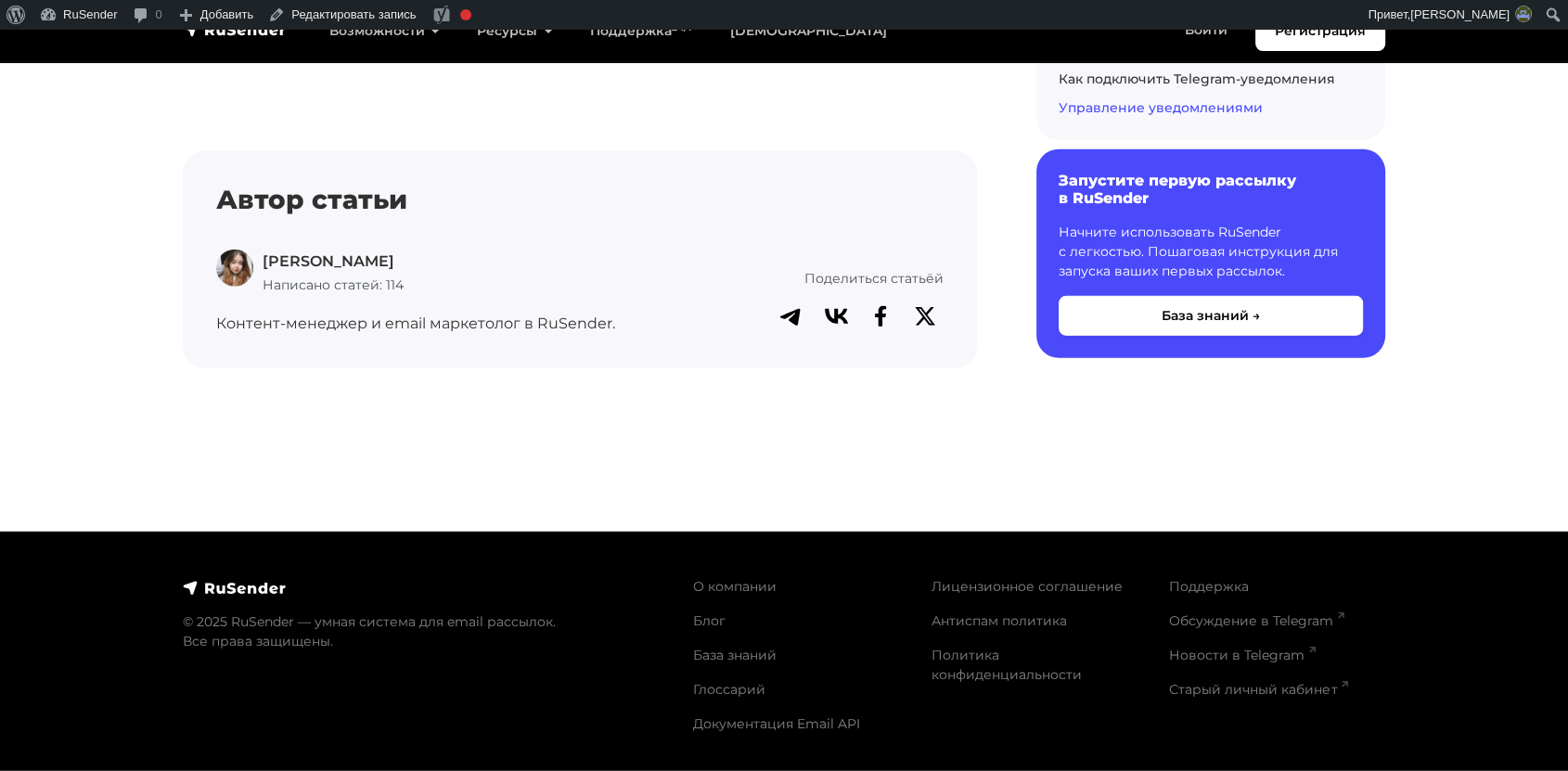
click at [301, 255] on p "Дарья Л." at bounding box center [334, 262] width 141 height 25
click at [844, 320] on icon at bounding box center [836, 315] width 24 height 15
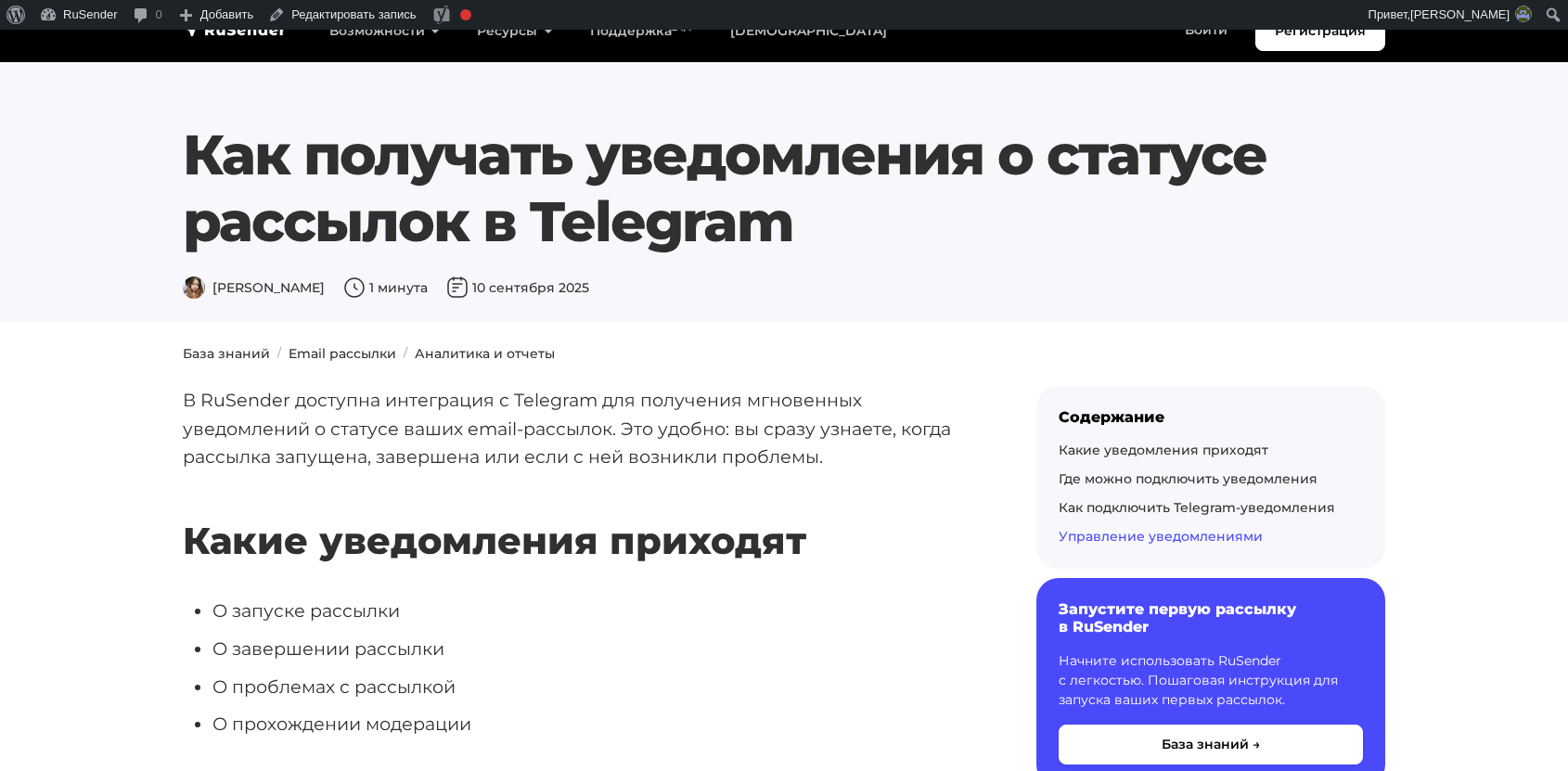
scroll to position [4866, 0]
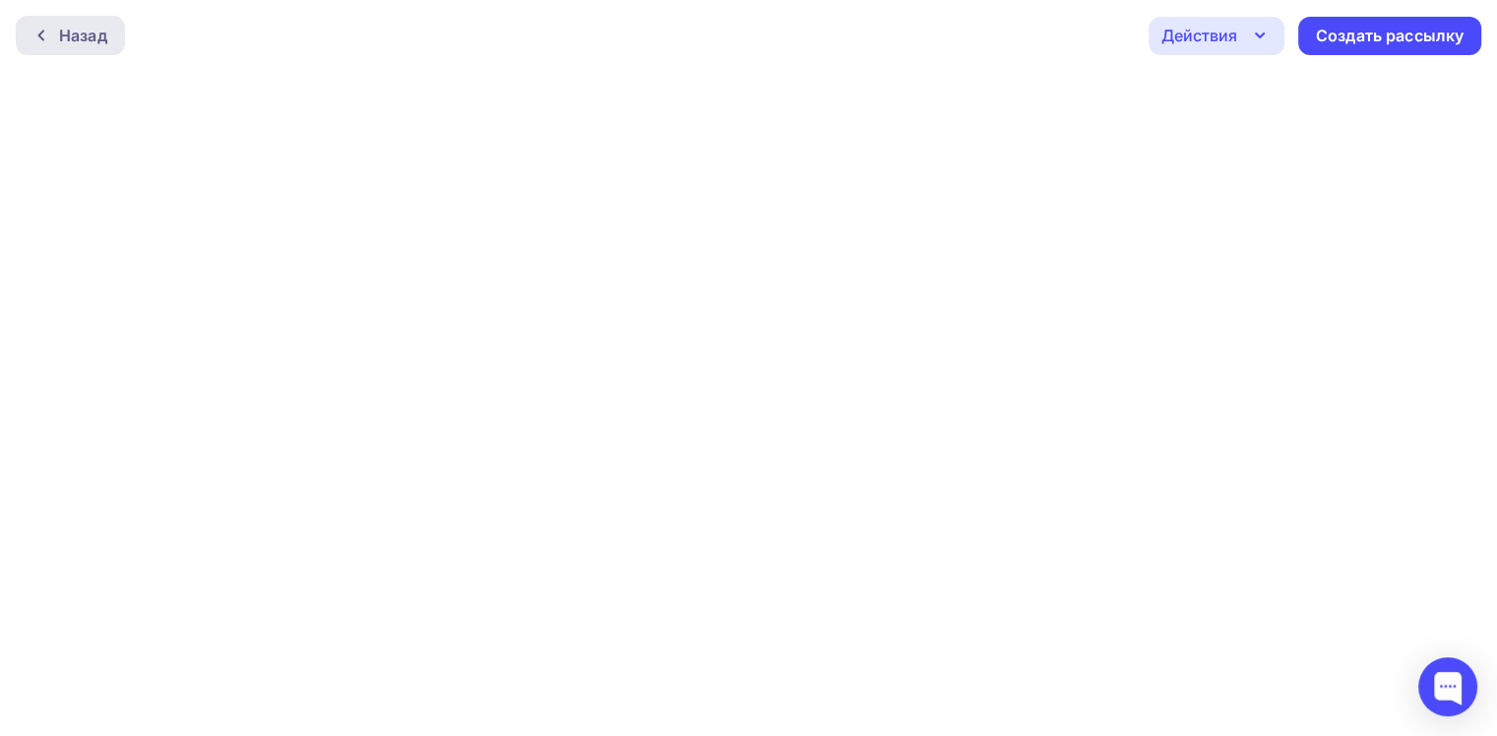
click at [35, 31] on icon at bounding box center [41, 36] width 16 height 16
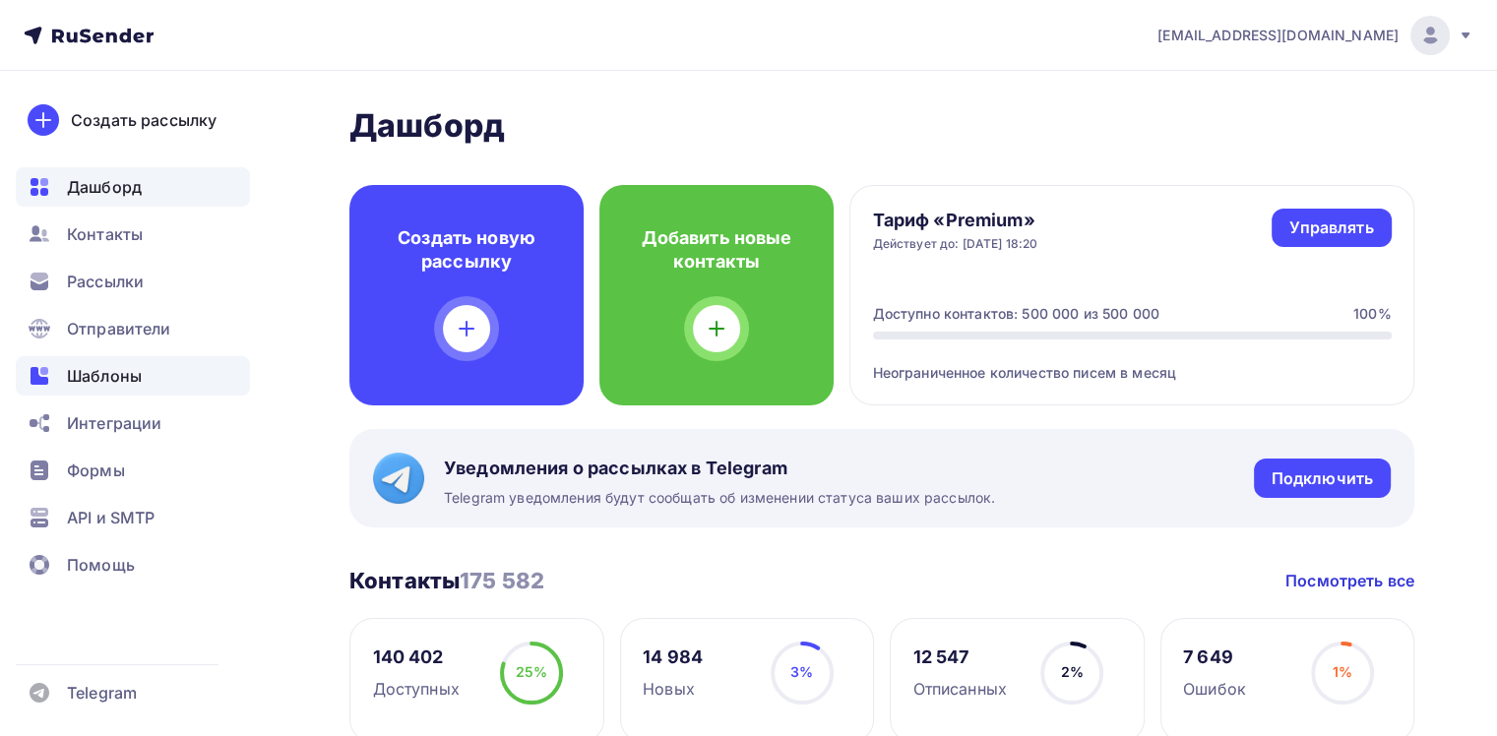
click at [120, 371] on span "Шаблоны" at bounding box center [104, 376] width 75 height 24
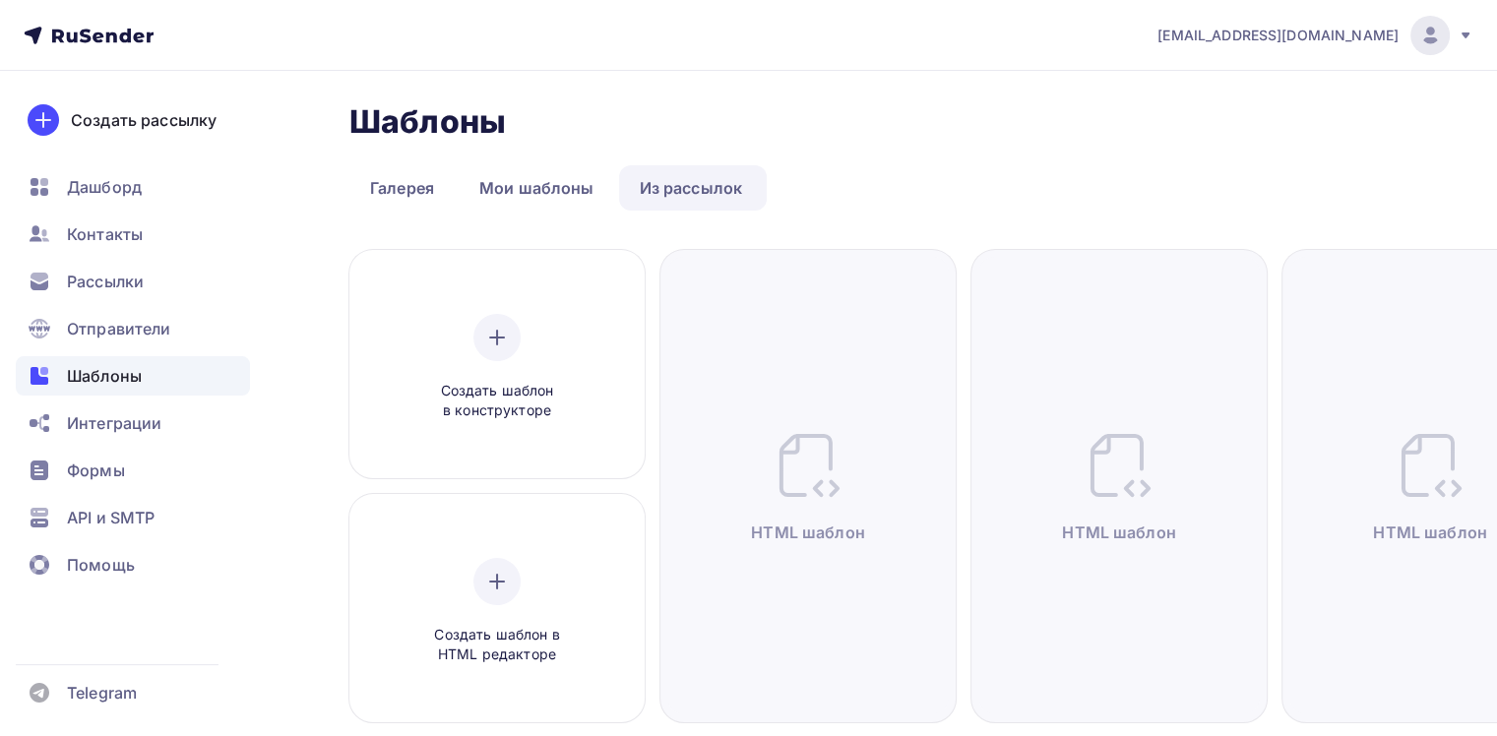
drag, startPoint x: 1322, startPoint y: 48, endPoint x: 1207, endPoint y: 201, distance: 191.2
click at [1322, 48] on div "joshgrizzli@gmail.com" at bounding box center [1316, 35] width 316 height 39
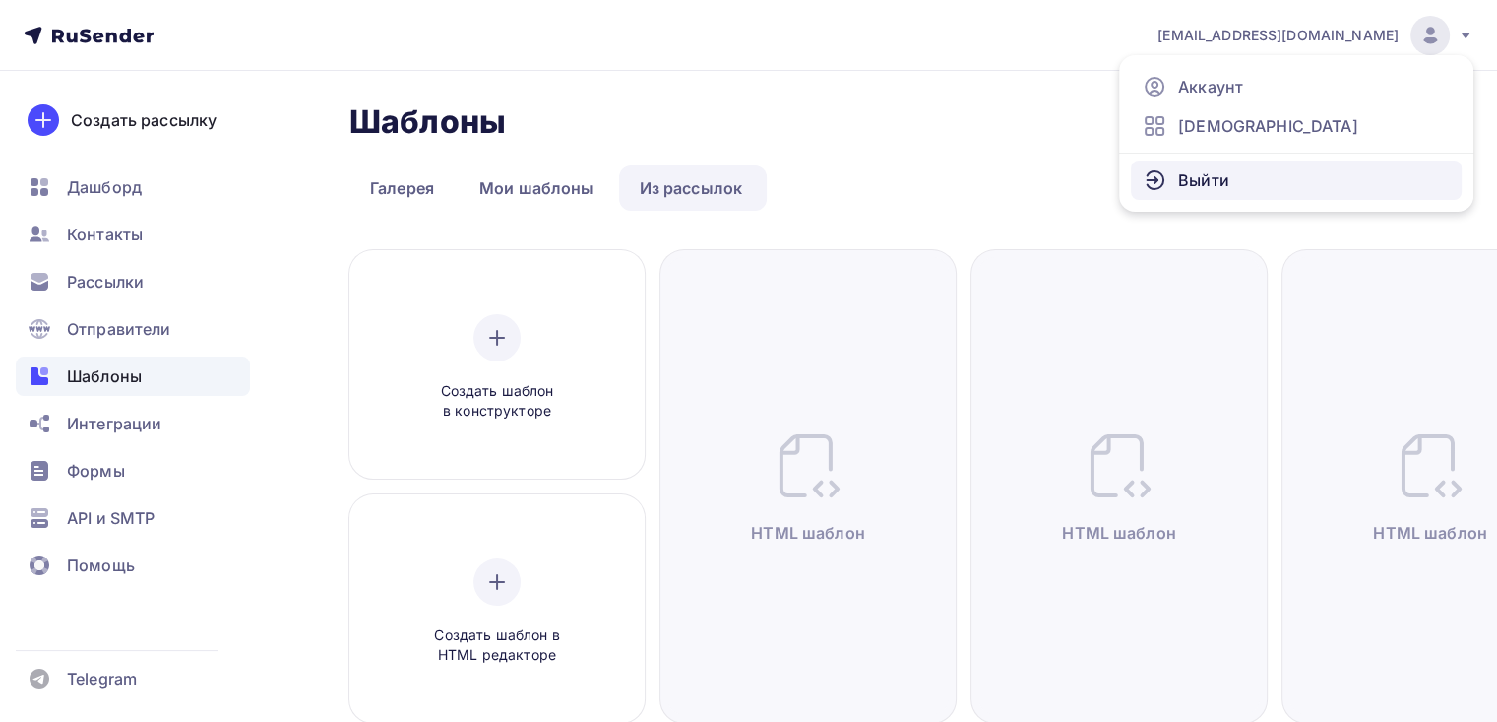
click at [1195, 198] on ul "Аккаунт Тарифы Выйти" at bounding box center [1296, 133] width 354 height 157
click at [1195, 198] on link "Выйти" at bounding box center [1296, 179] width 331 height 39
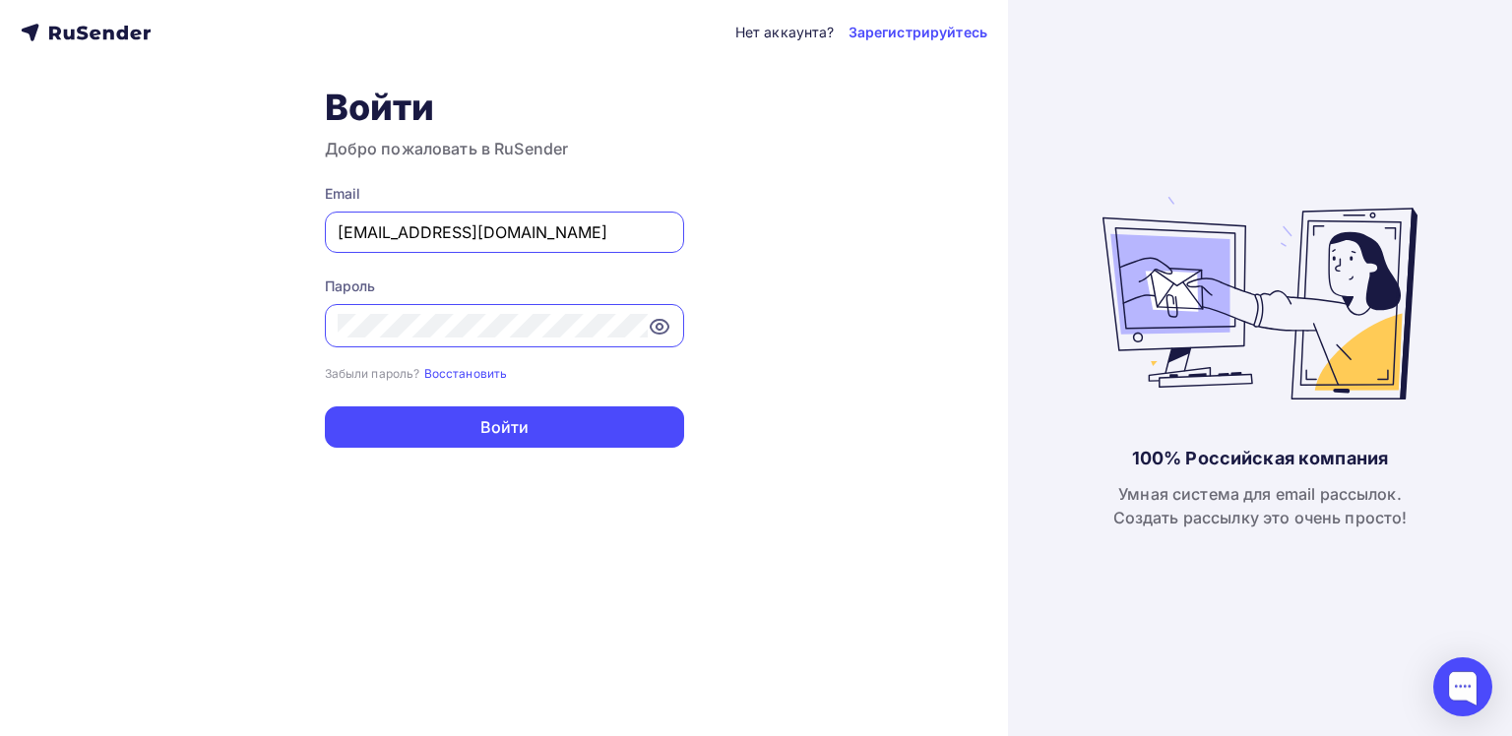
click at [626, 225] on input "joshgrizzli@gmail.com" at bounding box center [505, 232] width 334 height 24
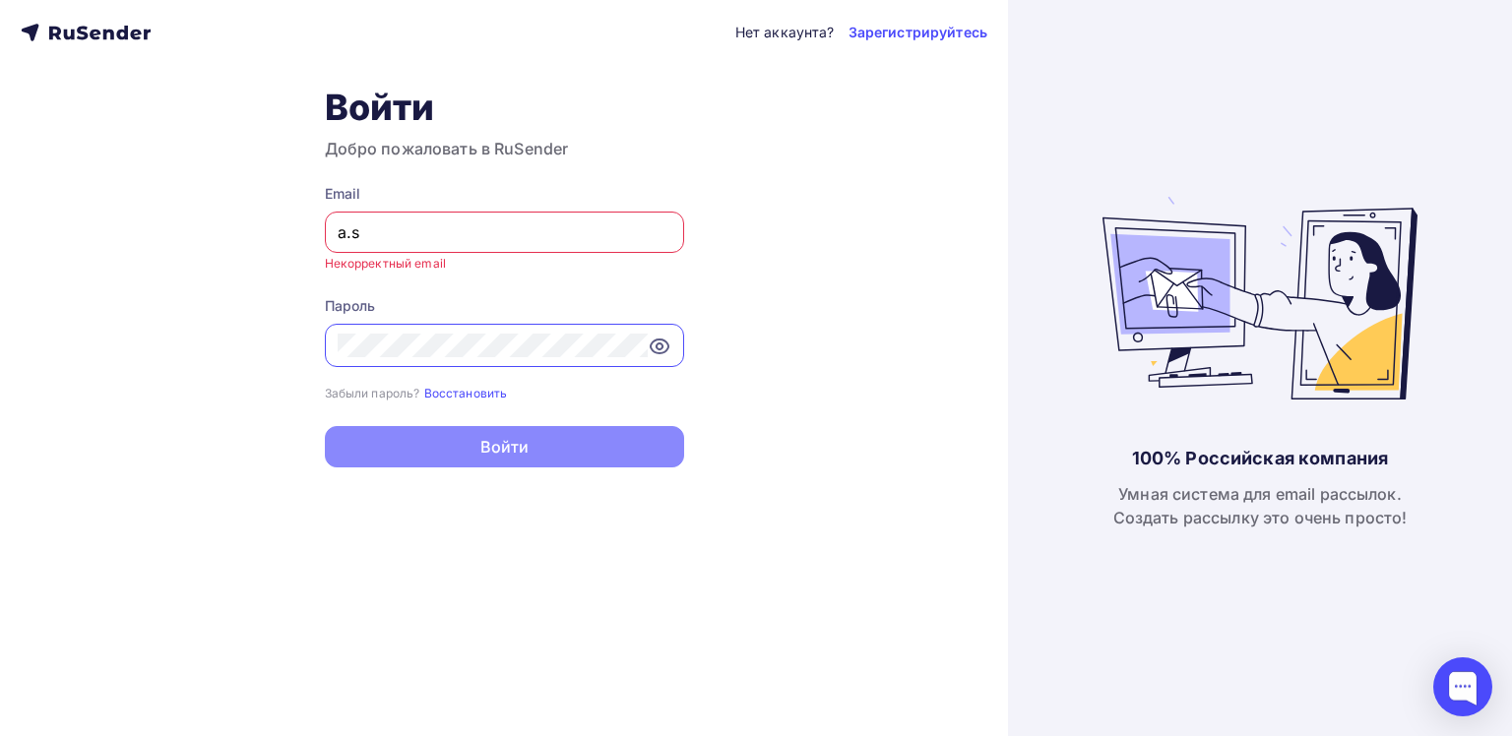
type input "[PERSON_NAME][EMAIL_ADDRESS][DOMAIN_NAME]"
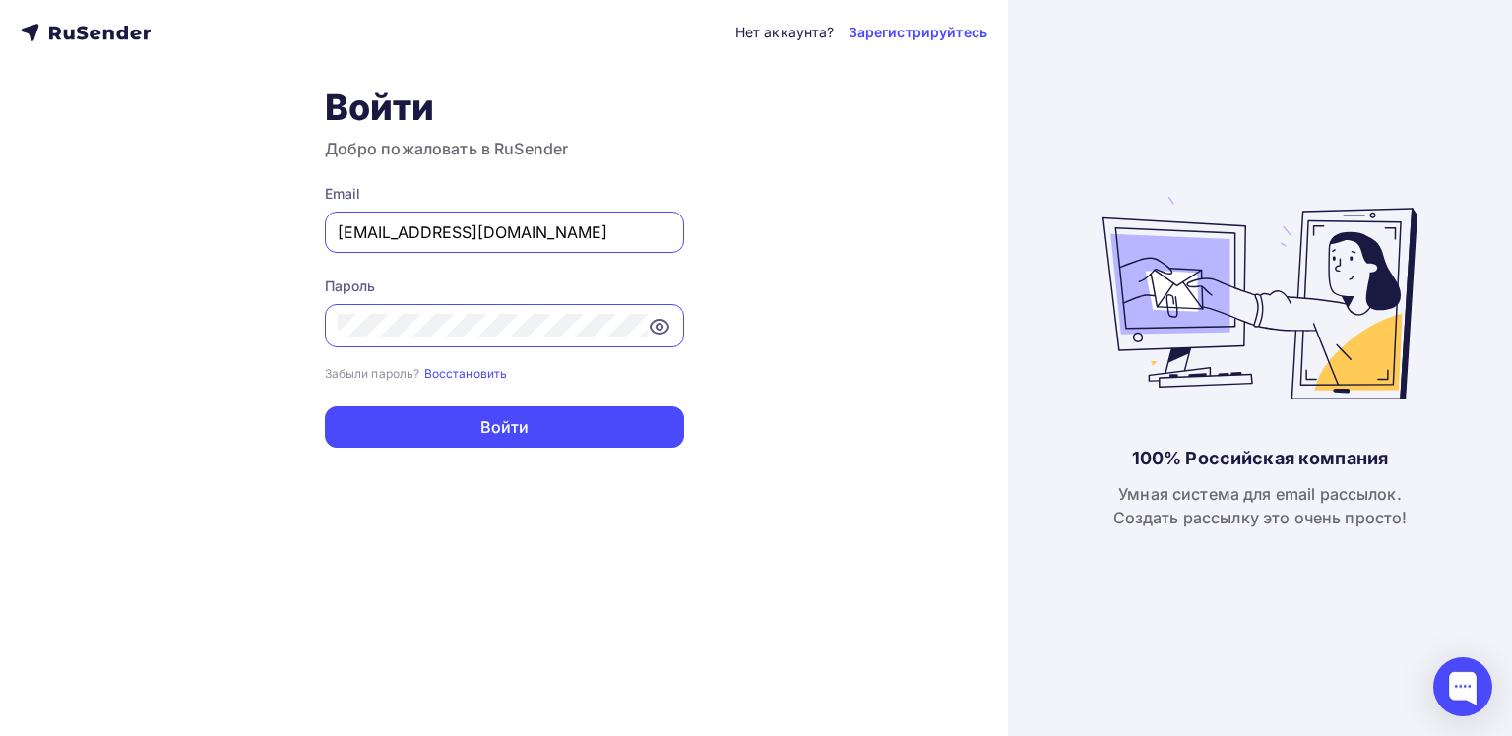
click at [1031, 303] on div "100% Российская компания Умная система для email рассылок. Создать рассылку это…" at bounding box center [1260, 368] width 504 height 736
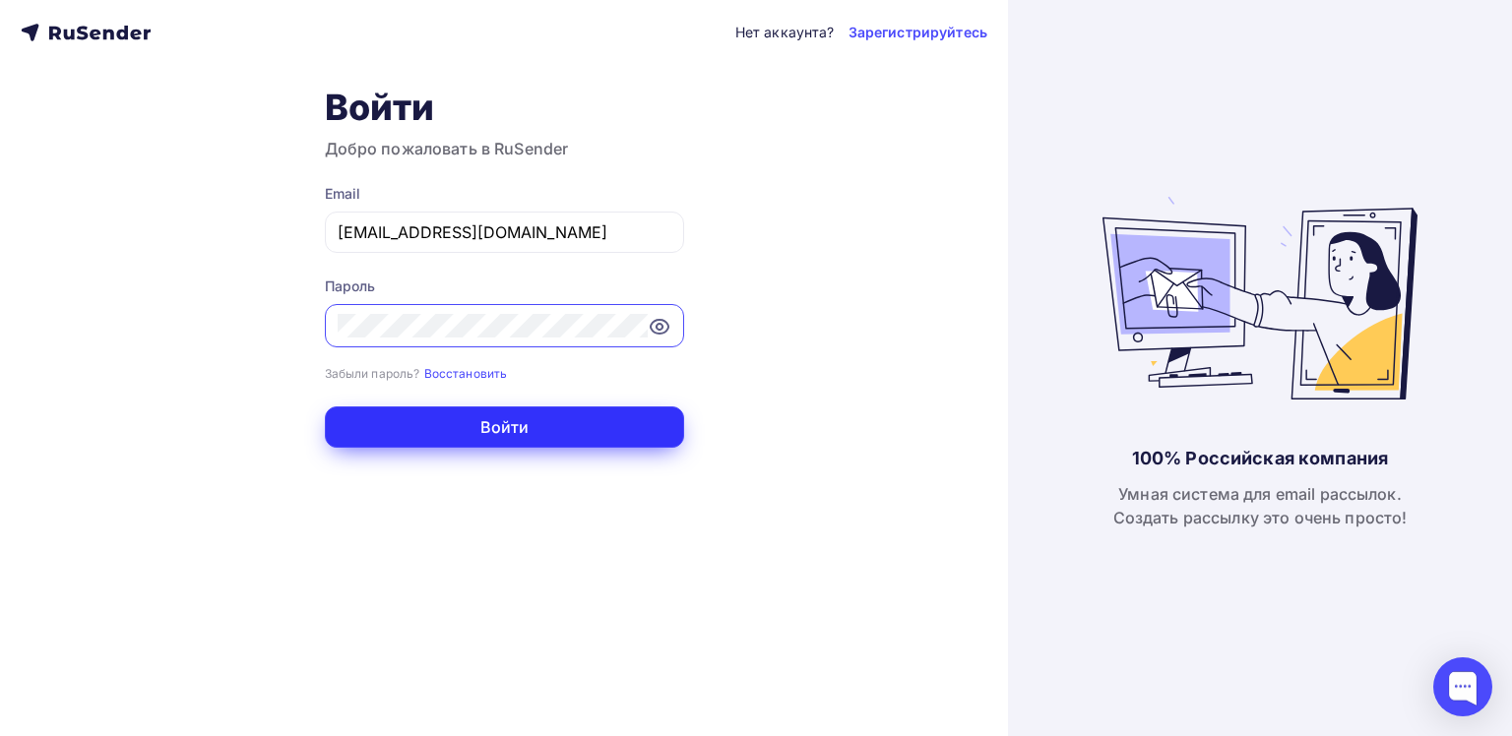
click at [548, 417] on button "Войти" at bounding box center [504, 427] width 359 height 41
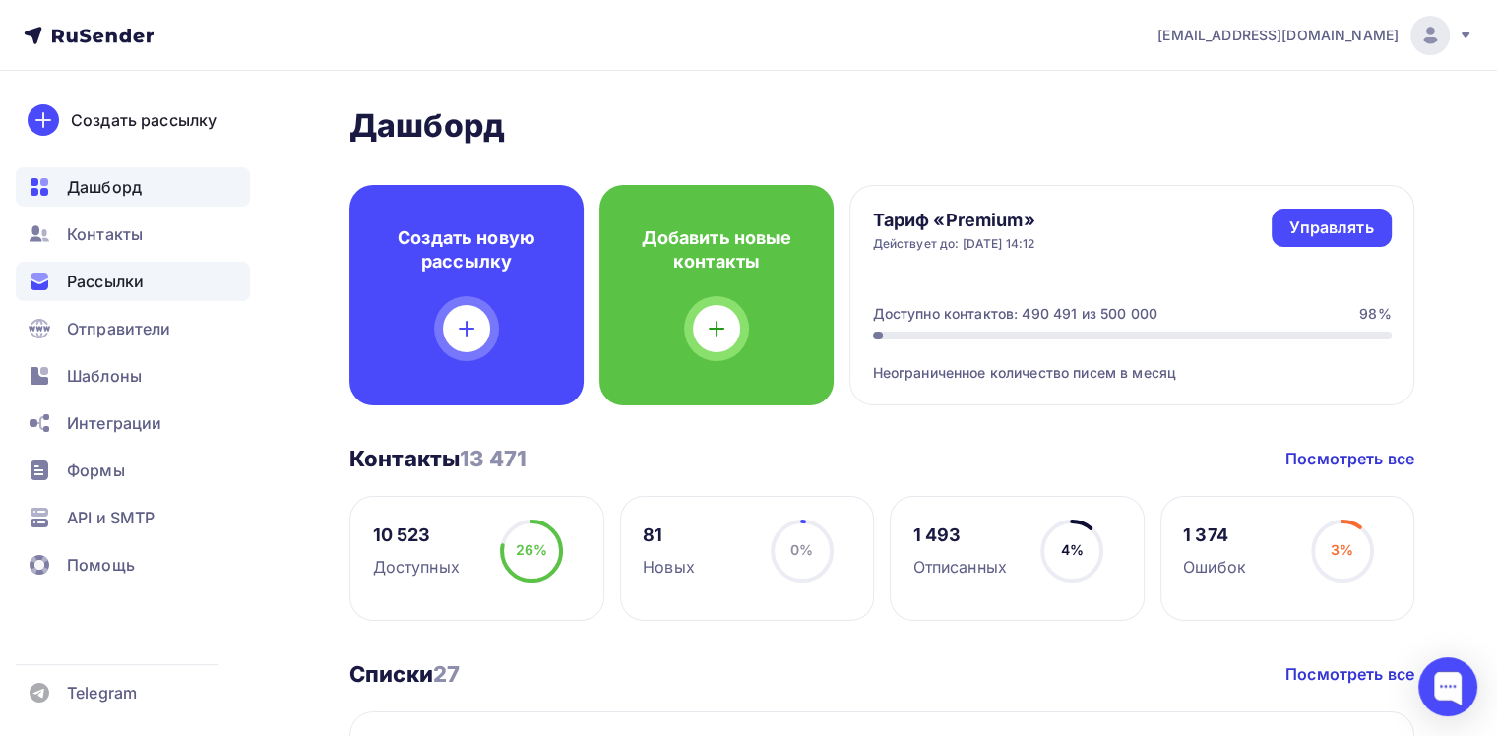
click at [185, 298] on div "Рассылки" at bounding box center [133, 281] width 234 height 39
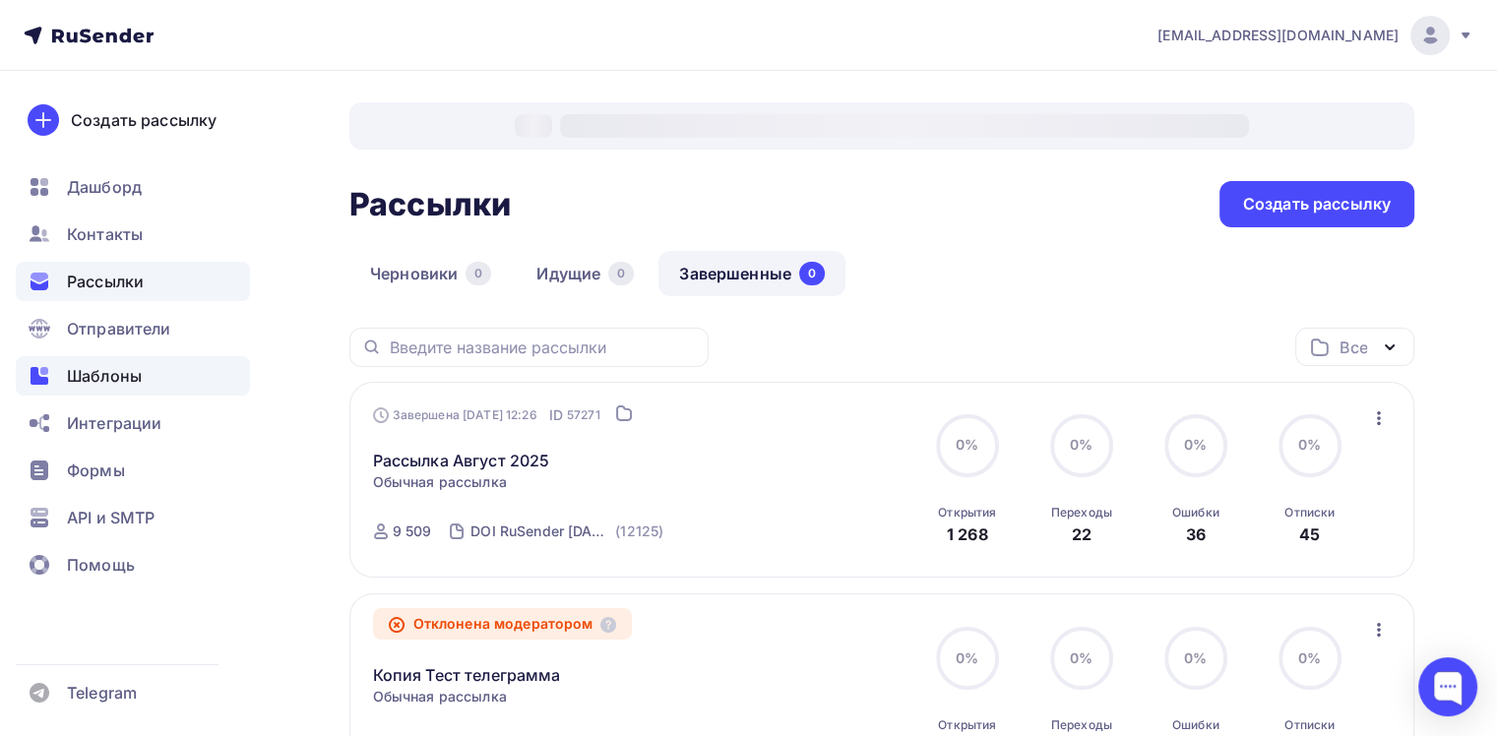
click at [138, 373] on span "Шаблоны" at bounding box center [104, 376] width 75 height 24
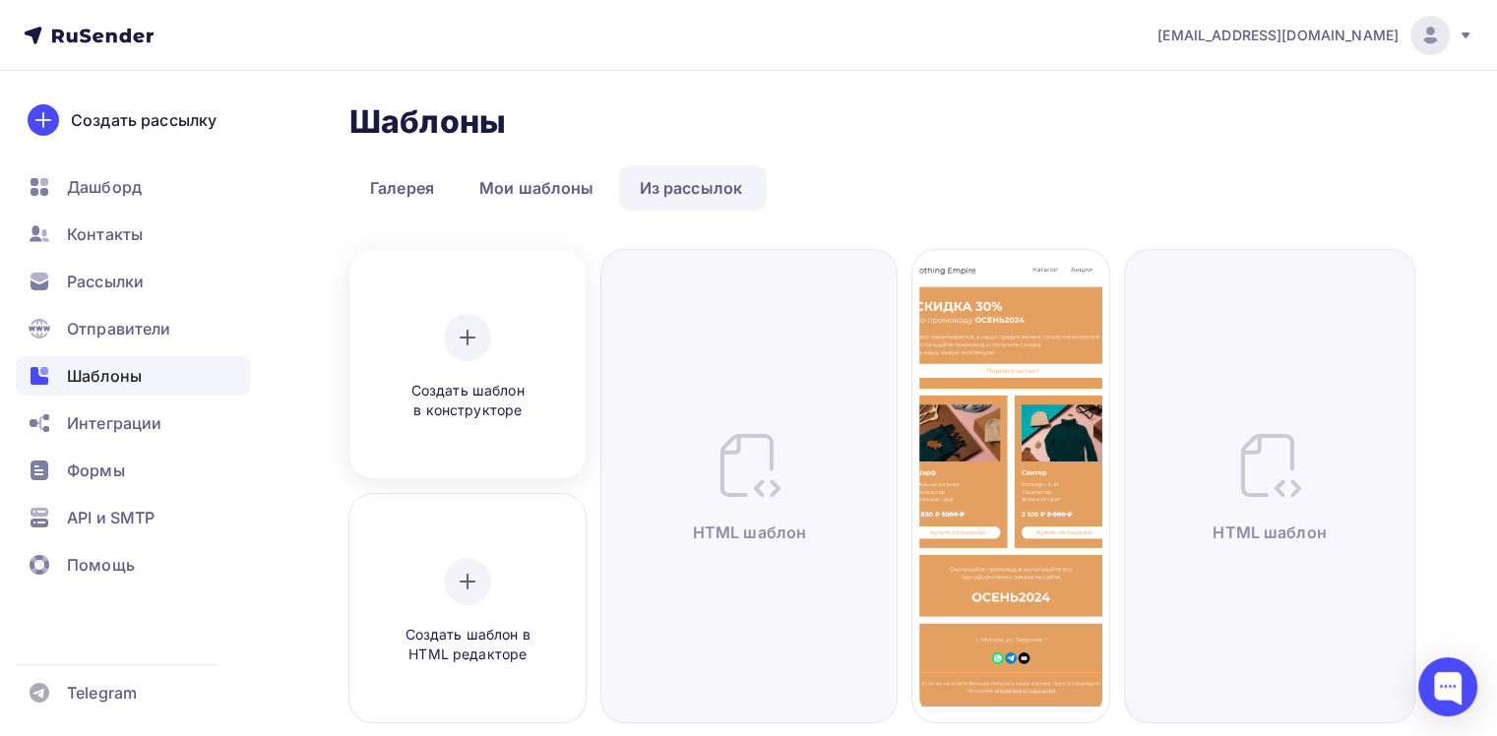
scroll to position [98, 0]
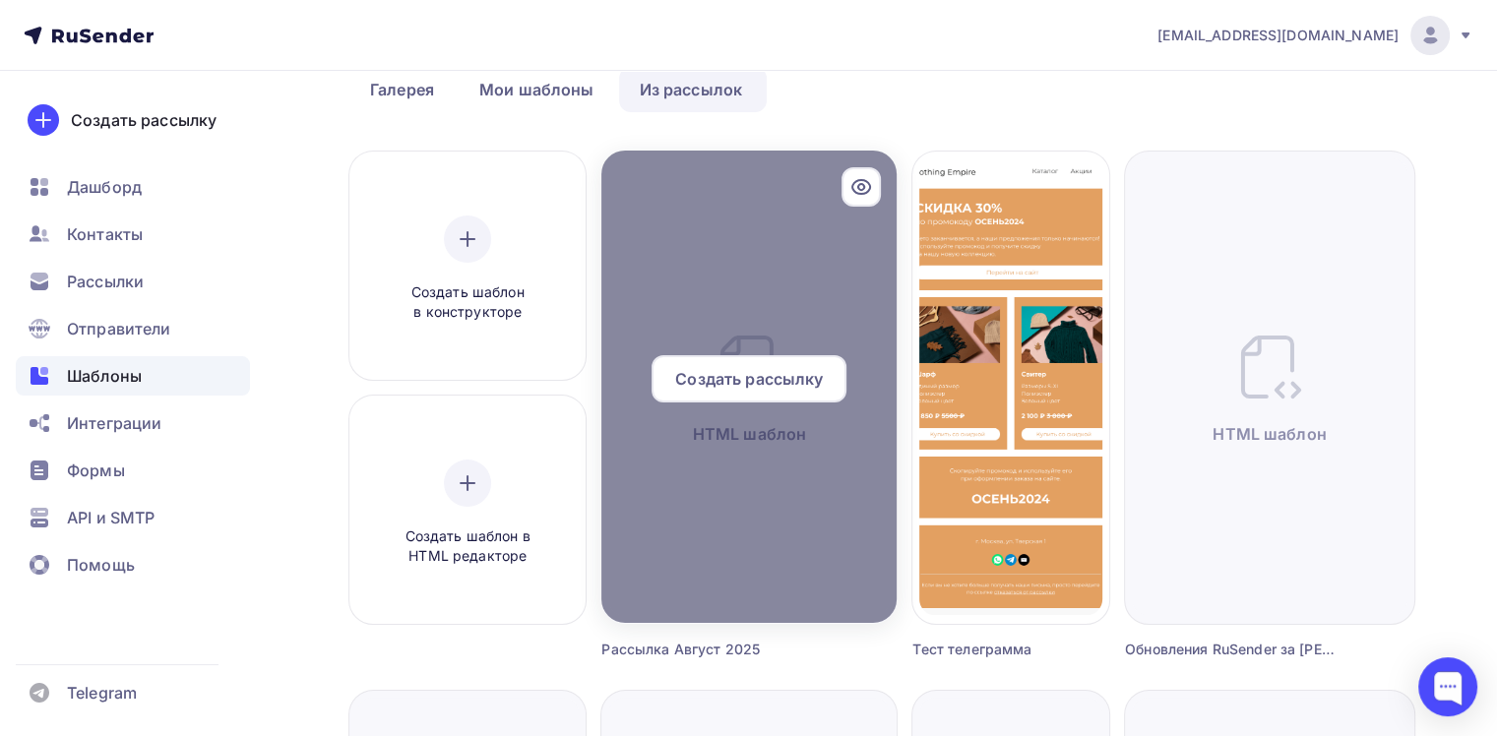
click at [856, 191] on icon at bounding box center [862, 187] width 24 height 24
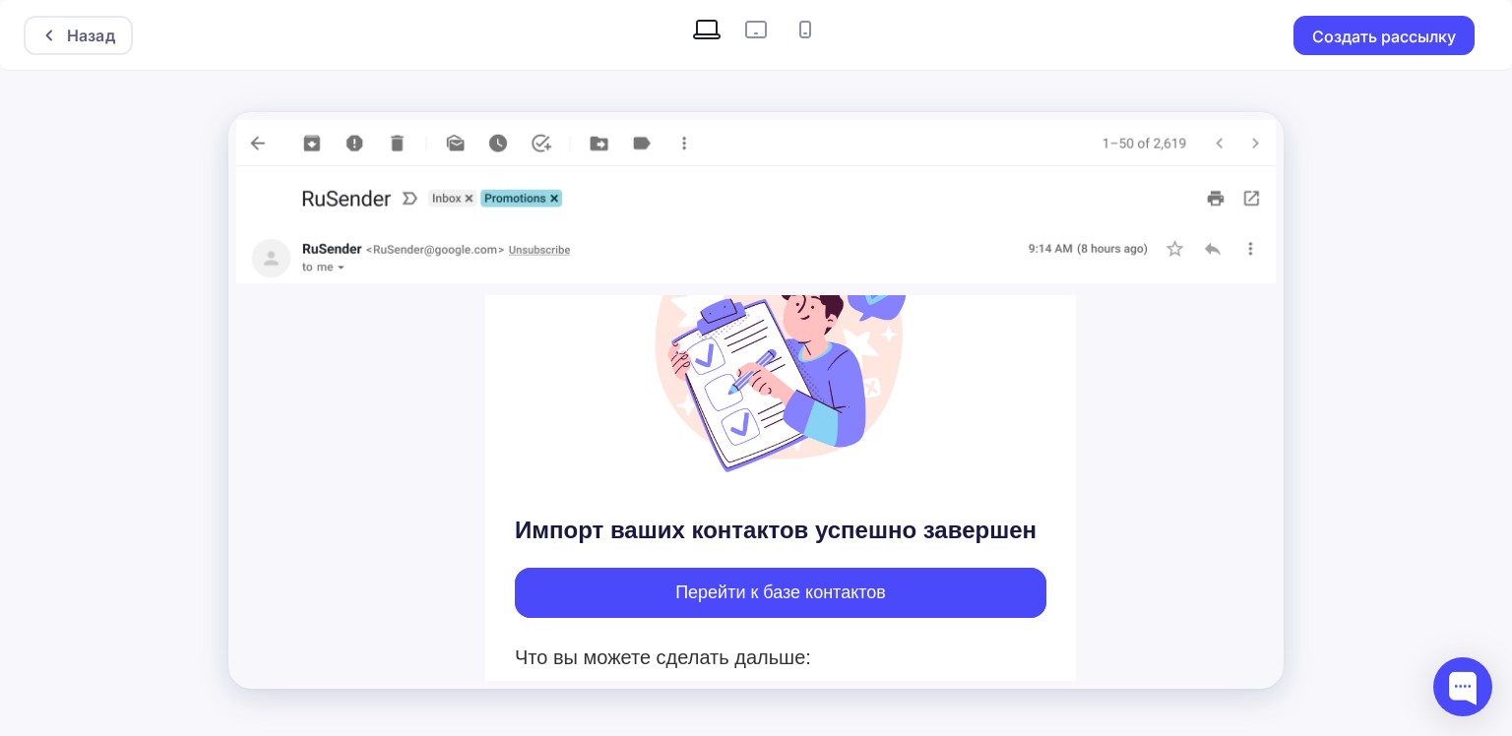
scroll to position [394, 0]
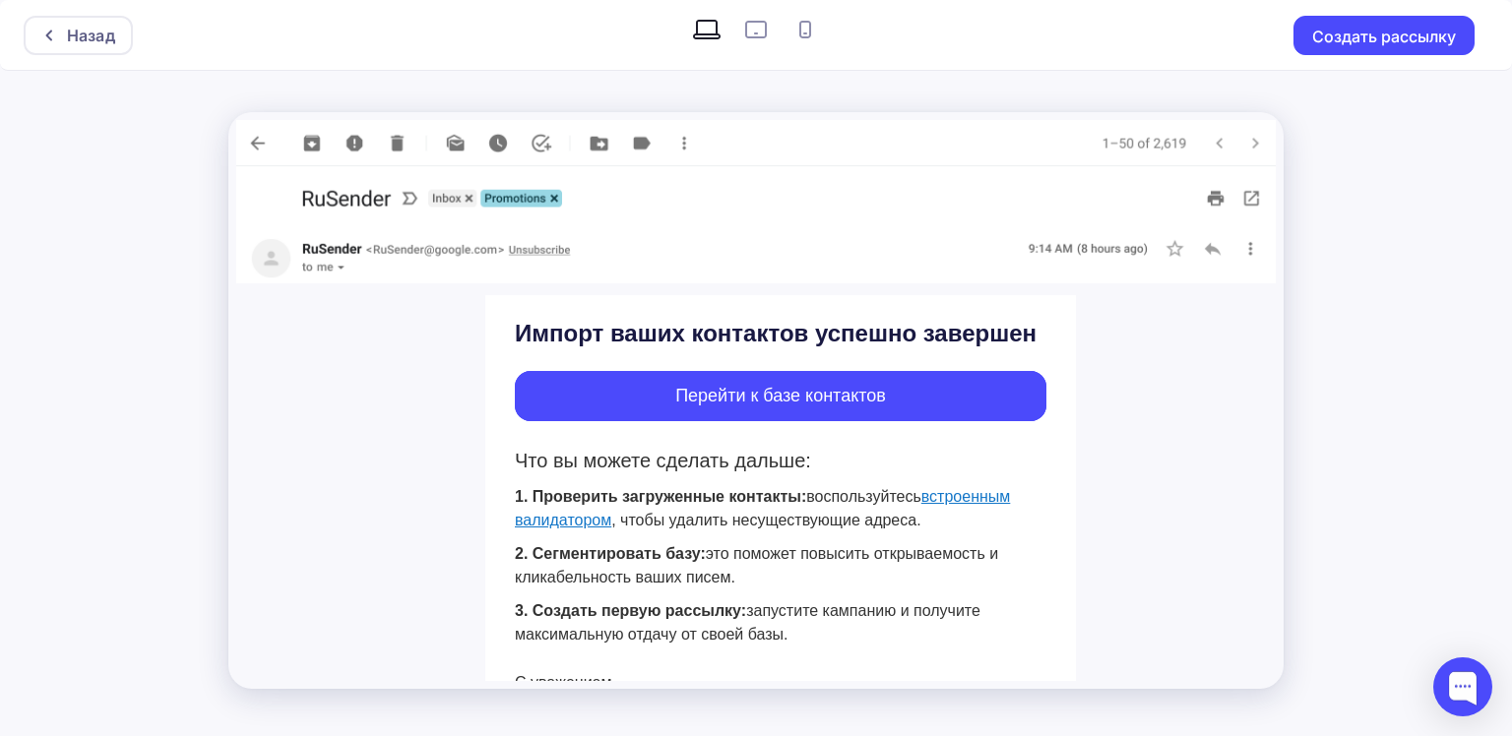
click at [951, 506] on p "1. Проверить загруженные контакты: воспользуйтесь встроенным валидатором , чтоб…" at bounding box center [781, 508] width 532 height 47
click at [951, 494] on link "встроенным валидатором" at bounding box center [762, 508] width 495 height 40
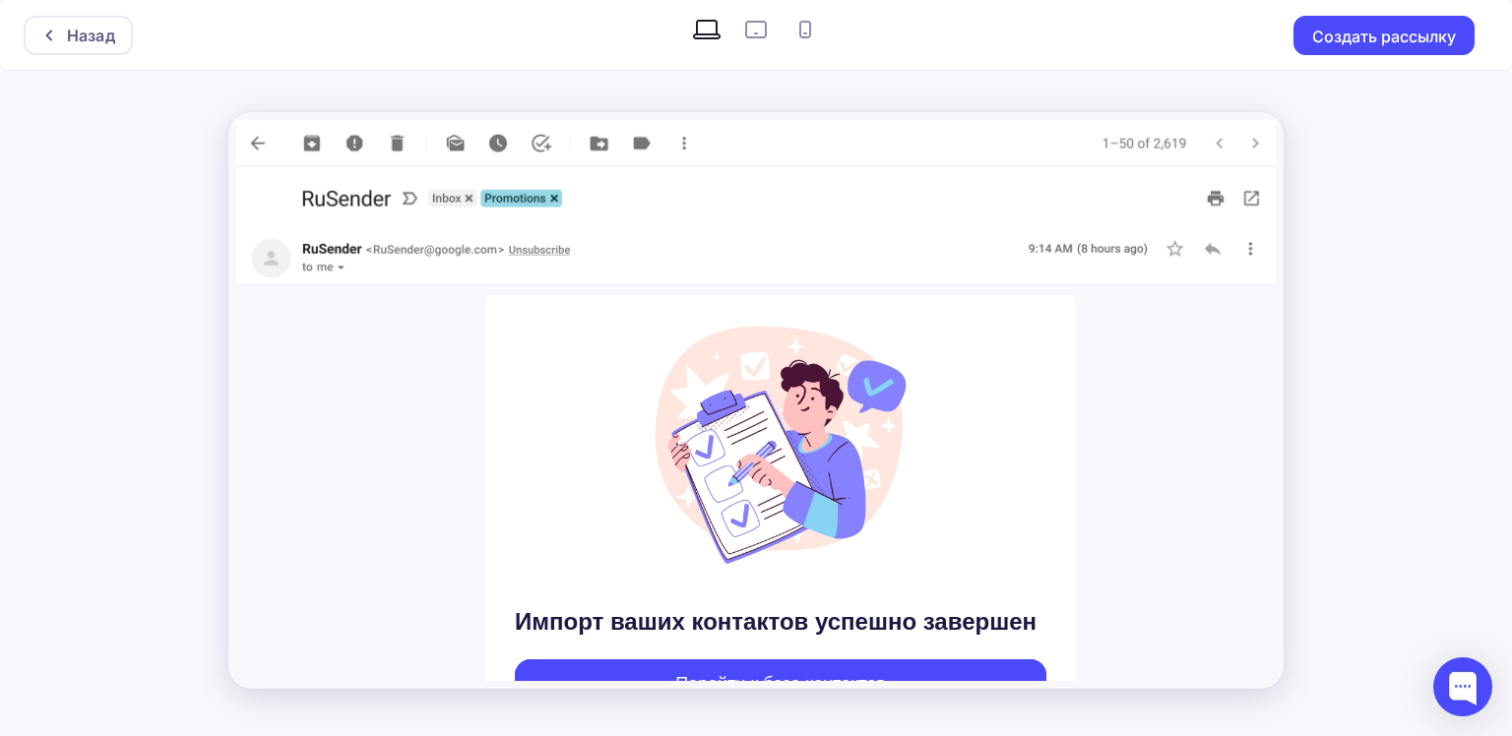
scroll to position [0, 0]
